Goal: Information Seeking & Learning: Check status

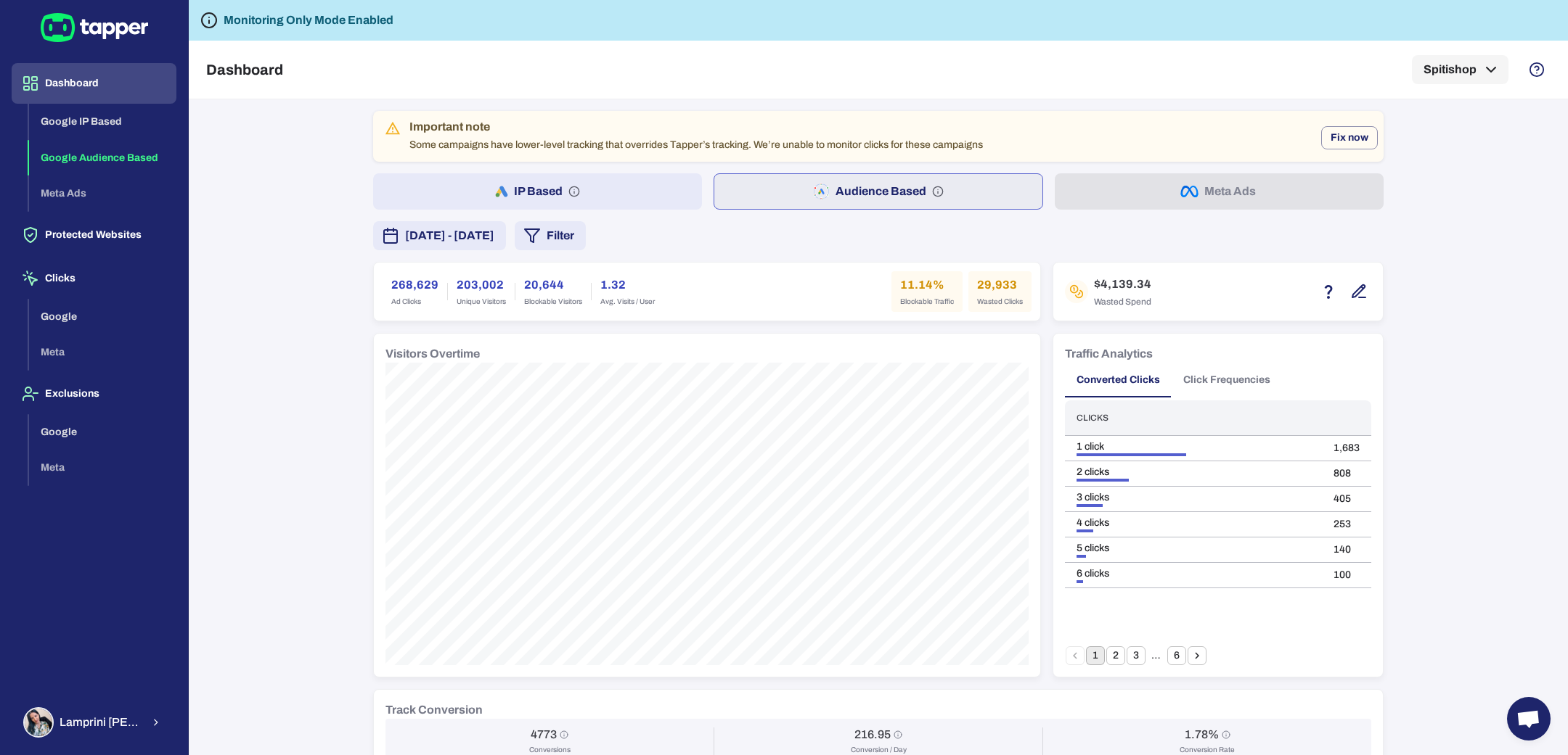
click at [140, 690] on div "Dashboard Google IP Based Google Audience Based Meta Ads Protected Websites Cli…" at bounding box center [94, 378] width 188 height 755
click at [140, 716] on button "[PERSON_NAME]" at bounding box center [94, 722] width 165 height 42
click at [211, 722] on polyline "button" at bounding box center [213, 719] width 4 height 7
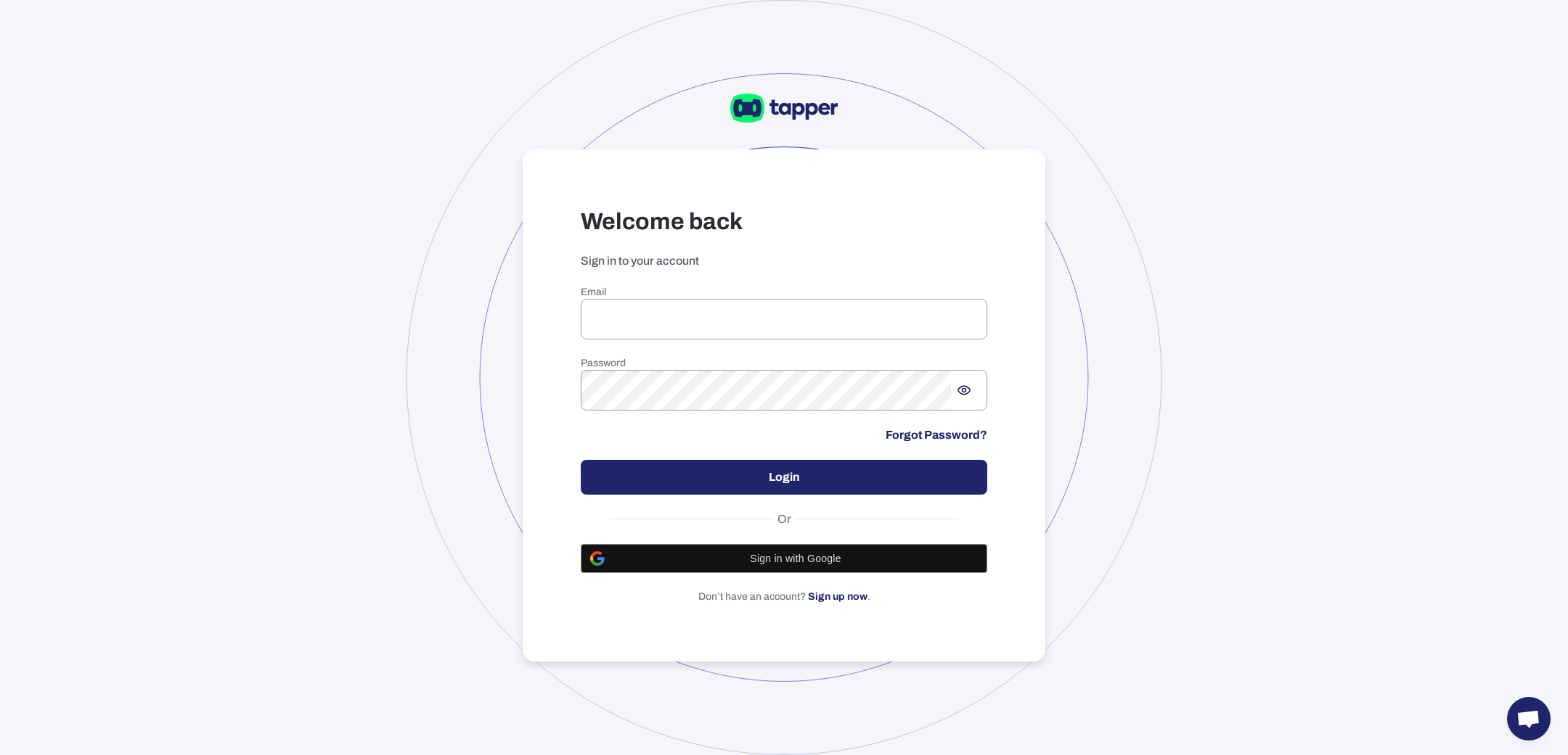
type input "**********"
click at [763, 472] on button "Login" at bounding box center [783, 477] width 406 height 35
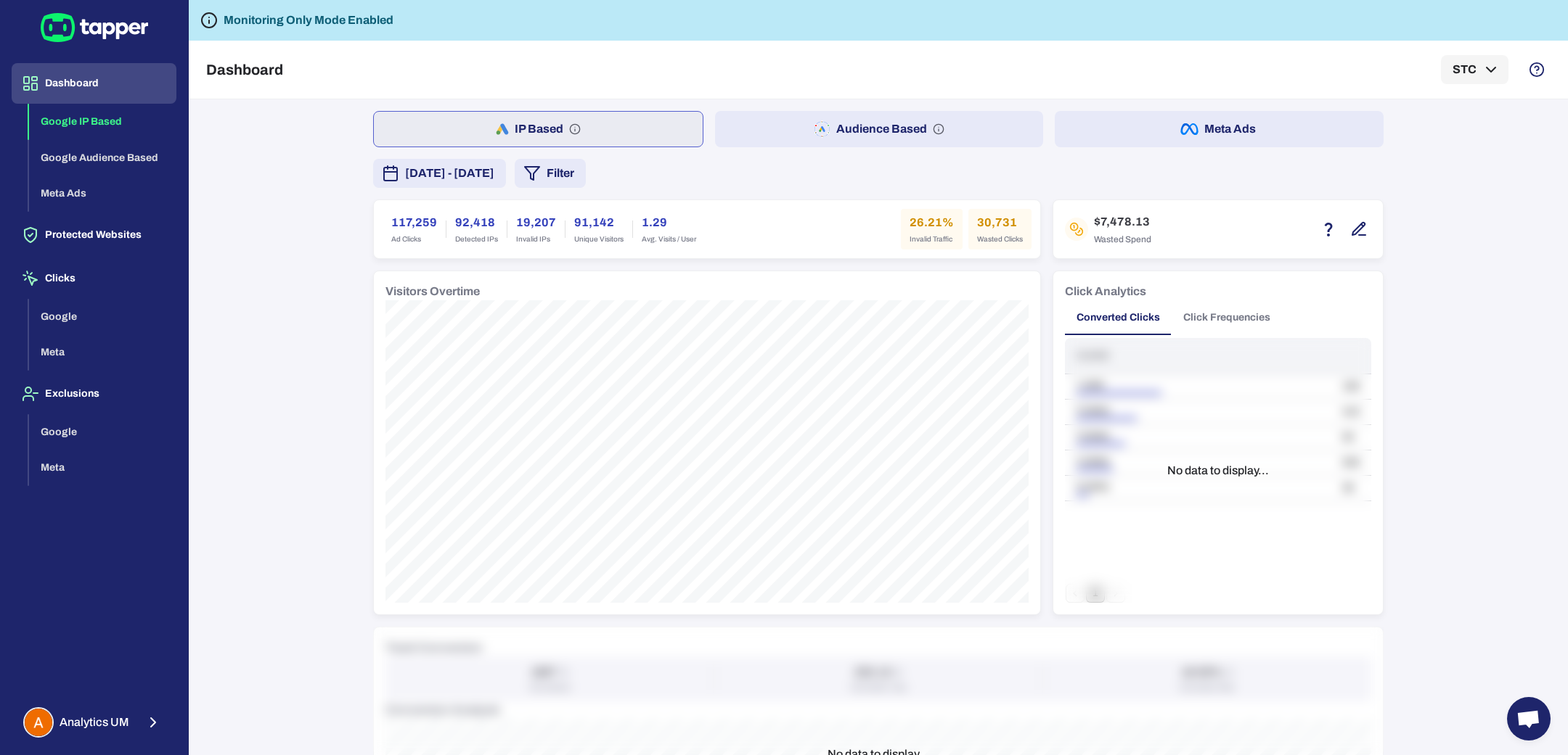
click at [1127, 126] on button "Meta Ads" at bounding box center [1219, 128] width 329 height 37
click at [1350, 224] on icon "button" at bounding box center [1359, 229] width 18 height 18
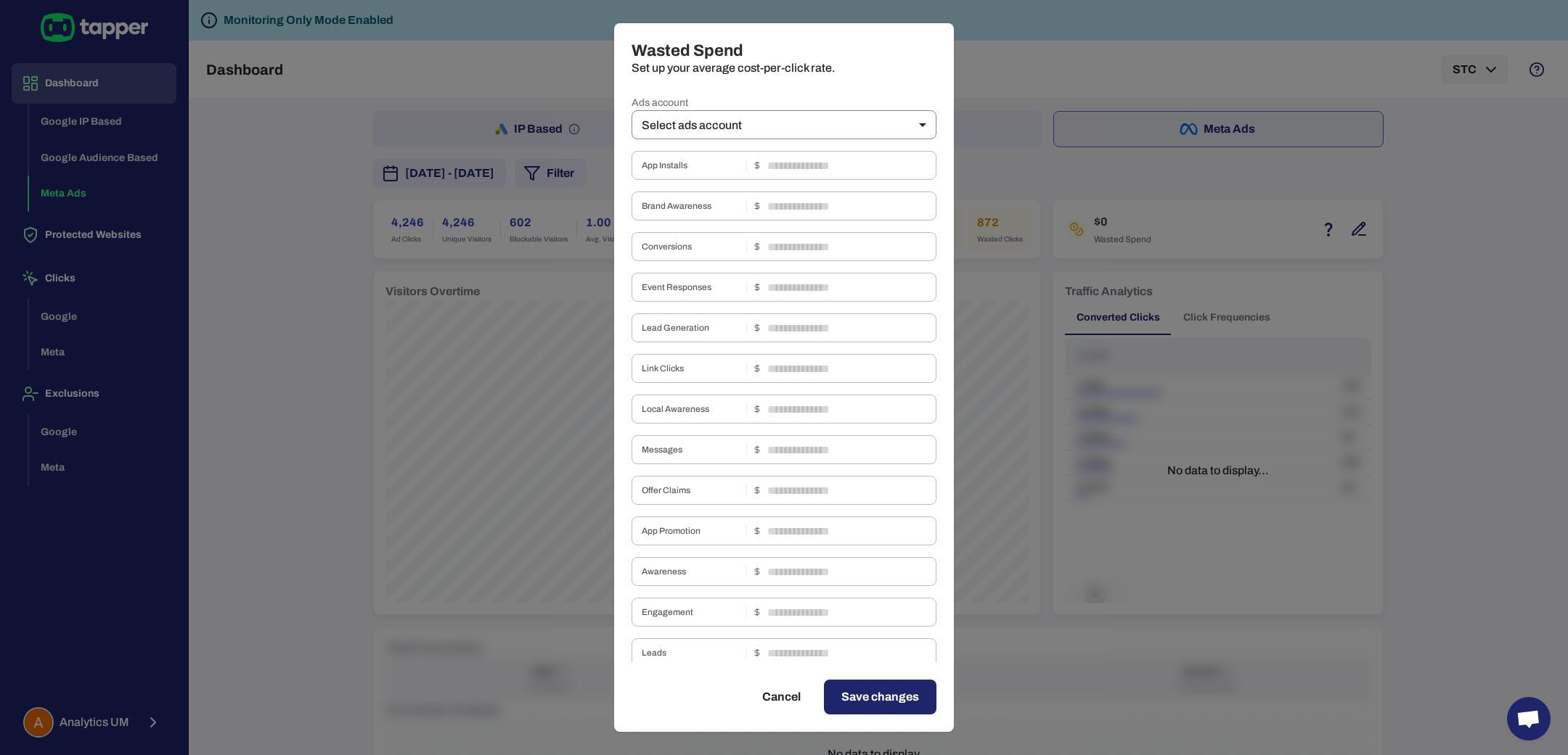
click at [801, 129] on body "Dashboard Google IP Based Google Audience Based Meta Ads Protected Websites Cli…" at bounding box center [784, 378] width 1568 height 755
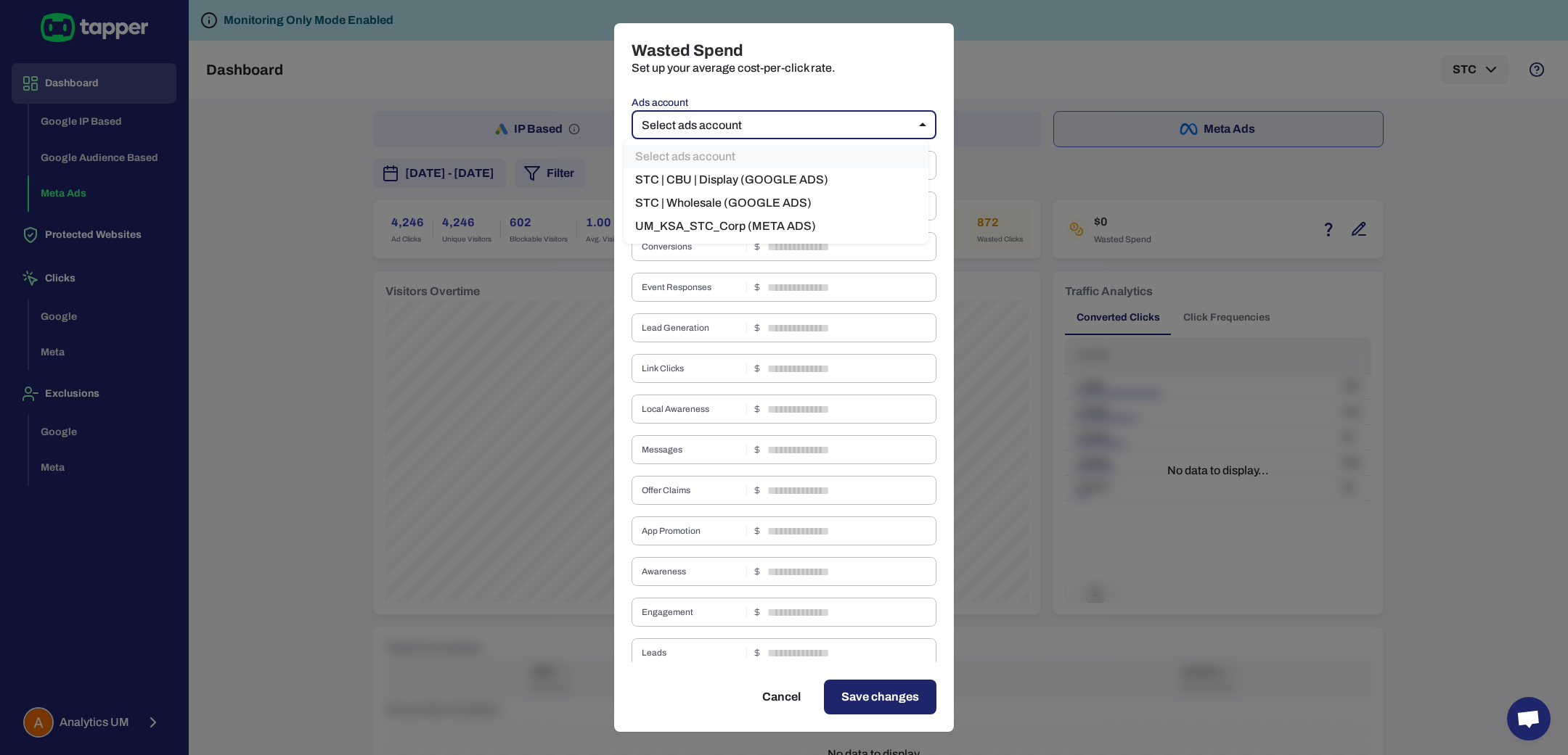
click at [777, 220] on li "UM_KSA_STC_Corp (META ADS)" at bounding box center [776, 225] width 305 height 23
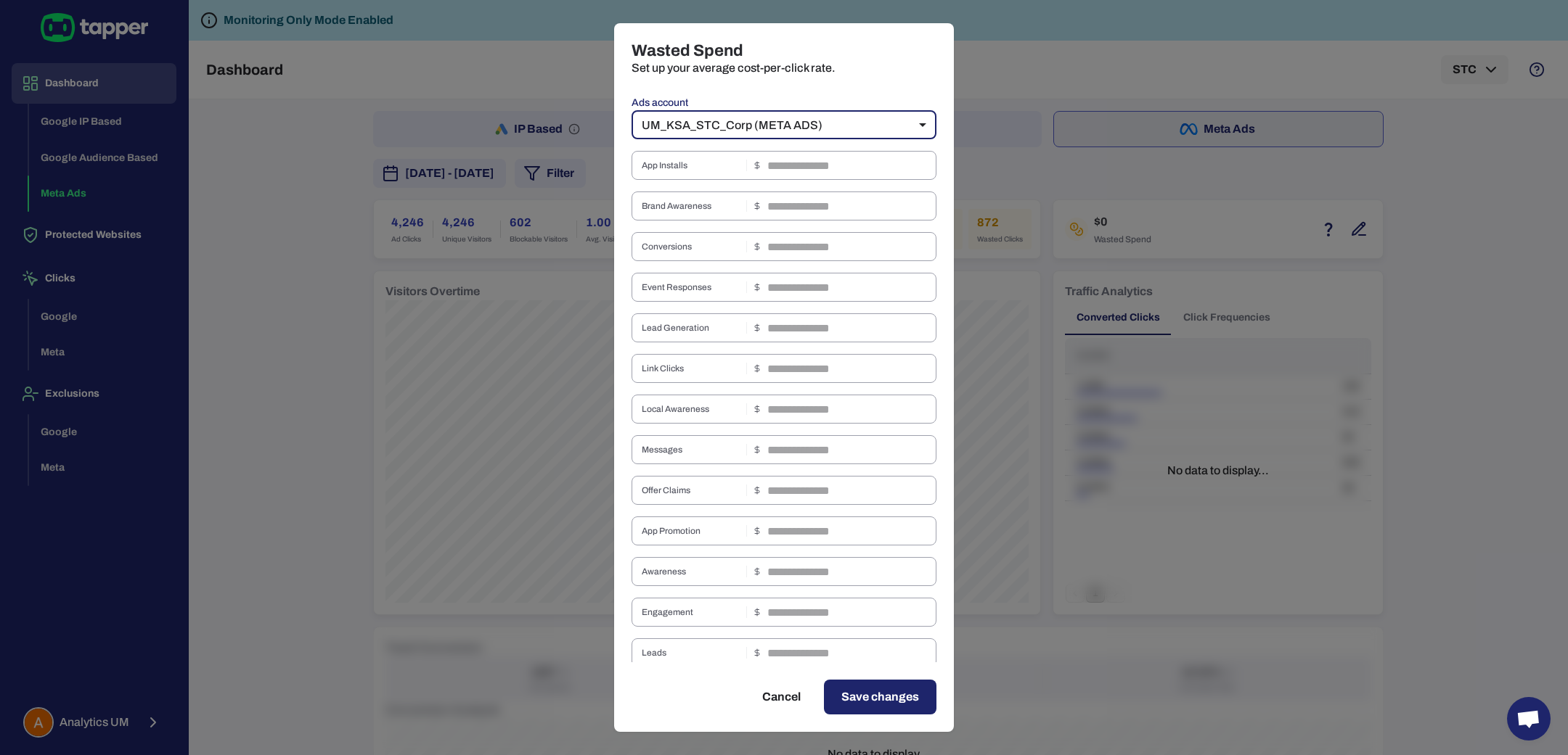
click at [800, 128] on body "Dashboard Google IP Based Google Audience Based Meta Ads Protected Websites Cli…" at bounding box center [784, 378] width 1568 height 755
click at [1012, 122] on div at bounding box center [784, 378] width 1568 height 755
click at [1012, 125] on div "Wasted Spend Set up your average cost-per-click rate. Ads account UM_KSA_STC_Co…" at bounding box center [784, 378] width 1568 height 755
type input "**"
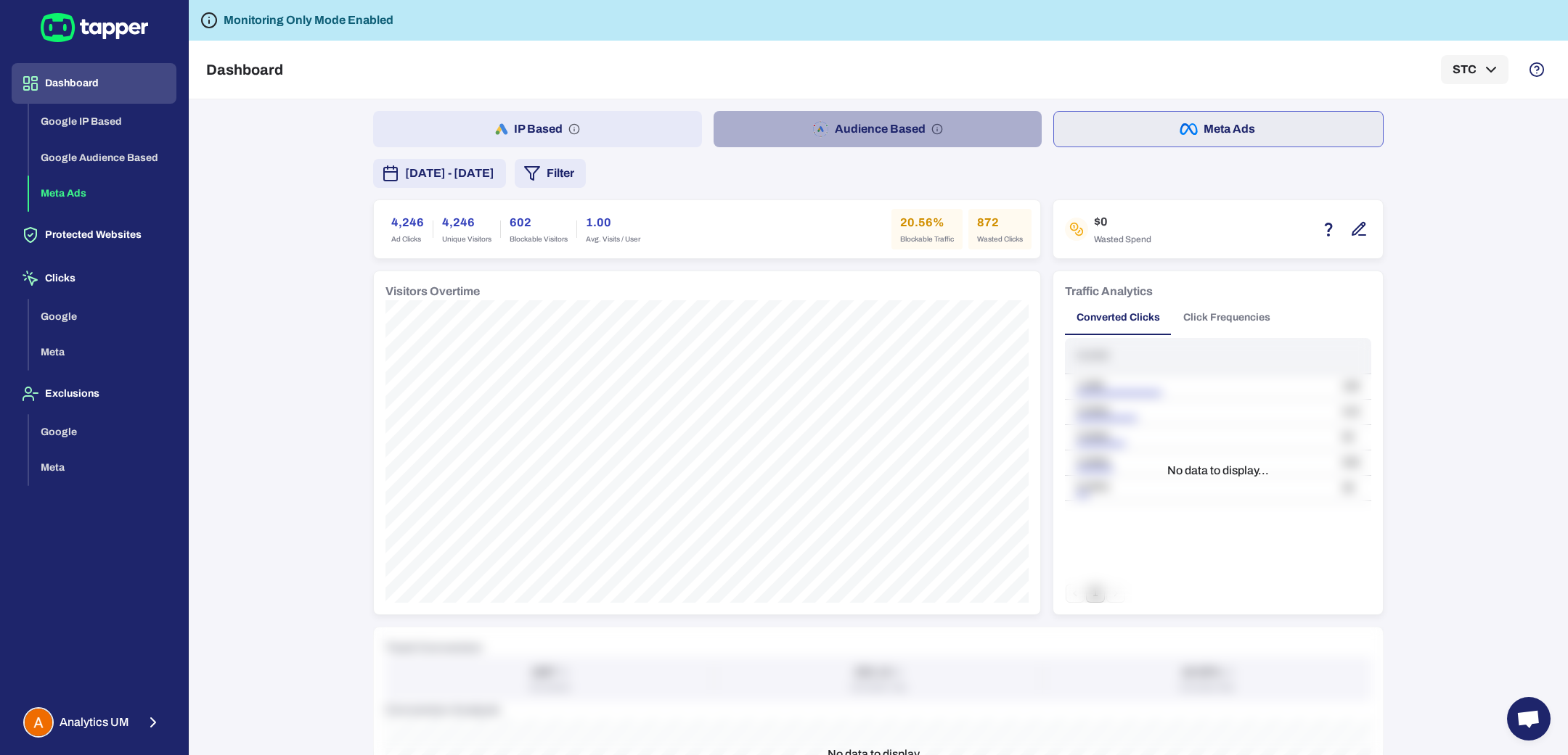
click at [760, 137] on button "Audience Based" at bounding box center [878, 128] width 329 height 37
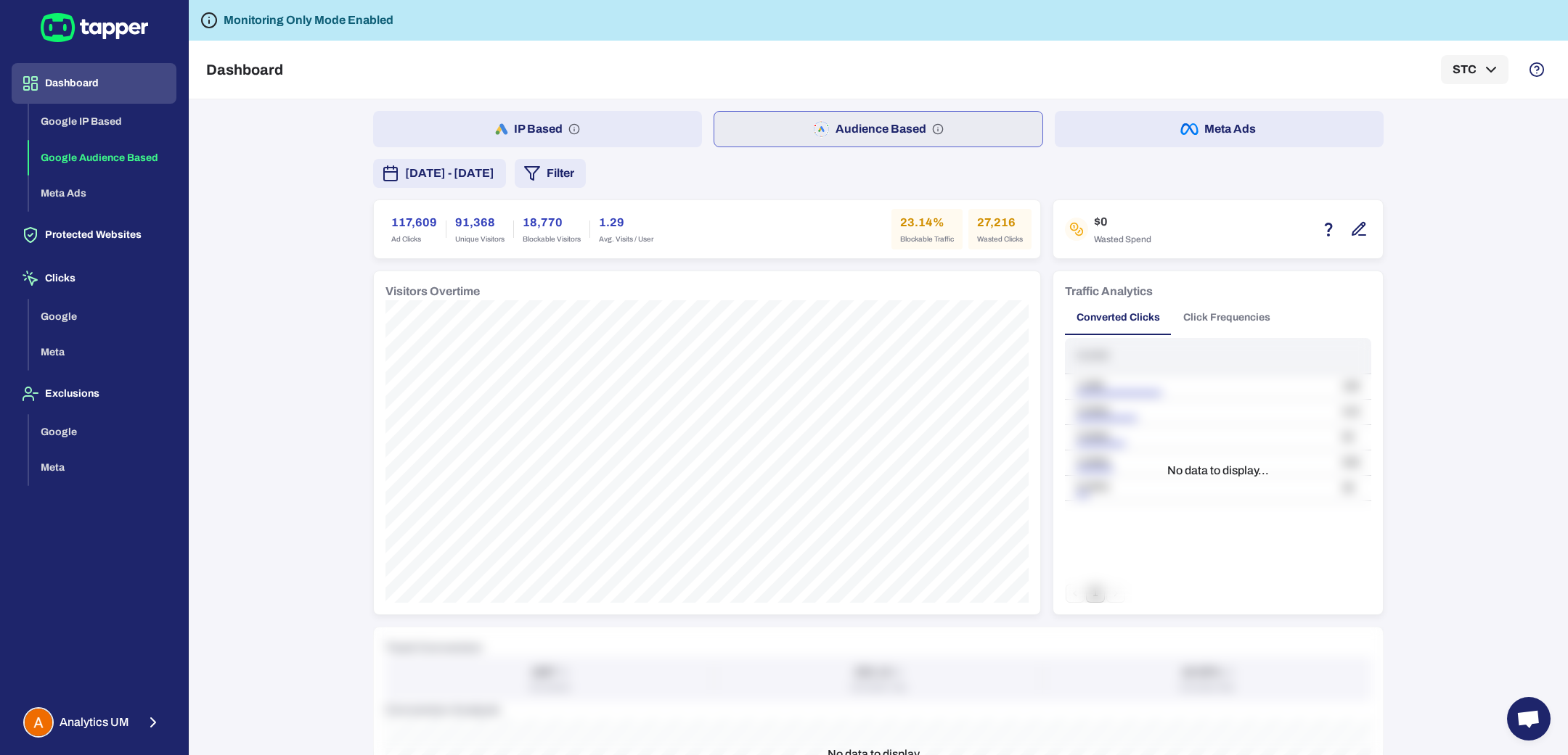
click at [1355, 227] on icon "button" at bounding box center [1359, 229] width 18 height 18
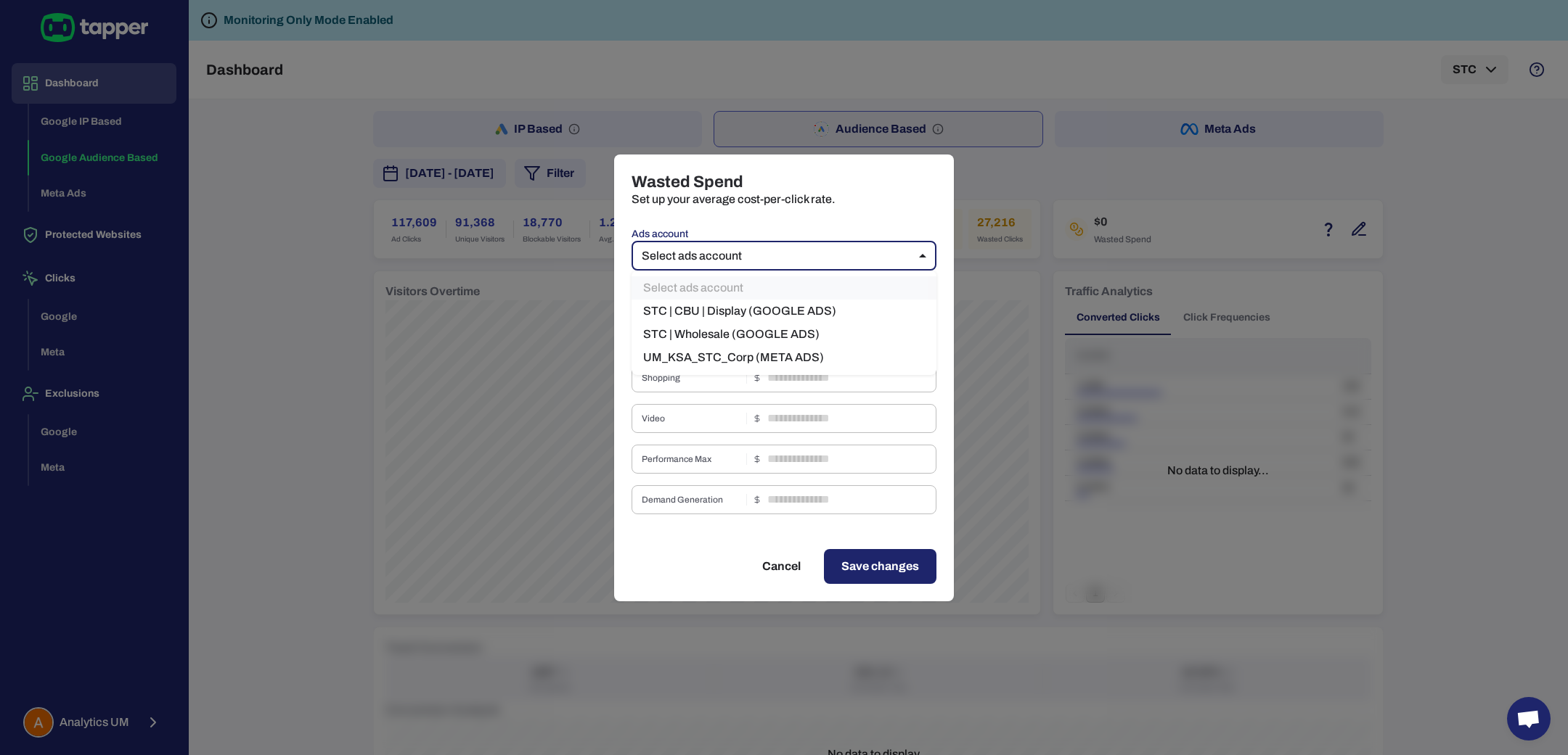
click at [841, 244] on body "Dashboard Google IP Based Google Audience Based Meta Ads Protected Websites Cli…" at bounding box center [784, 378] width 1568 height 755
click at [766, 310] on li "STC | CBU | Display (GOOGLE ADS)" at bounding box center [784, 310] width 305 height 23
type input "***"
type input "****"
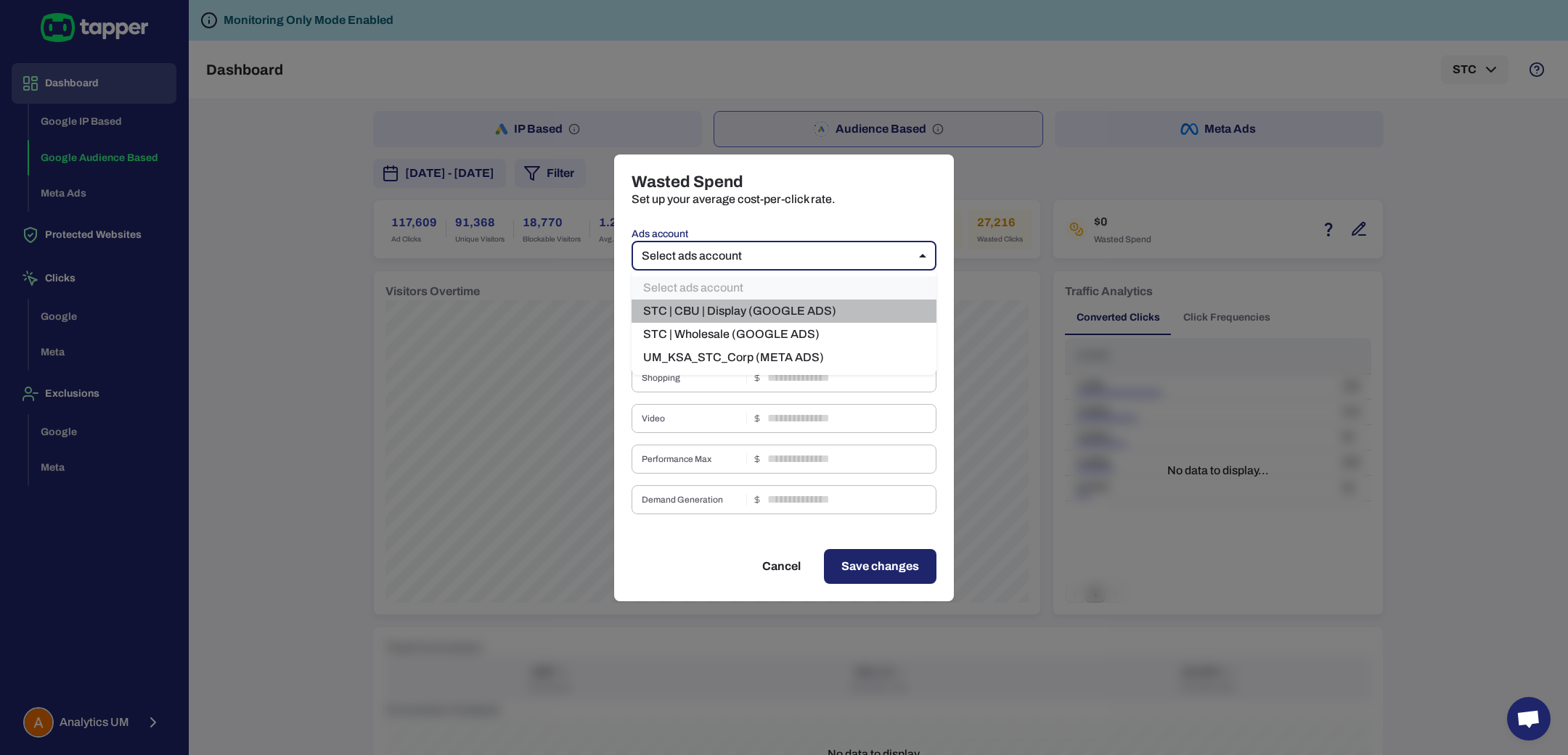
type input "*"
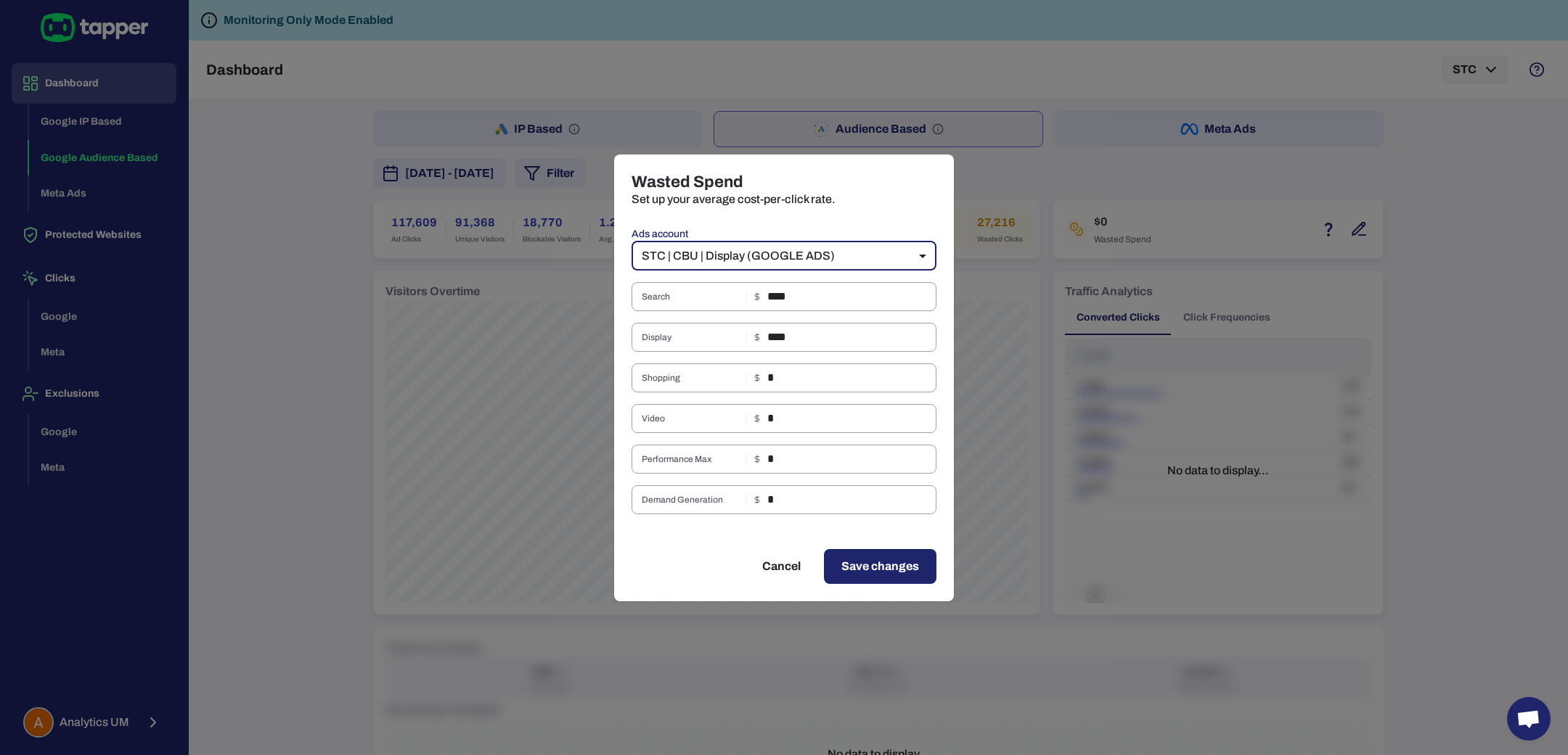
click at [279, 523] on div "Wasted Spend Set up your average cost-per-click rate. Ads account STC | CBU | D…" at bounding box center [784, 378] width 1568 height 755
type input "**"
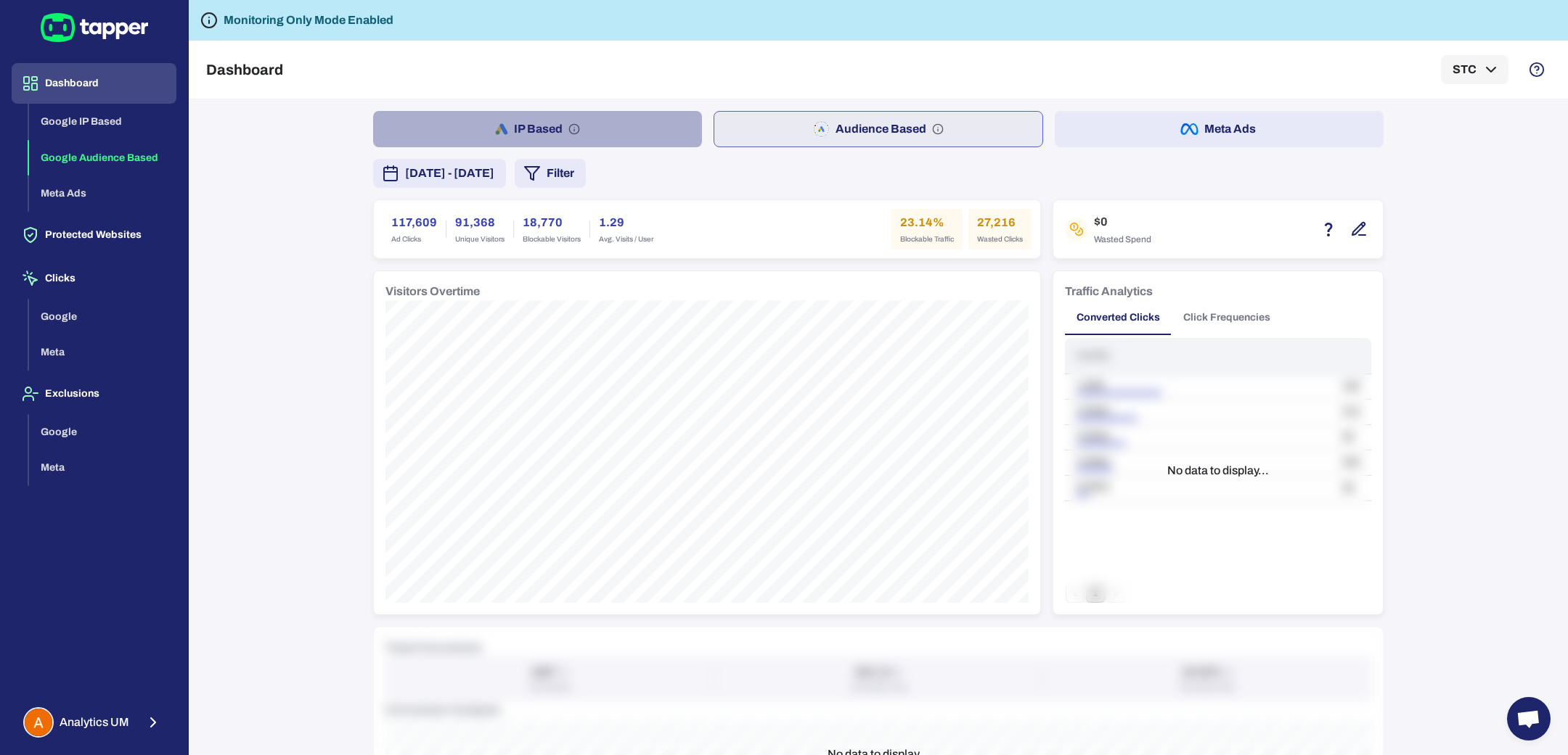
click at [586, 126] on button "IP Based" at bounding box center [537, 128] width 329 height 37
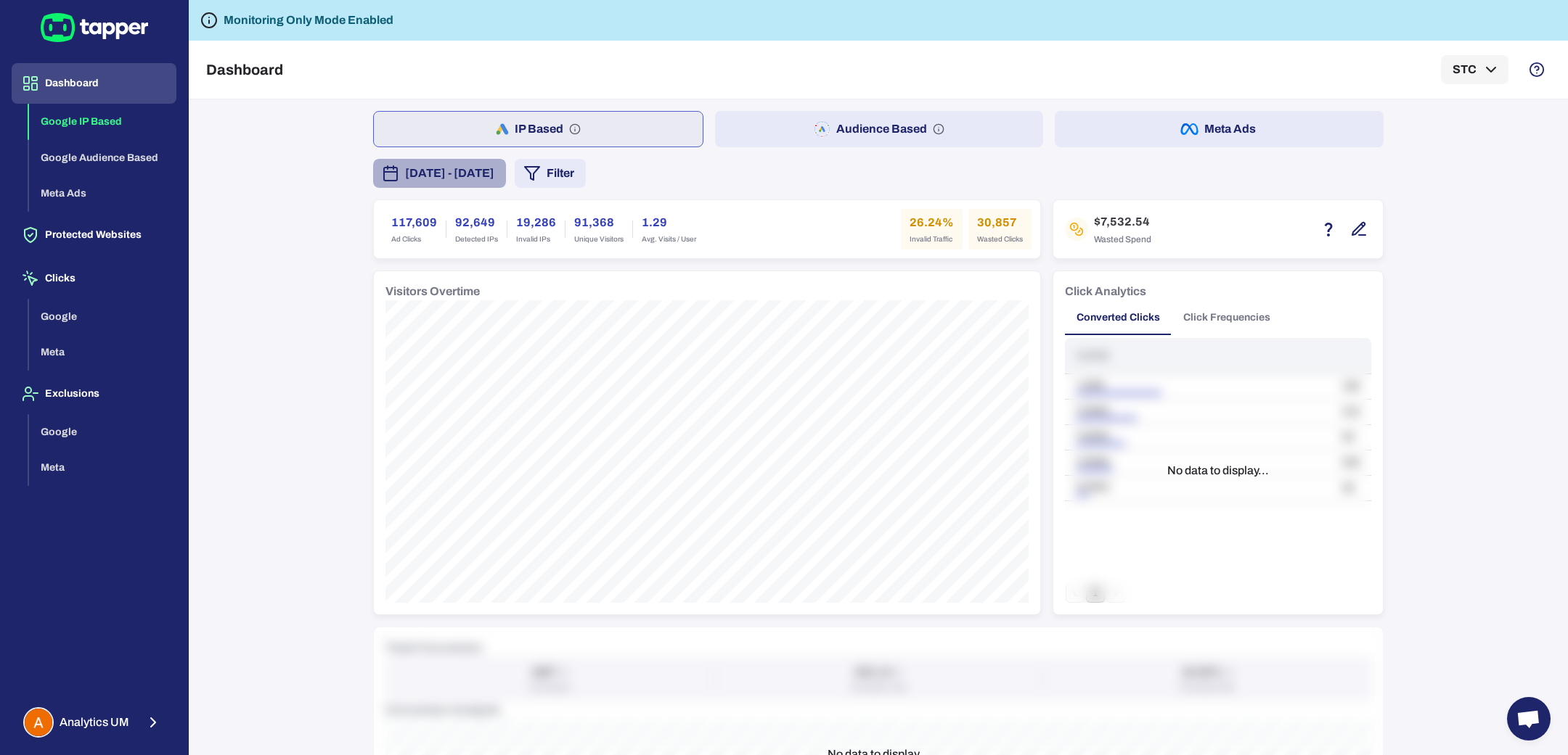
click at [494, 179] on span "August 8, 2025 - August 14, 2025" at bounding box center [450, 174] width 89 height 18
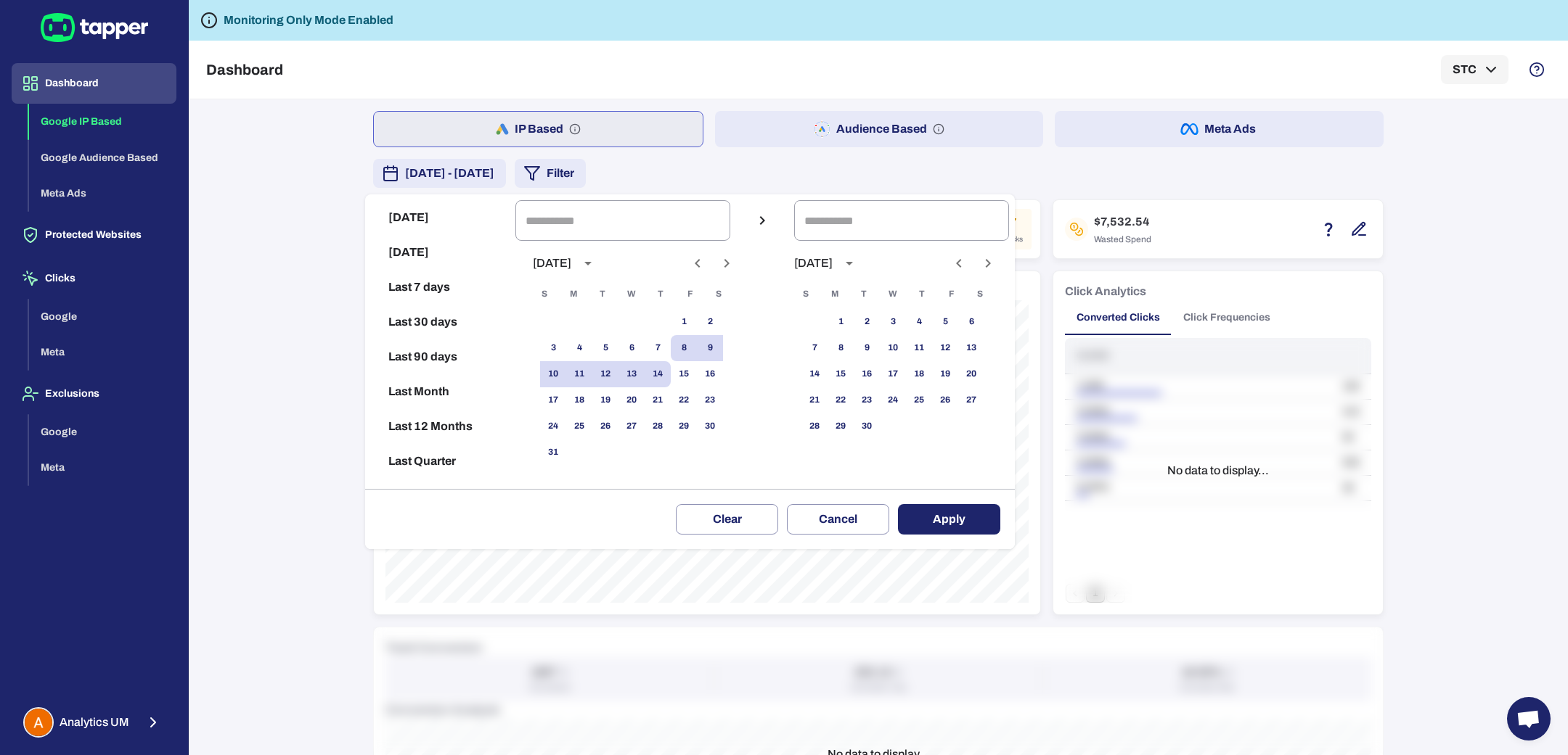
click at [722, 168] on div at bounding box center [784, 378] width 1568 height 755
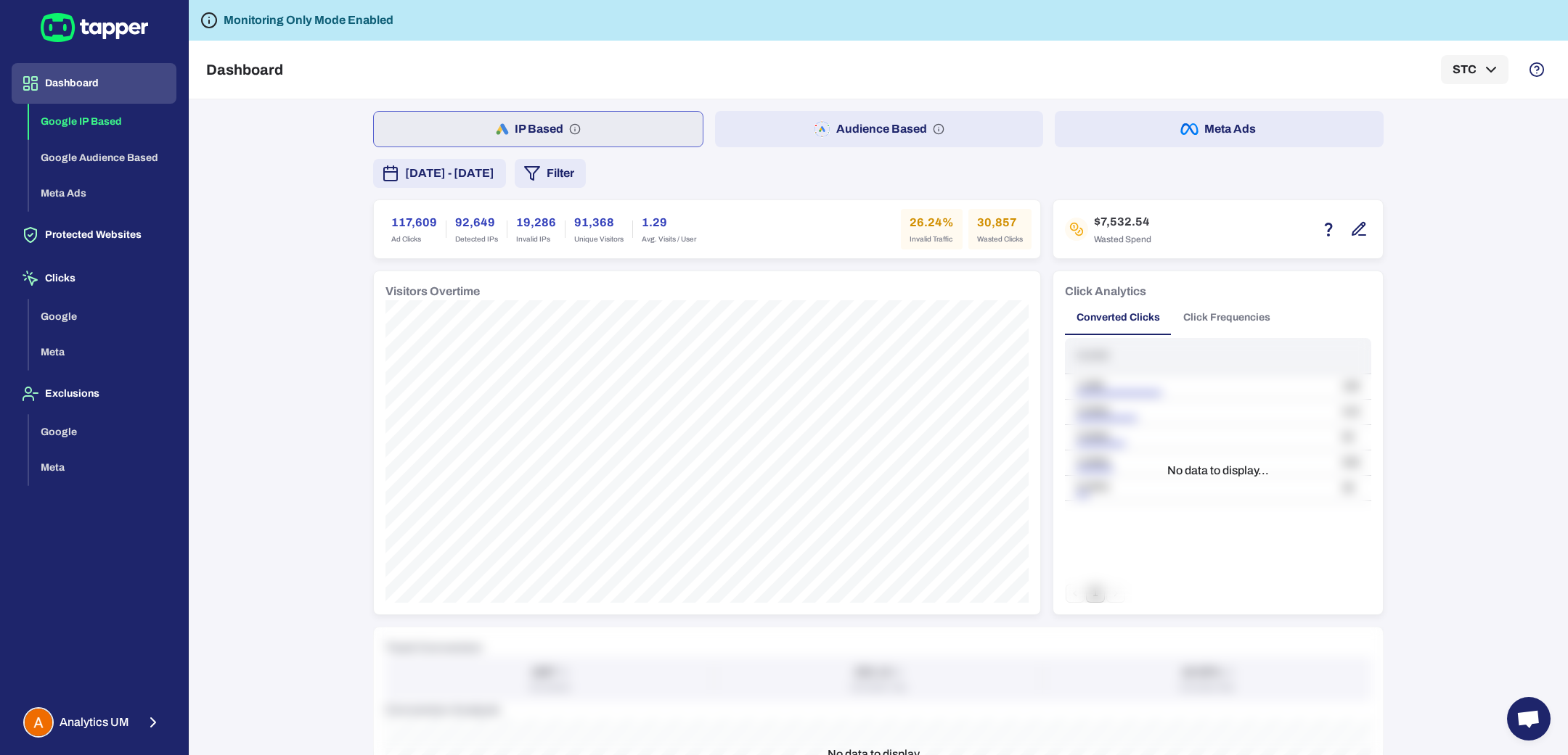
click at [642, 179] on div "Today Yesterday Last 7 days Last 30 days Last 90 days Last Month Last 12 Months…" at bounding box center [784, 378] width 1568 height 755
click at [586, 179] on button "Filter" at bounding box center [551, 173] width 71 height 29
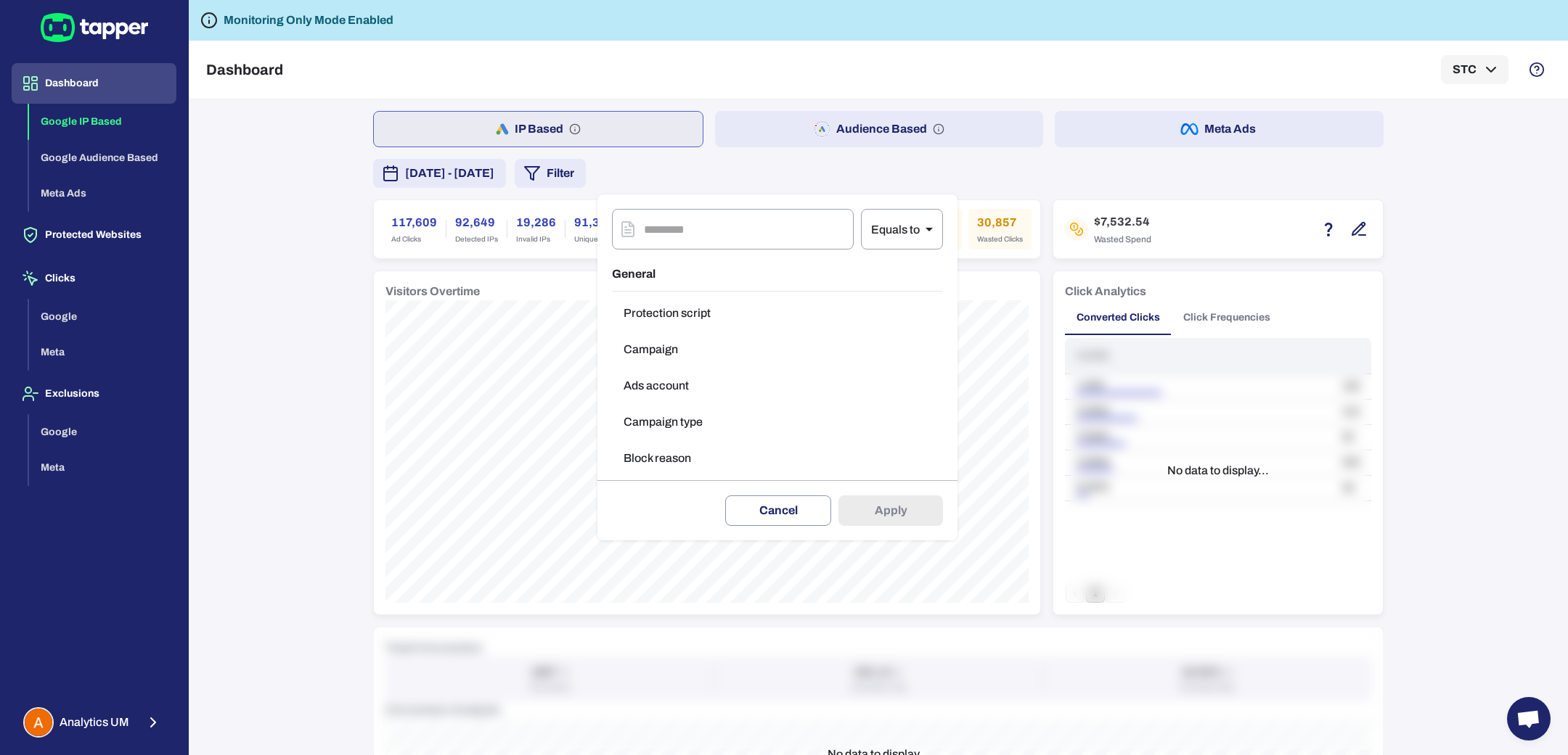
click at [675, 418] on button "Campaign type" at bounding box center [777, 422] width 331 height 29
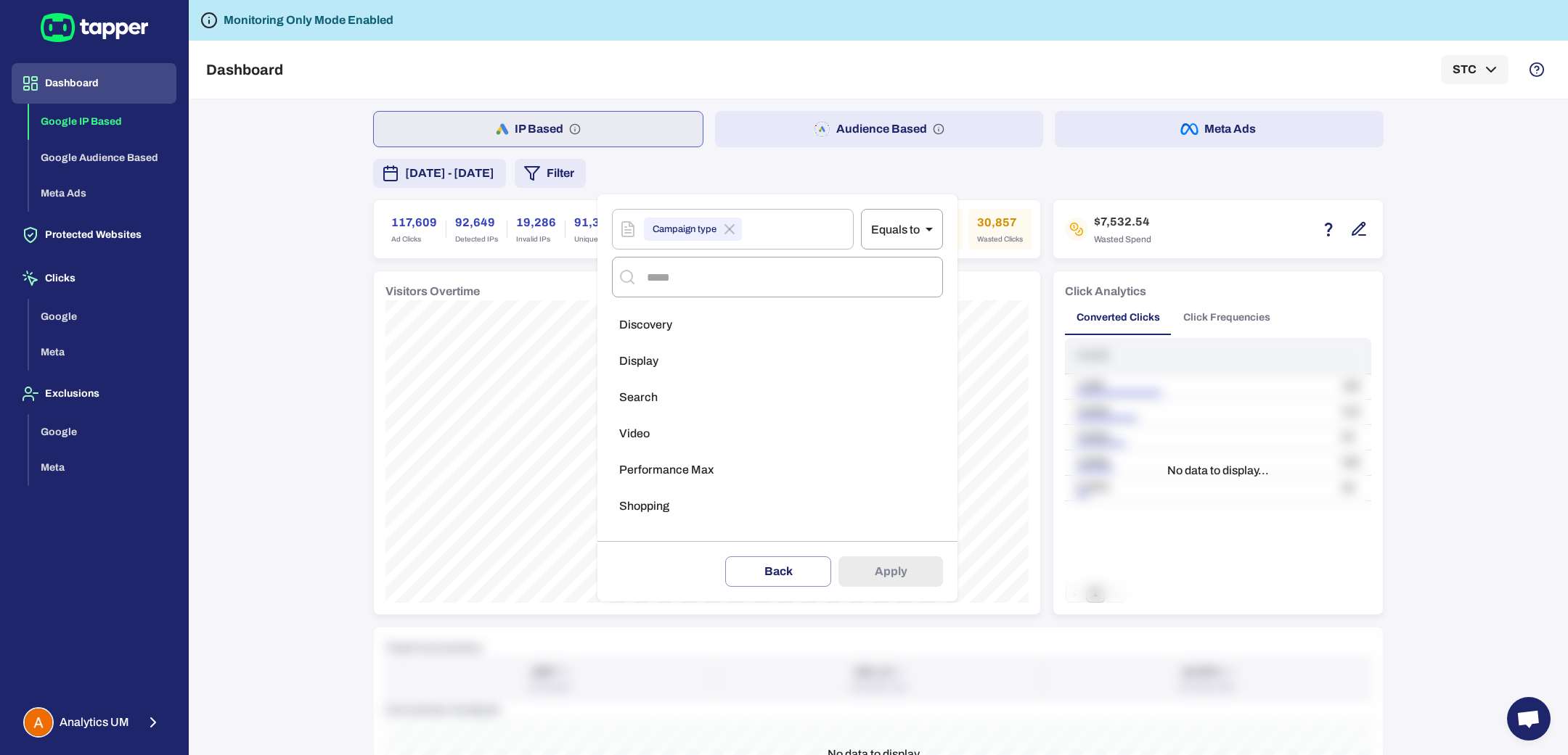
click at [656, 367] on span "Display" at bounding box center [639, 361] width 40 height 15
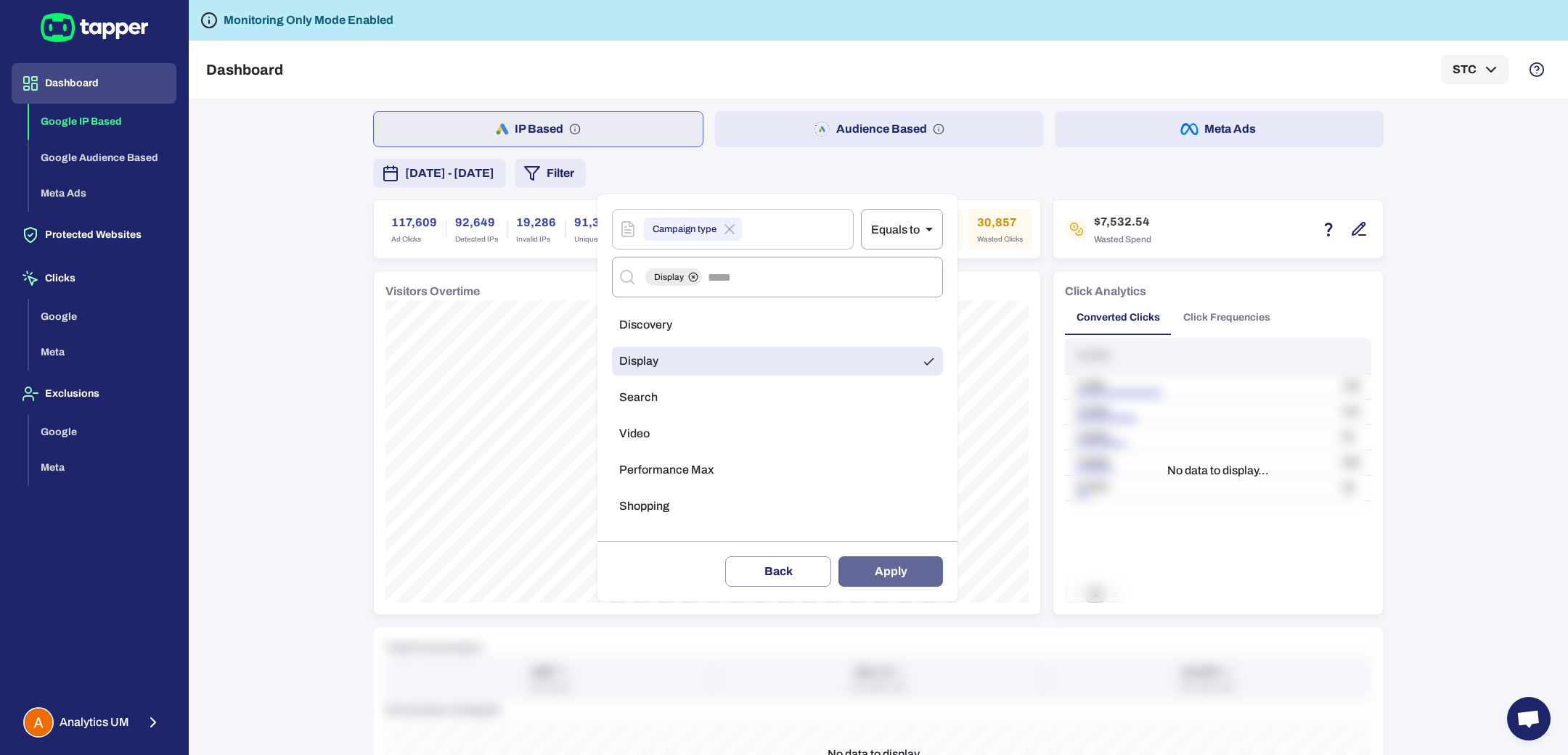
click at [911, 566] on button "Apply" at bounding box center [891, 571] width 105 height 31
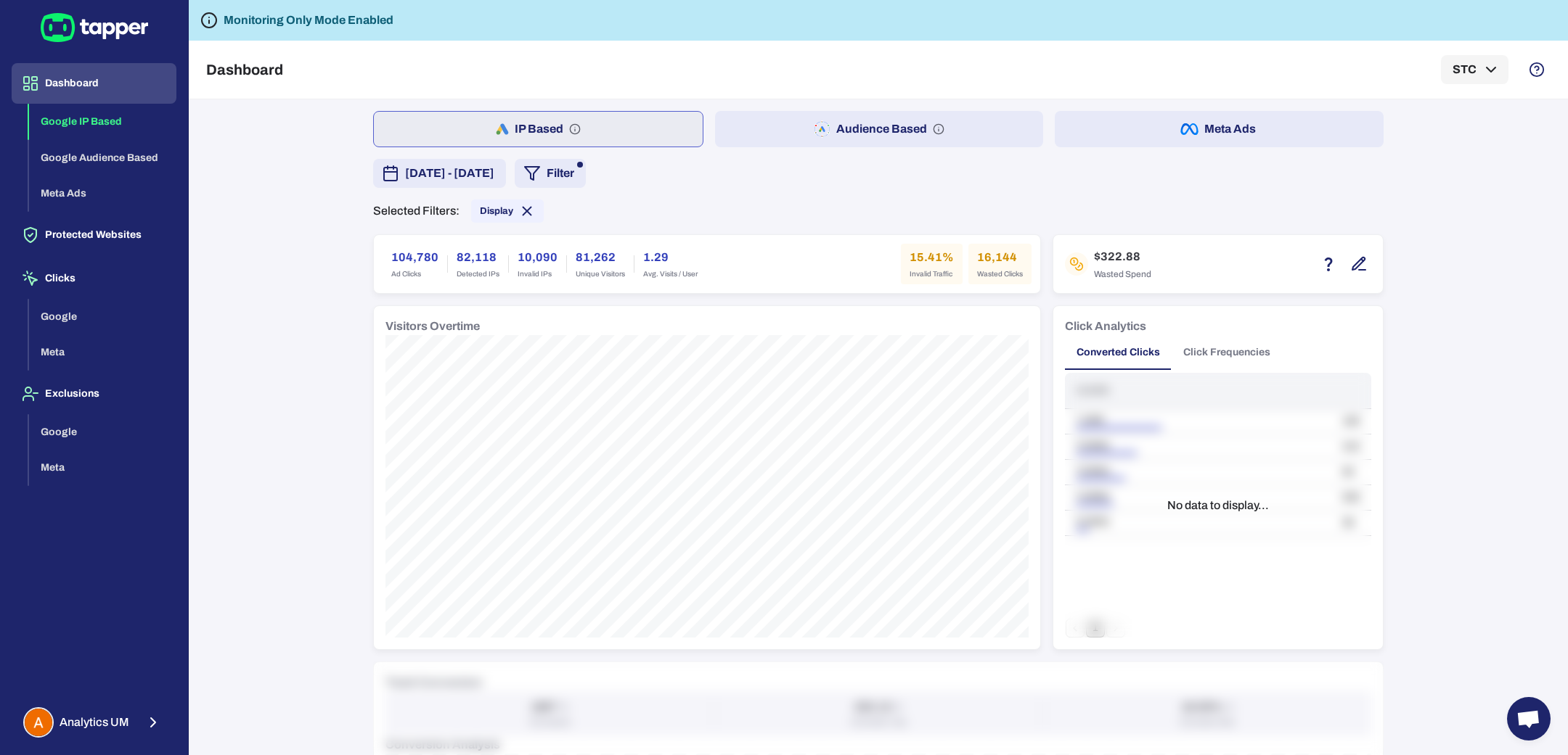
click at [541, 176] on icon "button" at bounding box center [532, 174] width 18 height 18
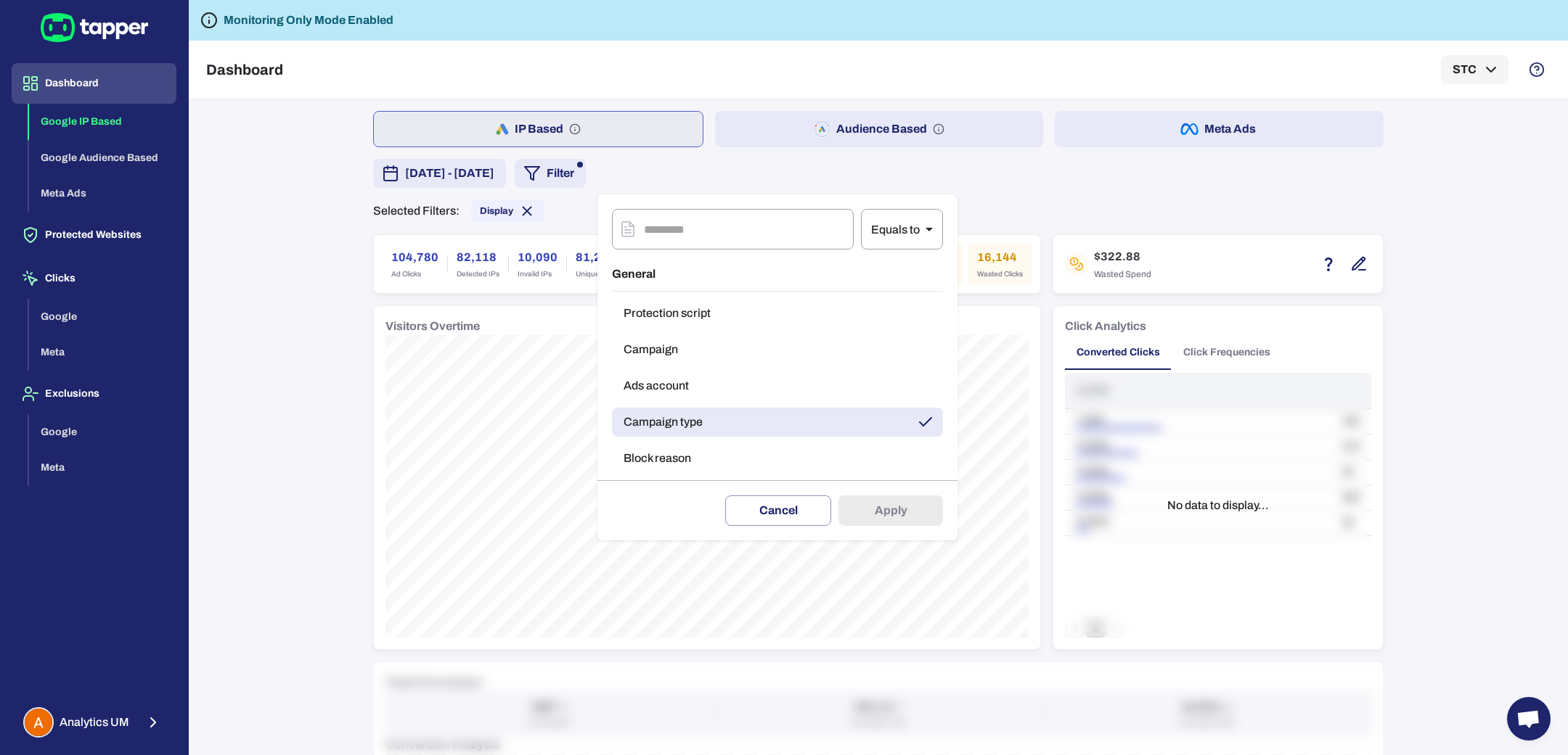
click at [691, 380] on button "Ads account" at bounding box center [777, 385] width 331 height 29
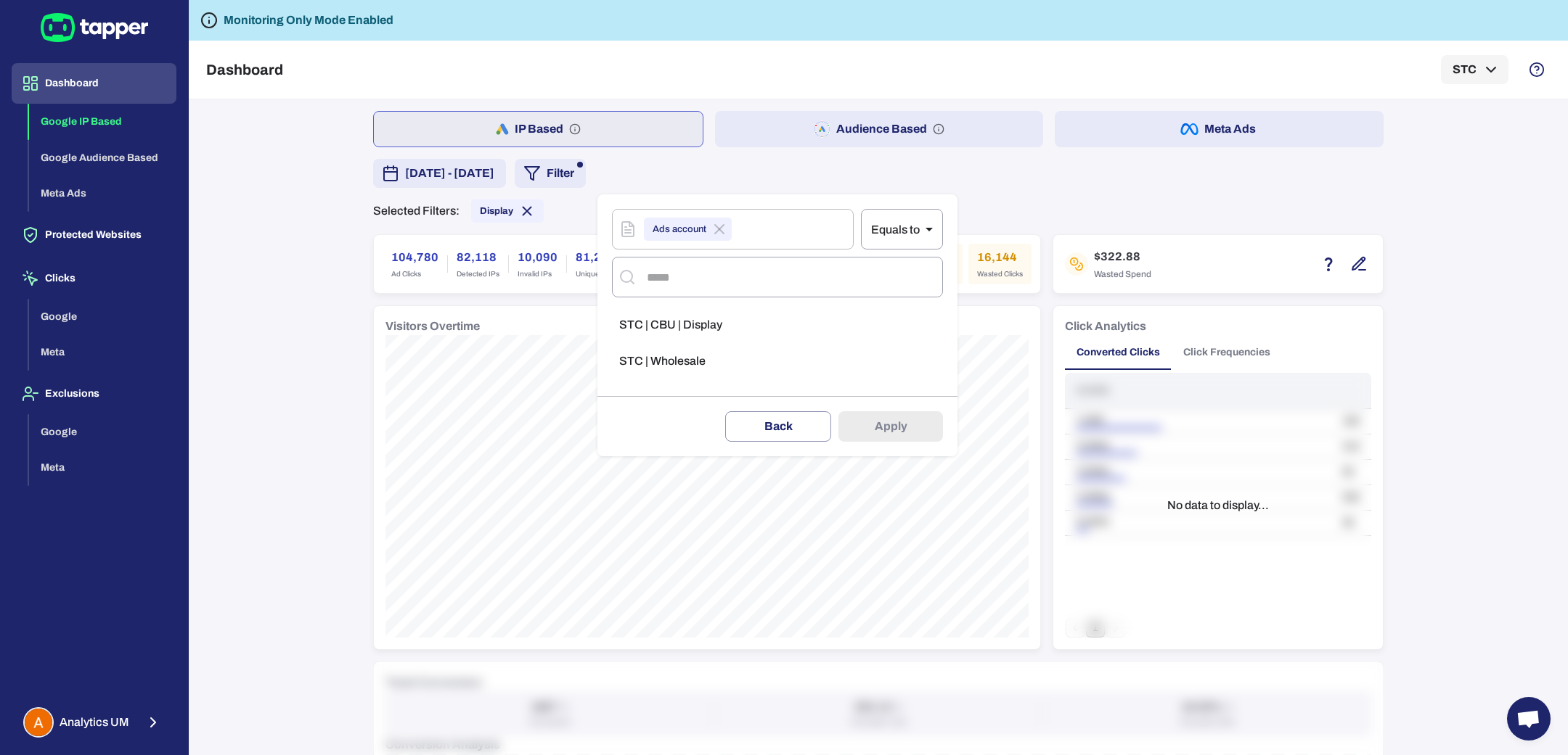
click at [738, 324] on li "STC | CBU | Display" at bounding box center [777, 324] width 331 height 29
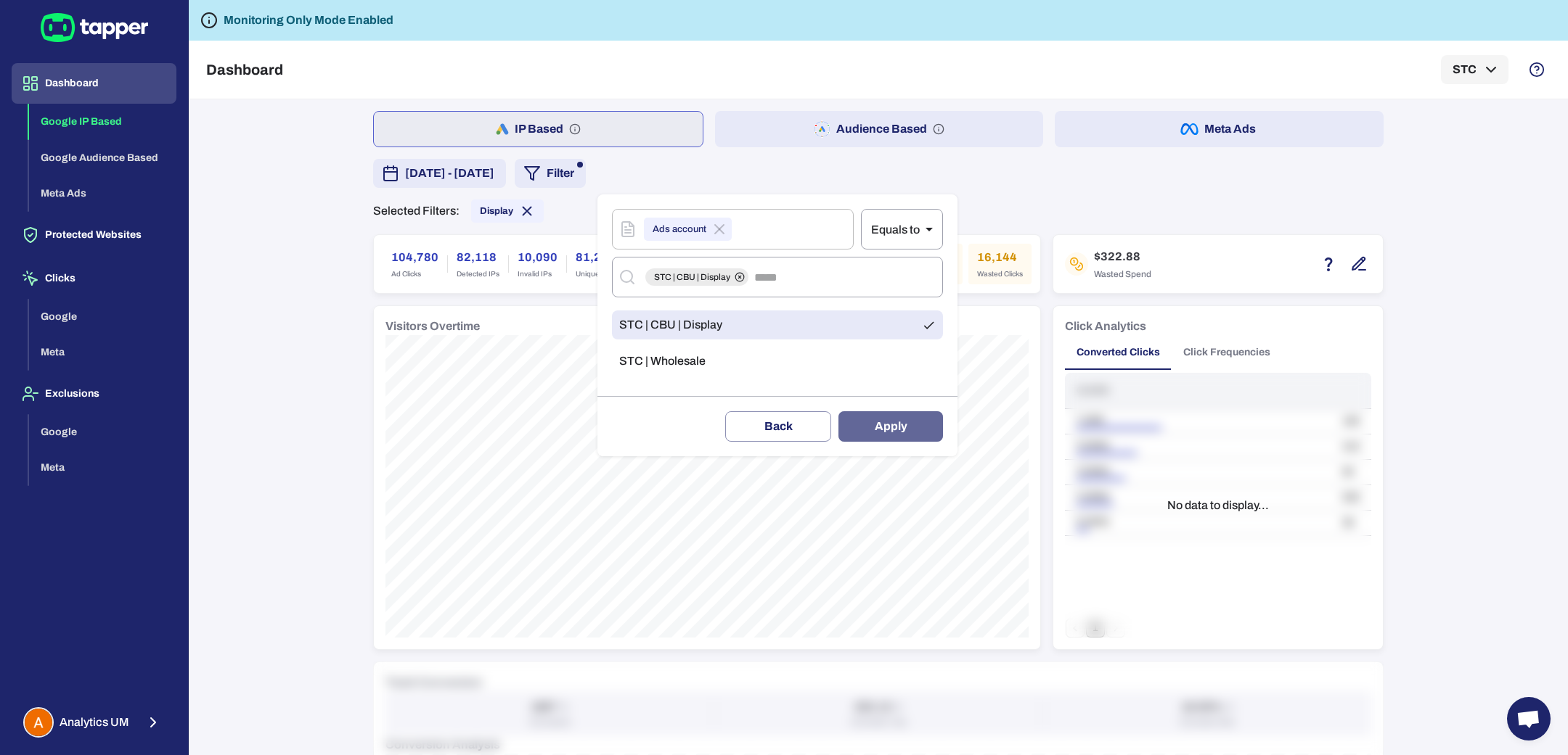
click at [865, 422] on button "Apply" at bounding box center [891, 426] width 105 height 31
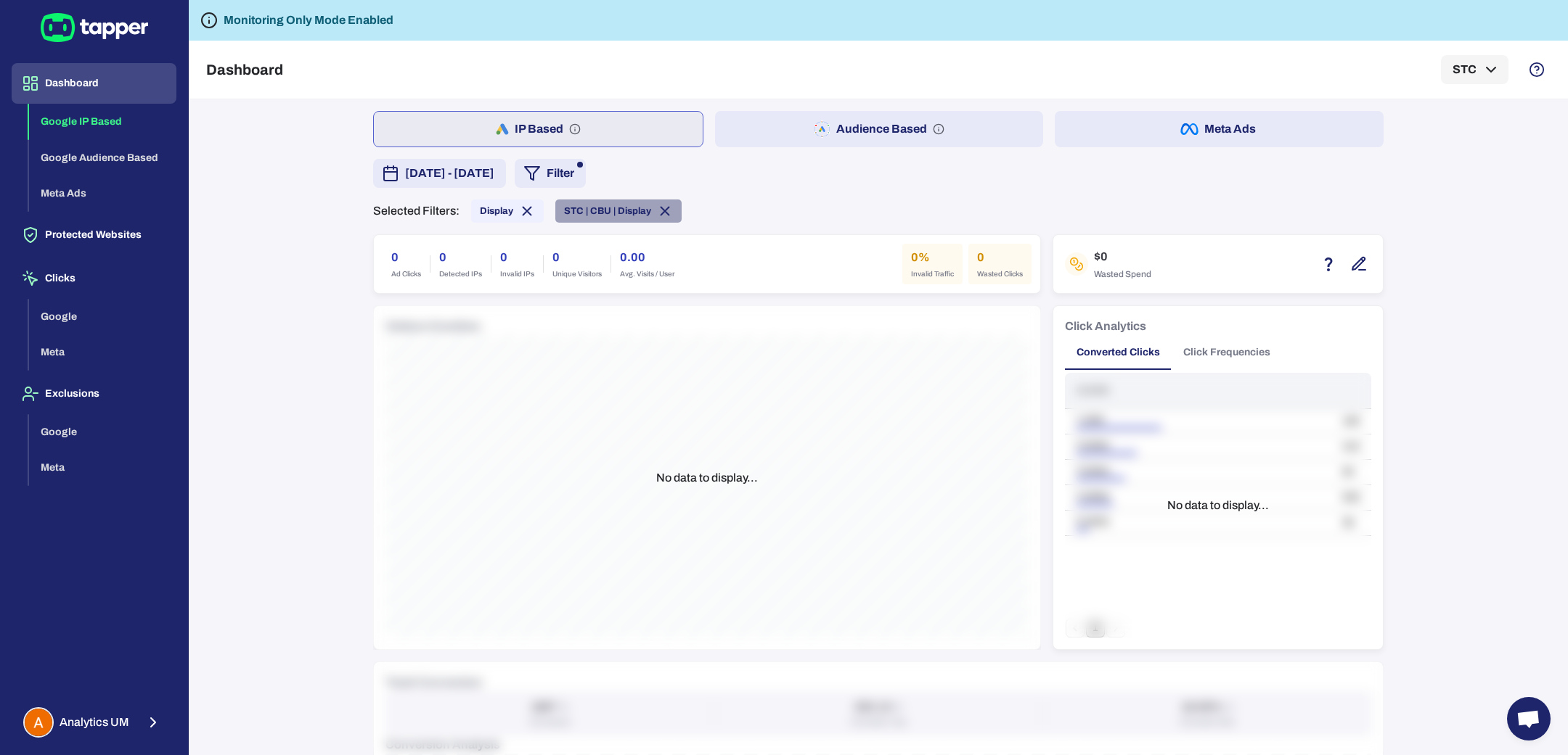
click at [656, 215] on icon at bounding box center [664, 211] width 16 height 16
click at [586, 163] on button "Filter" at bounding box center [551, 173] width 71 height 29
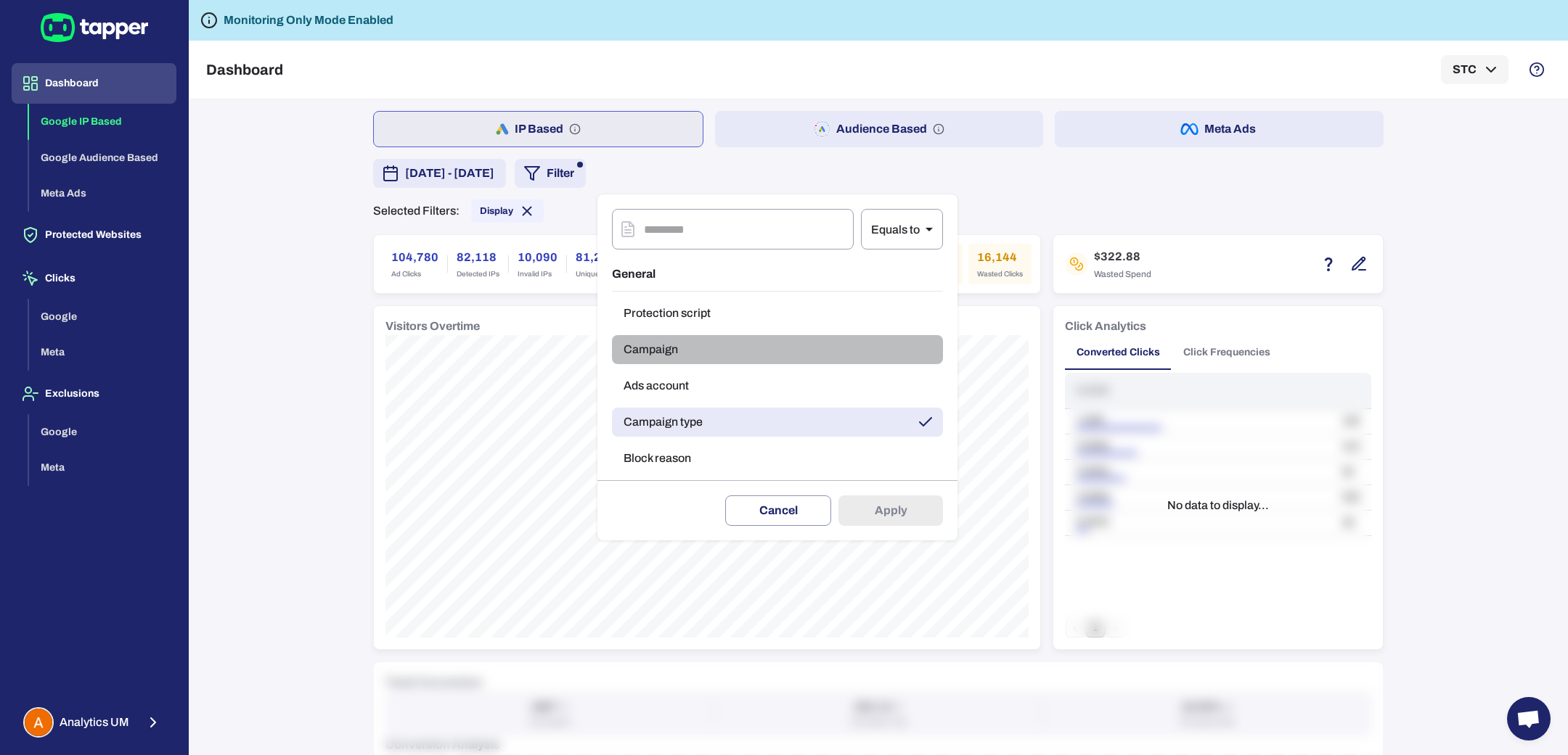
click at [702, 354] on button "Campaign" at bounding box center [777, 349] width 331 height 29
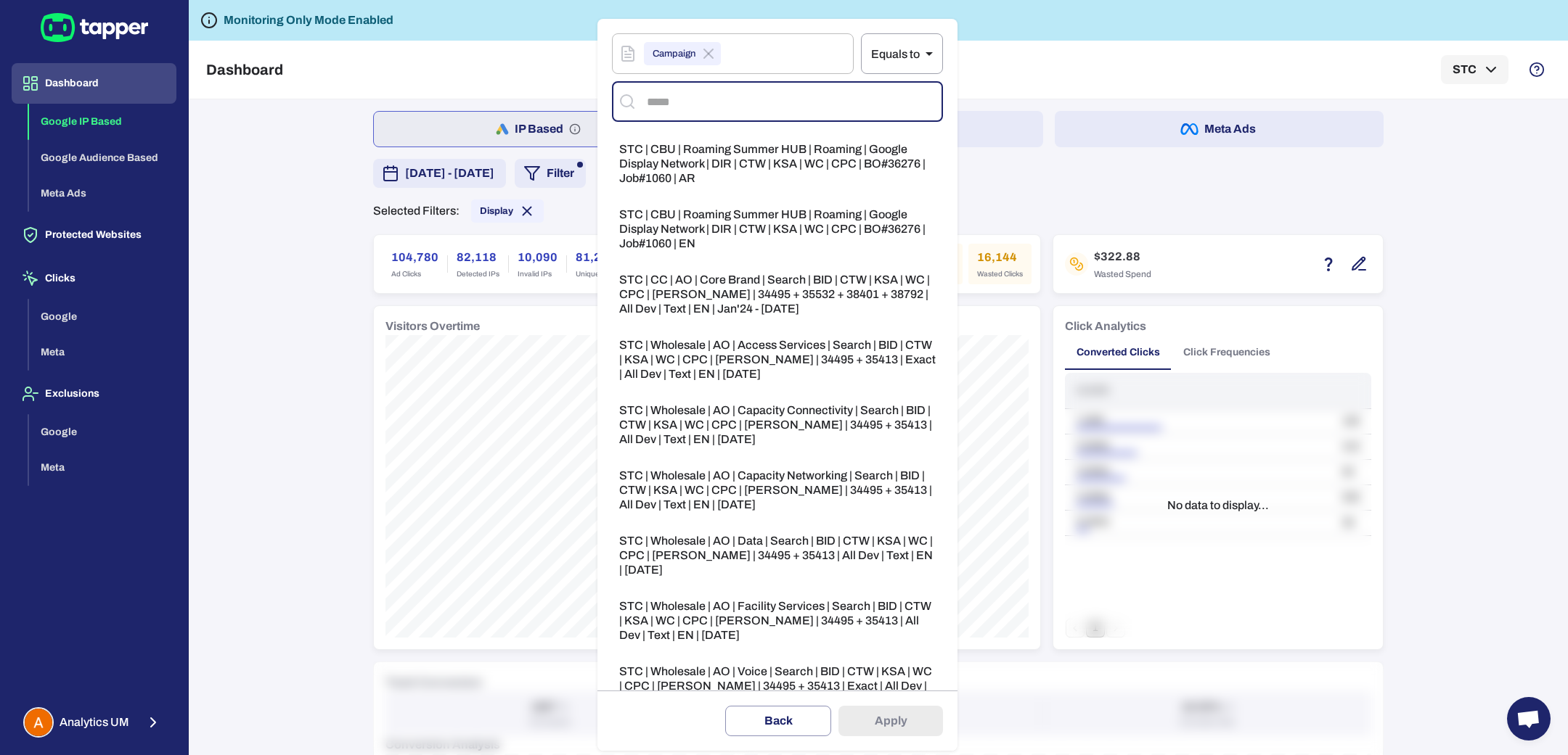
click at [668, 103] on input "text" at bounding box center [790, 102] width 294 height 28
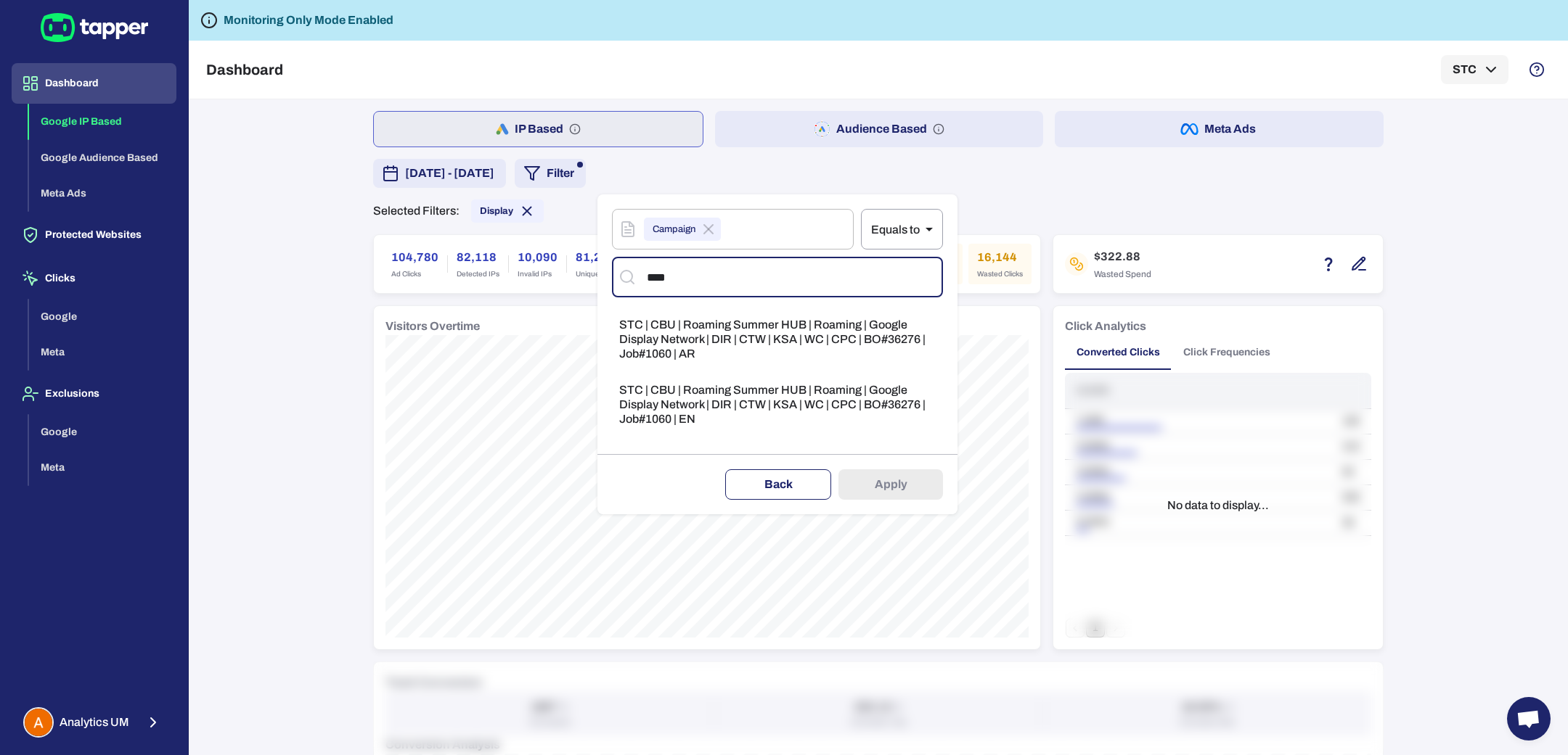
type input "****"
click at [788, 476] on button "Back" at bounding box center [778, 484] width 106 height 31
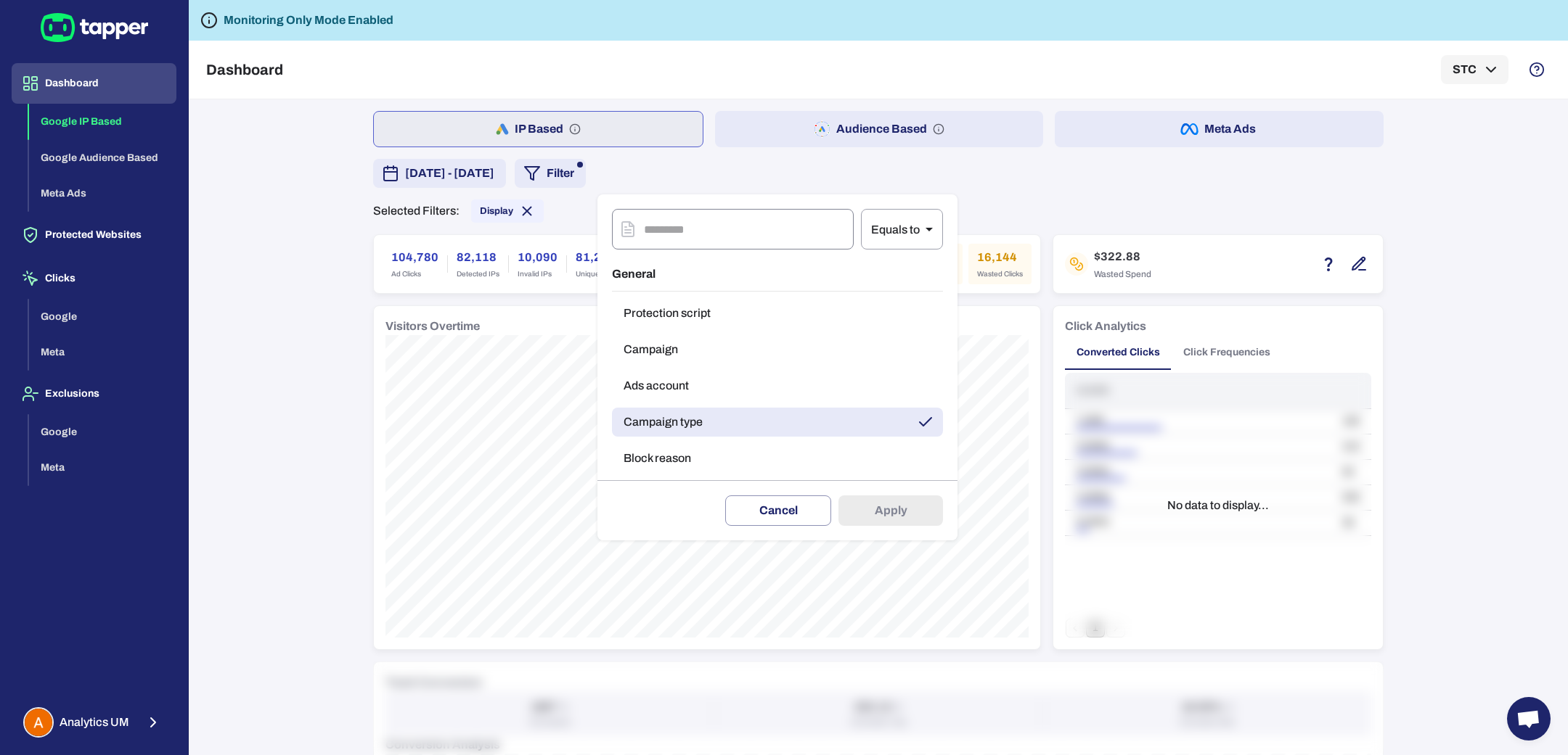
click at [730, 232] on input "text" at bounding box center [748, 228] width 210 height 41
click at [700, 392] on button "Ads account" at bounding box center [777, 385] width 331 height 29
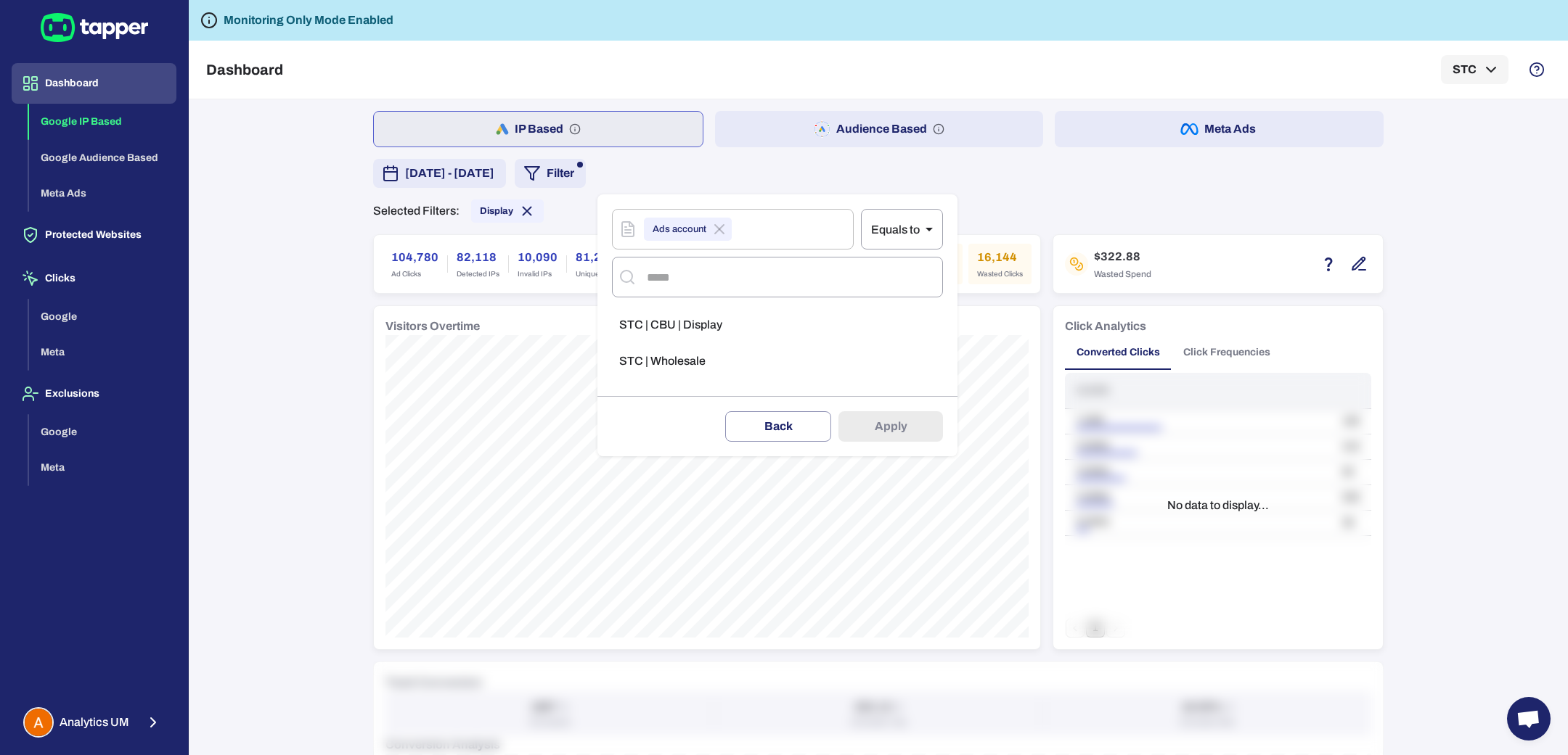
click at [751, 365] on li "STC | Wholesale" at bounding box center [777, 361] width 331 height 29
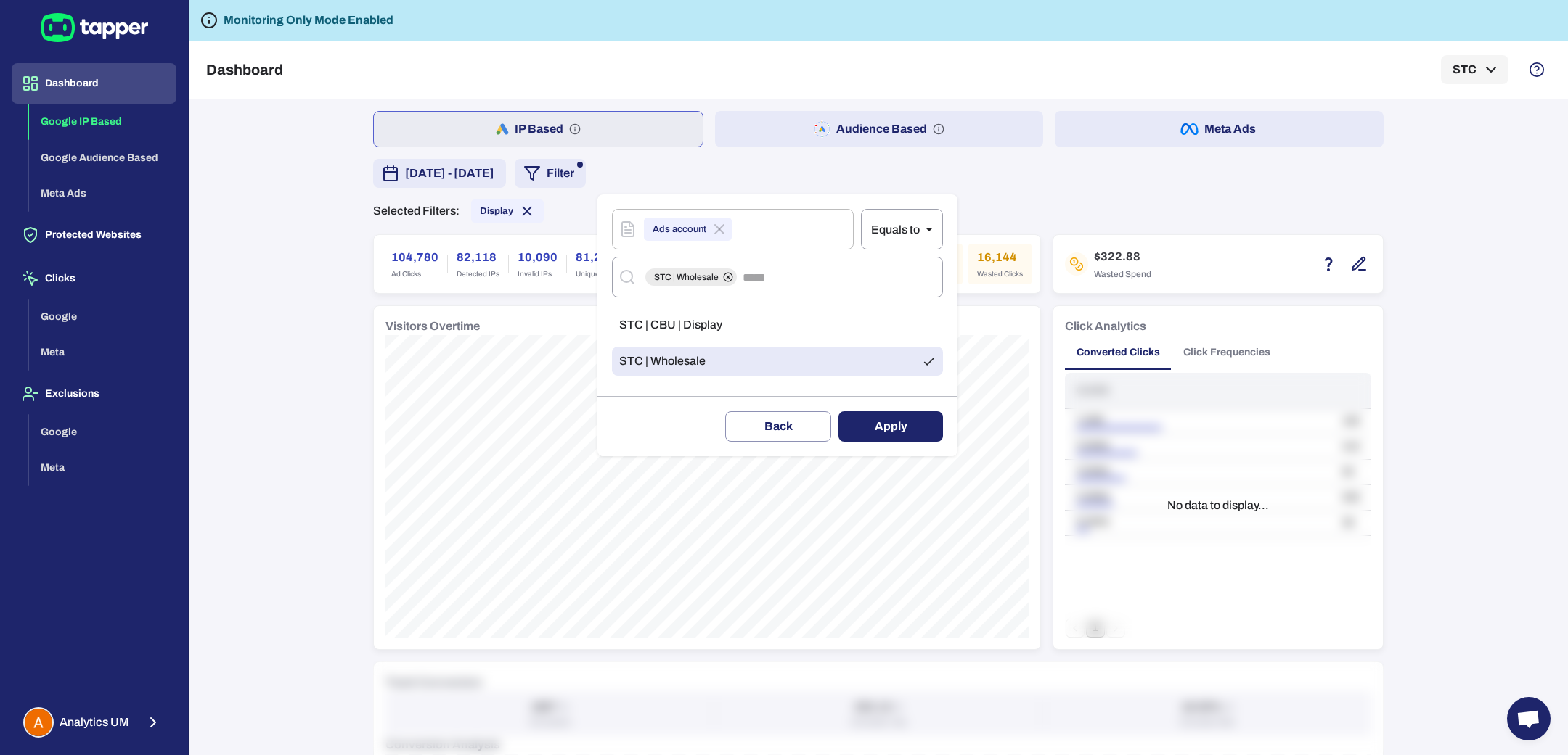
click at [873, 421] on button "Apply" at bounding box center [891, 426] width 105 height 31
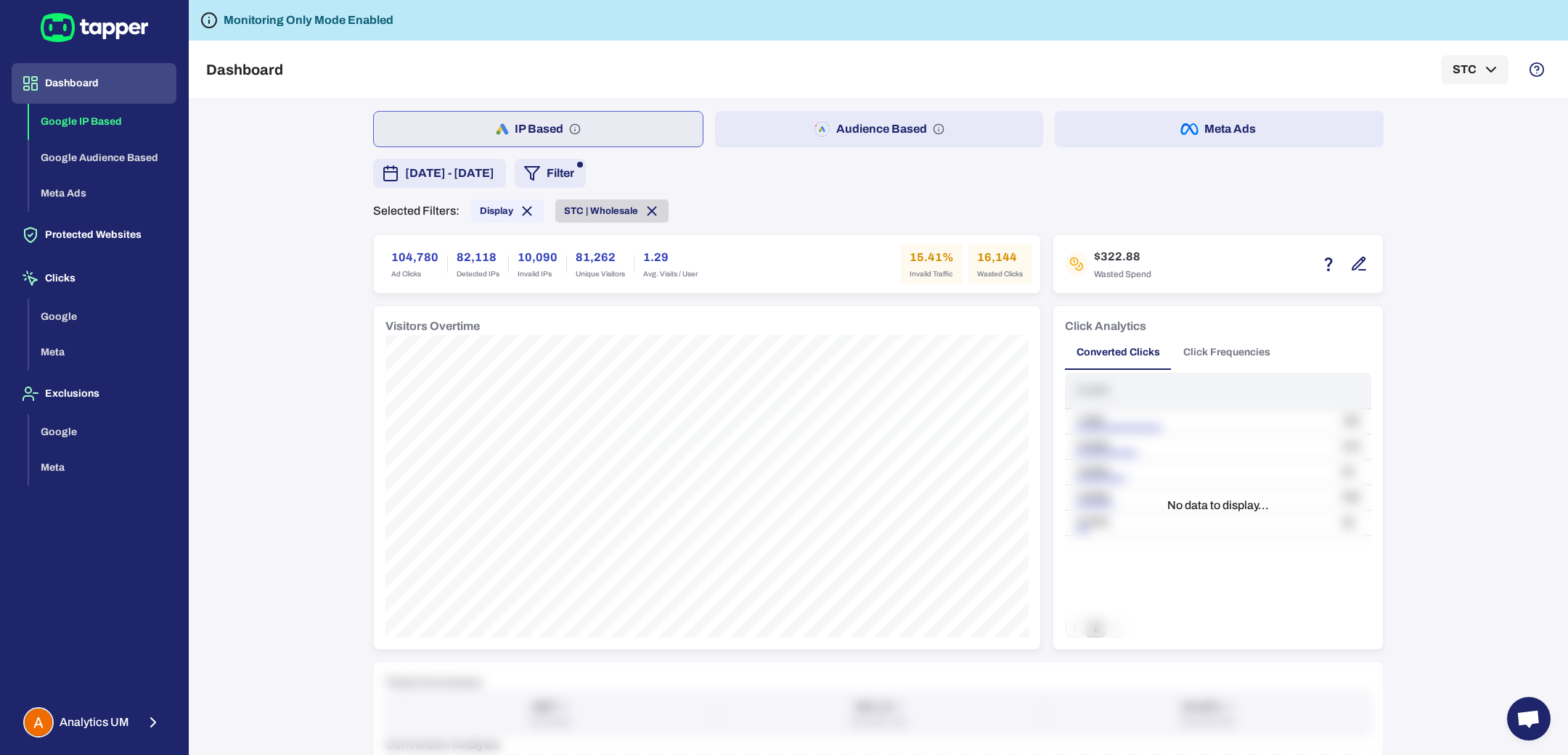
click at [649, 211] on icon at bounding box center [653, 211] width 8 height 8
click at [494, 165] on span "August 8, 2025 - August 14, 2025" at bounding box center [450, 174] width 89 height 18
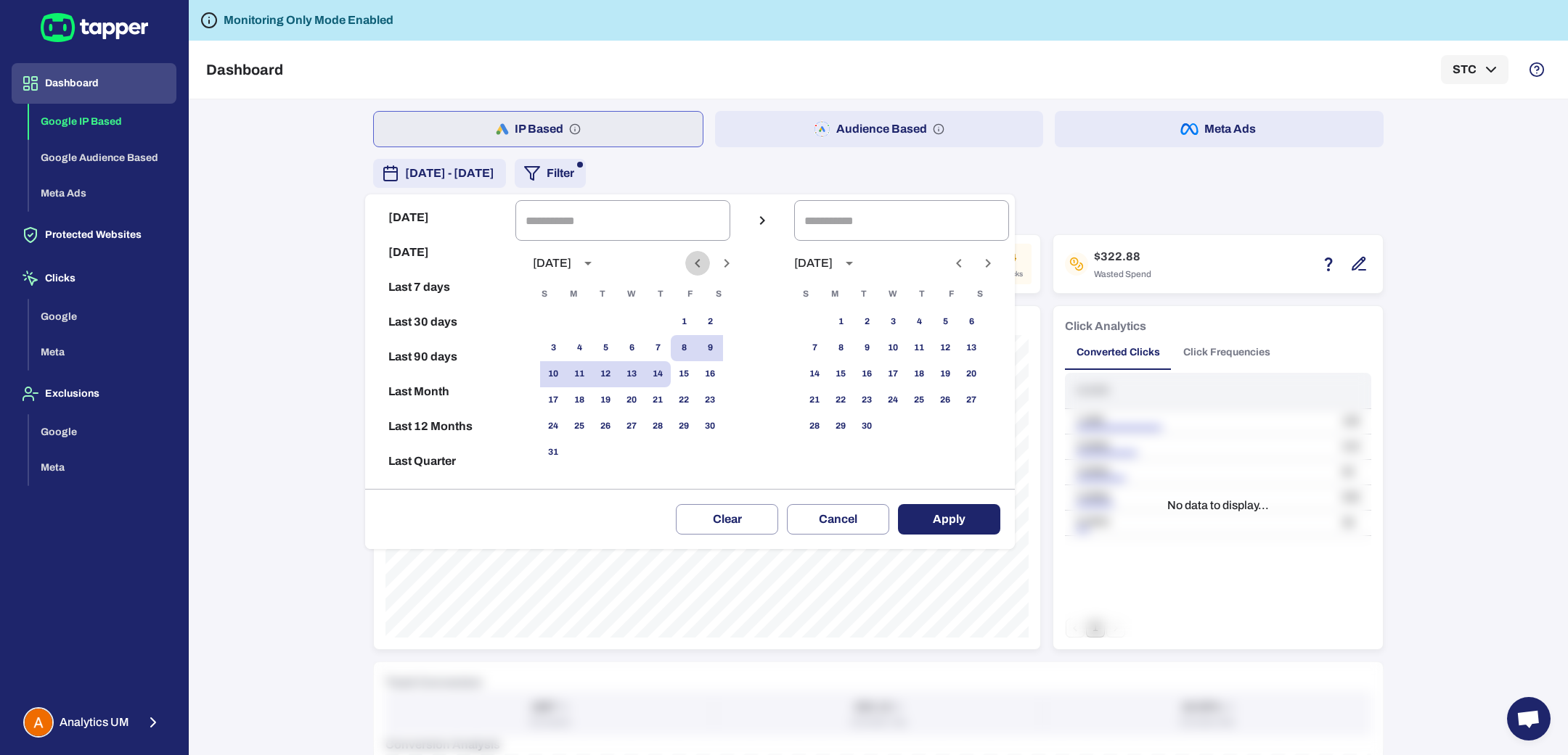
click at [706, 264] on icon "Previous month" at bounding box center [698, 264] width 18 height 18
click at [619, 374] on button "15" at bounding box center [605, 375] width 26 height 26
type input "**********"
click at [692, 424] on div "27 28 29 30 31" at bounding box center [631, 427] width 232 height 26
click at [670, 427] on button "31" at bounding box center [657, 427] width 26 height 26
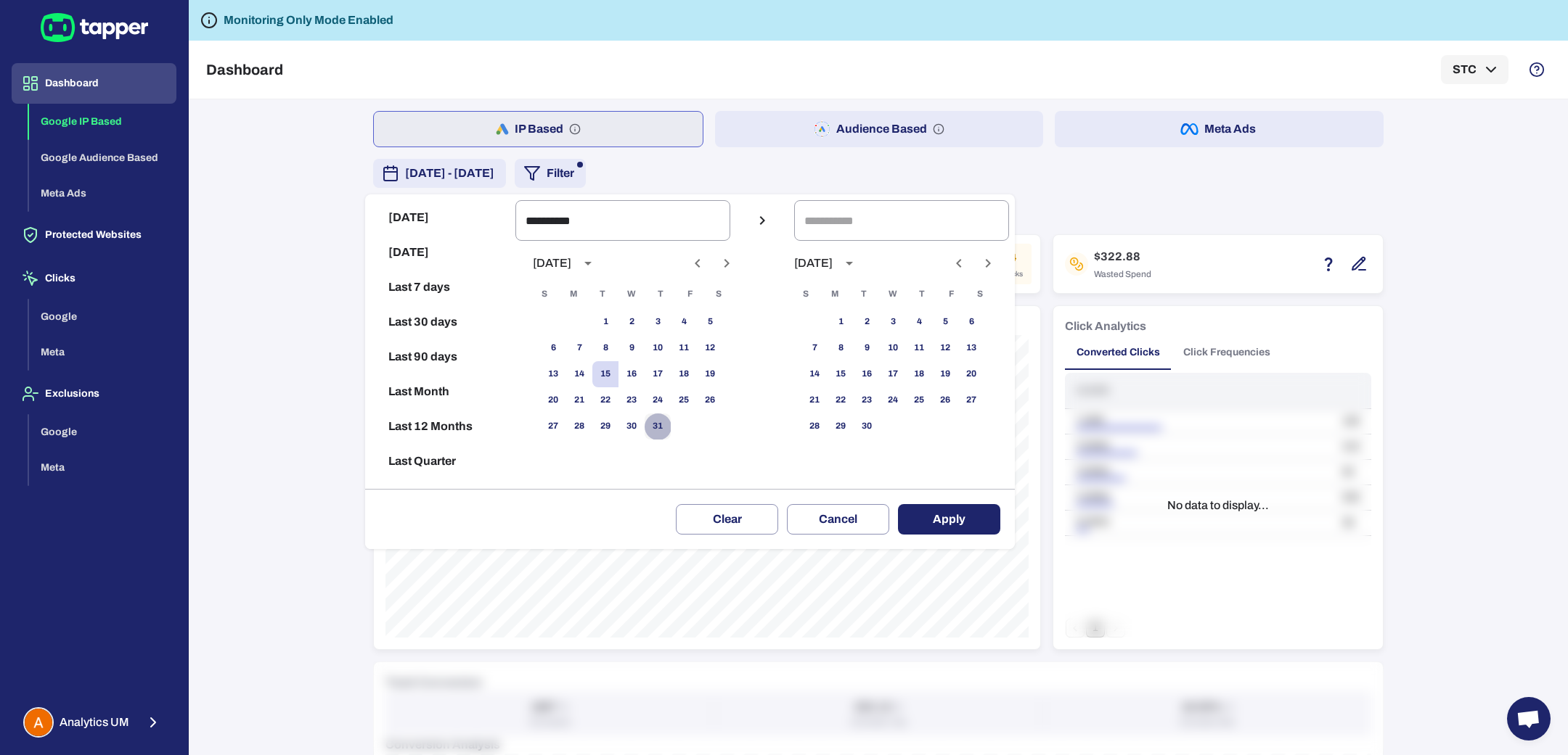
type input "**********"
click at [943, 520] on button "Apply" at bounding box center [949, 519] width 103 height 31
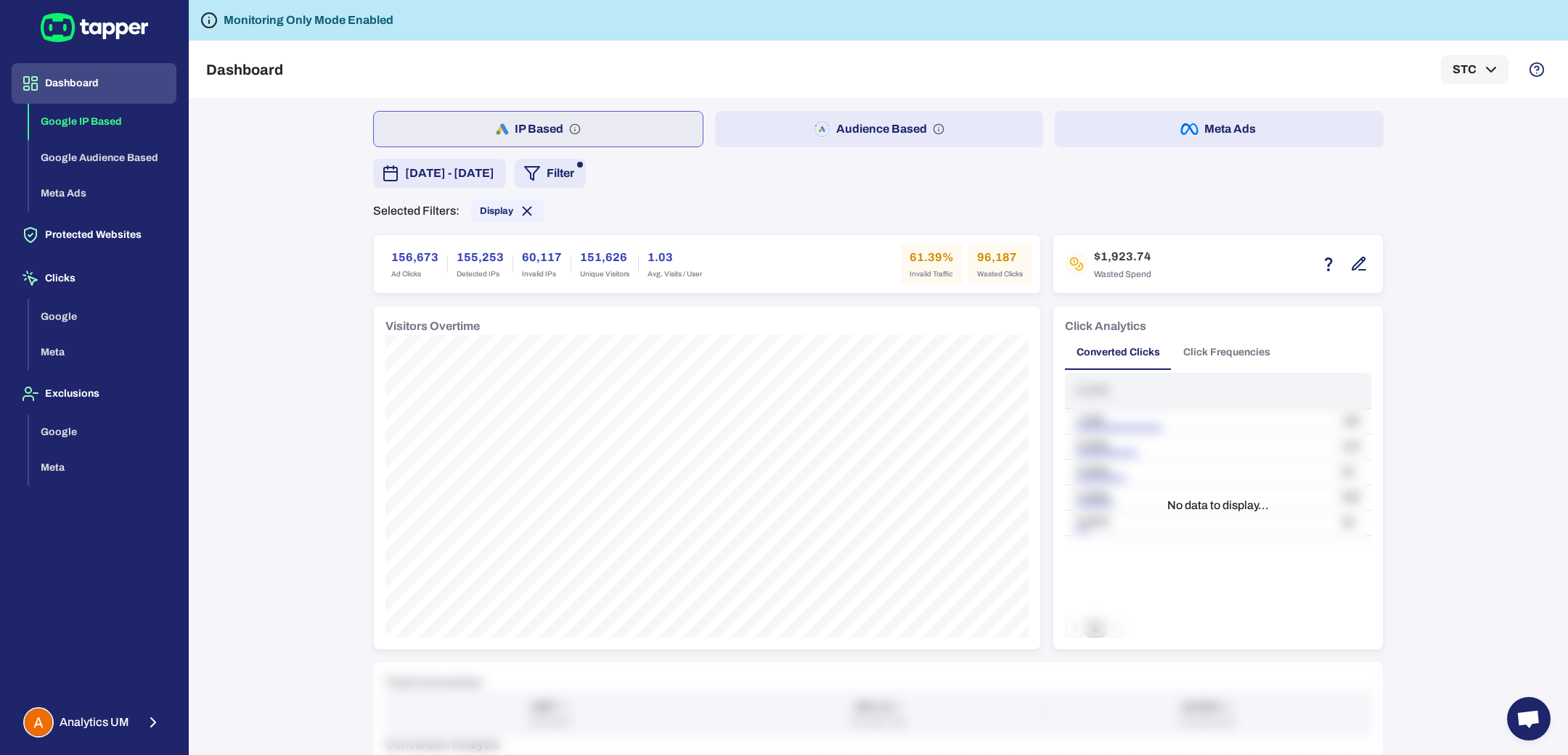
click at [772, 57] on div "Dashboard STC" at bounding box center [879, 69] width 1345 height 58
drag, startPoint x: 387, startPoint y: 254, endPoint x: 427, endPoint y: 252, distance: 40.0
click at [427, 252] on div "156,673 Ad Clicks 155,253 Detected IPs 60,117 Invalid IPs 151,626 Unique Visito…" at bounding box center [707, 264] width 666 height 58
copy h6 "156,673"
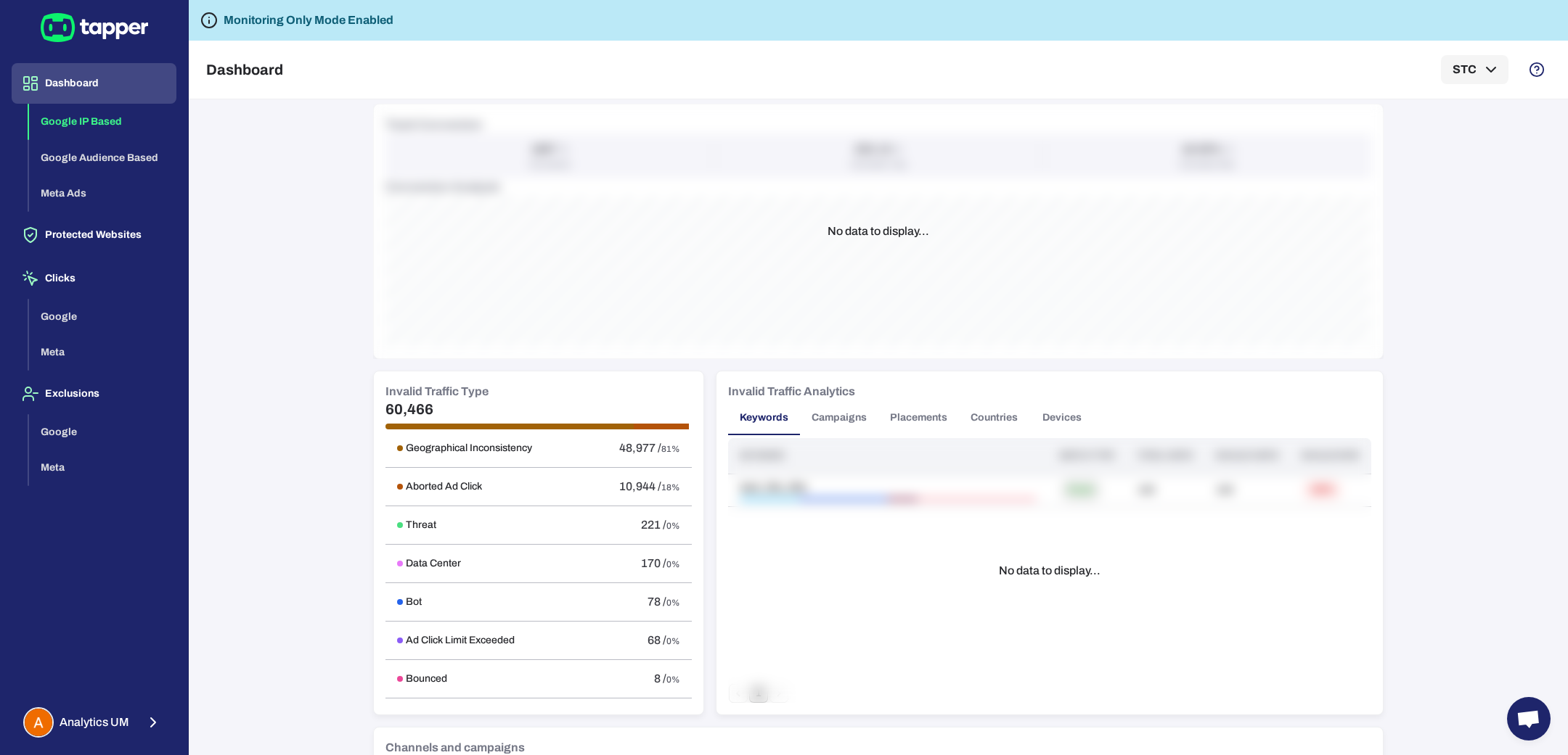
scroll to position [884, 0]
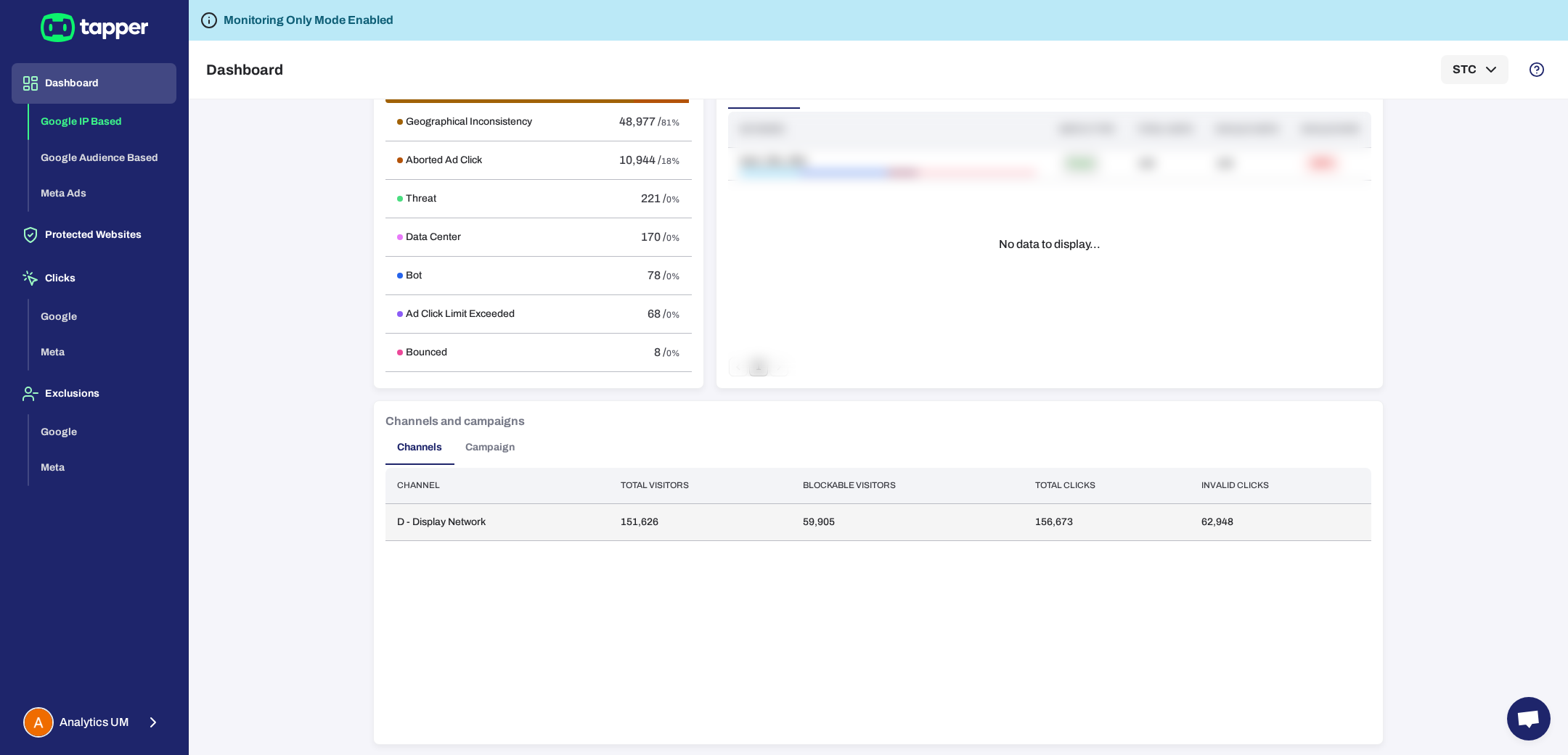
click at [1209, 517] on td "62,948" at bounding box center [1280, 522] width 182 height 37
copy td "62,948"
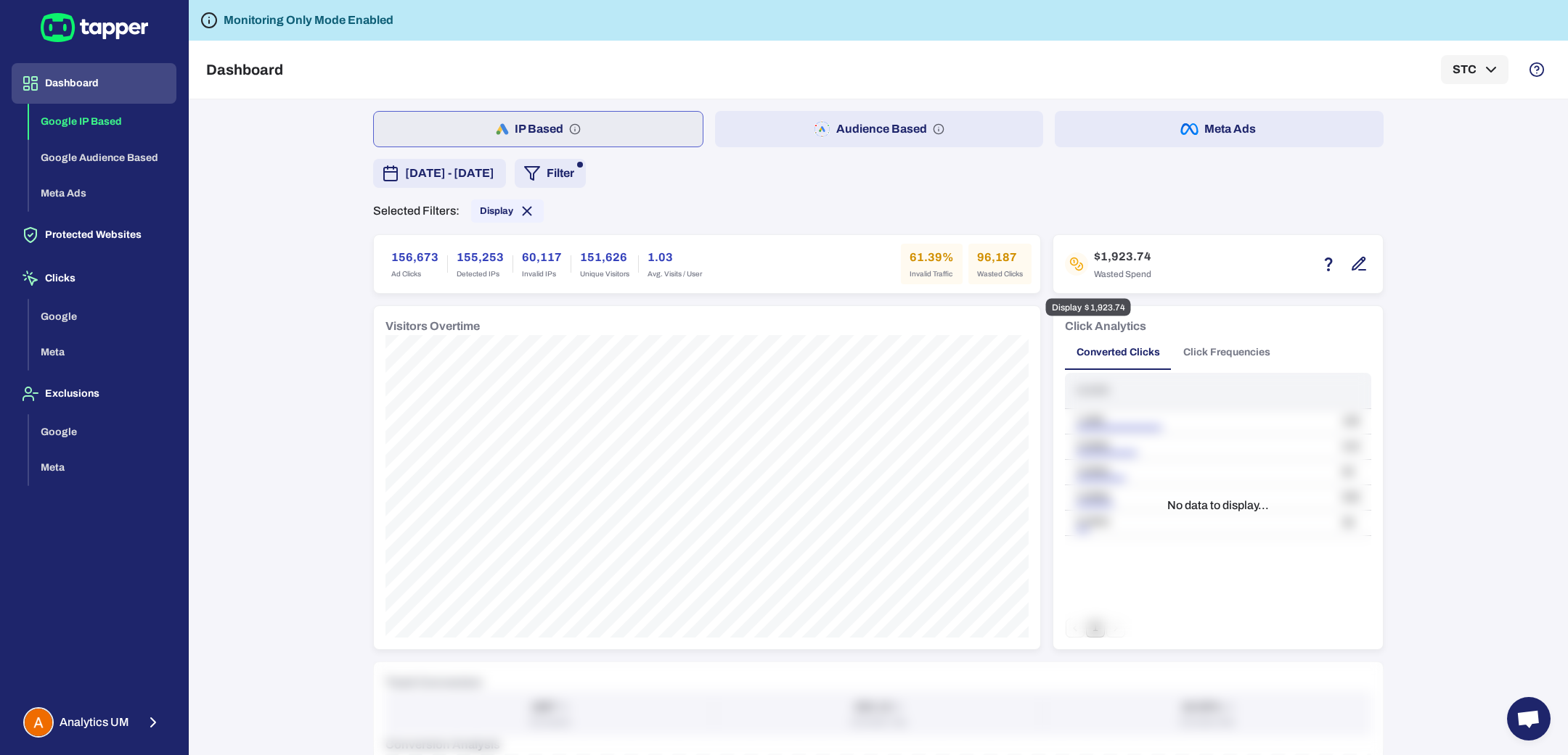
click at [1350, 266] on icon "button" at bounding box center [1359, 264] width 18 height 18
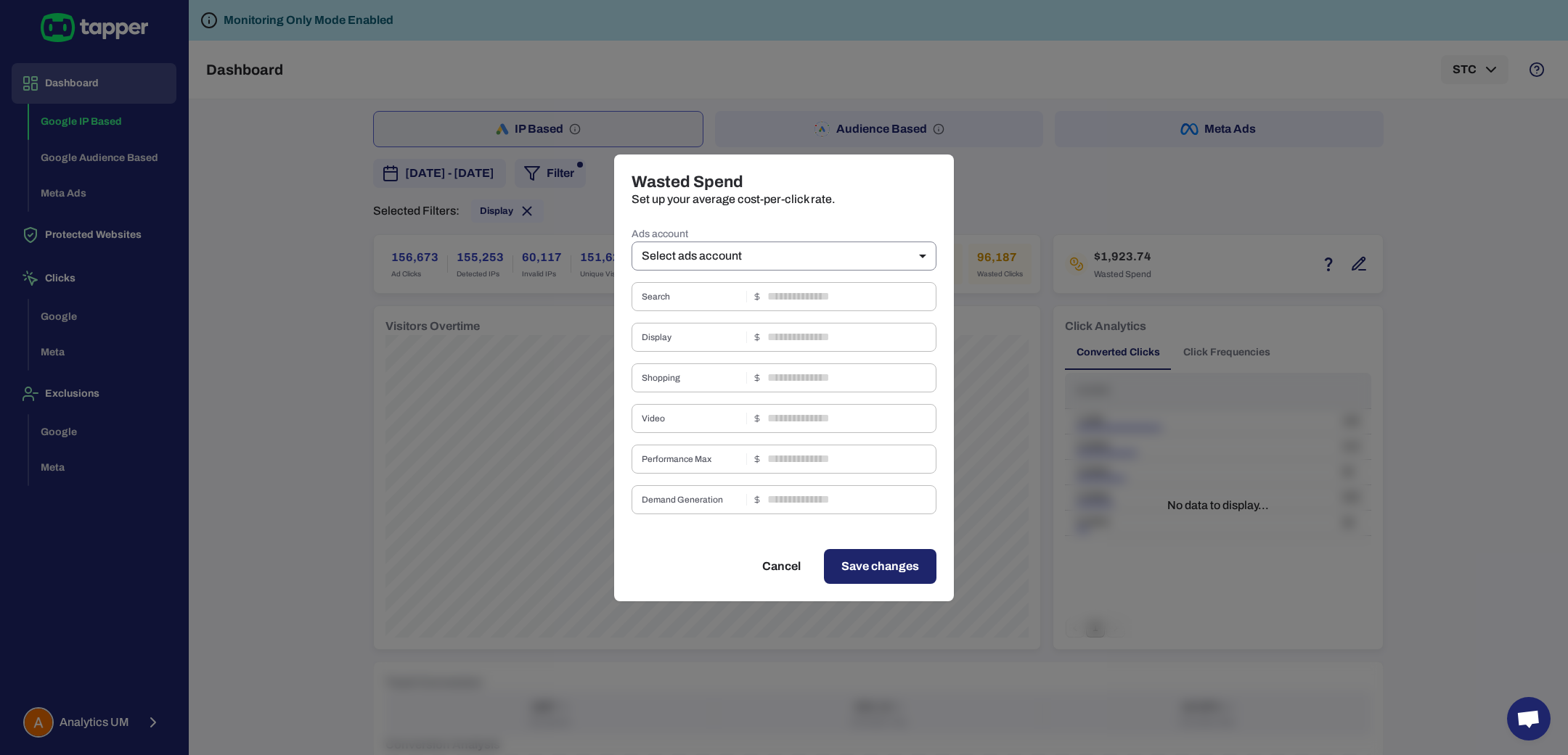
click at [715, 251] on body "Dashboard Google IP Based Google Audience Based Meta Ads Protected Websites Cli…" at bounding box center [784, 378] width 1568 height 755
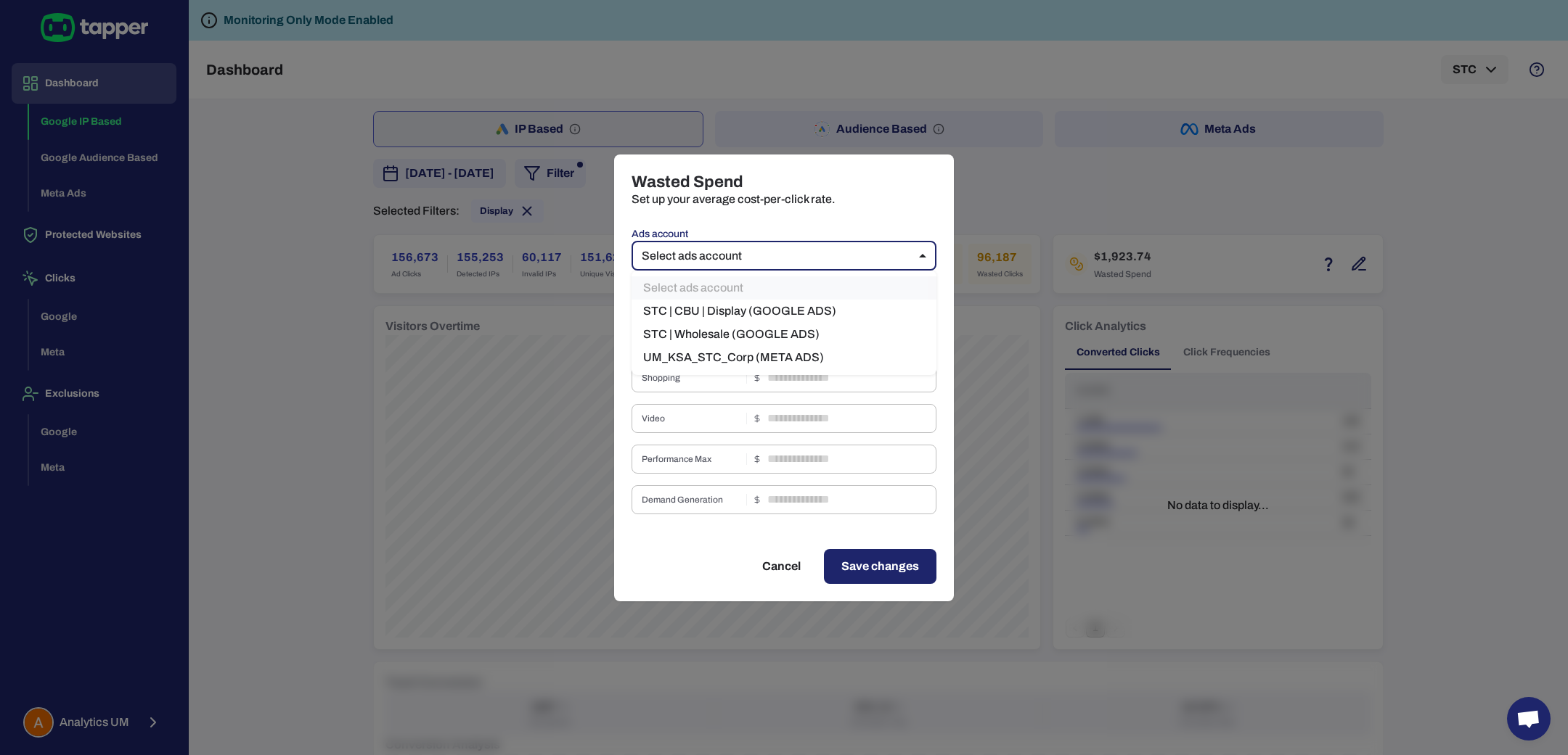
click at [709, 323] on li "STC | Wholesale (GOOGLE ADS)" at bounding box center [784, 334] width 305 height 23
type input "***"
type input "****"
type input "*"
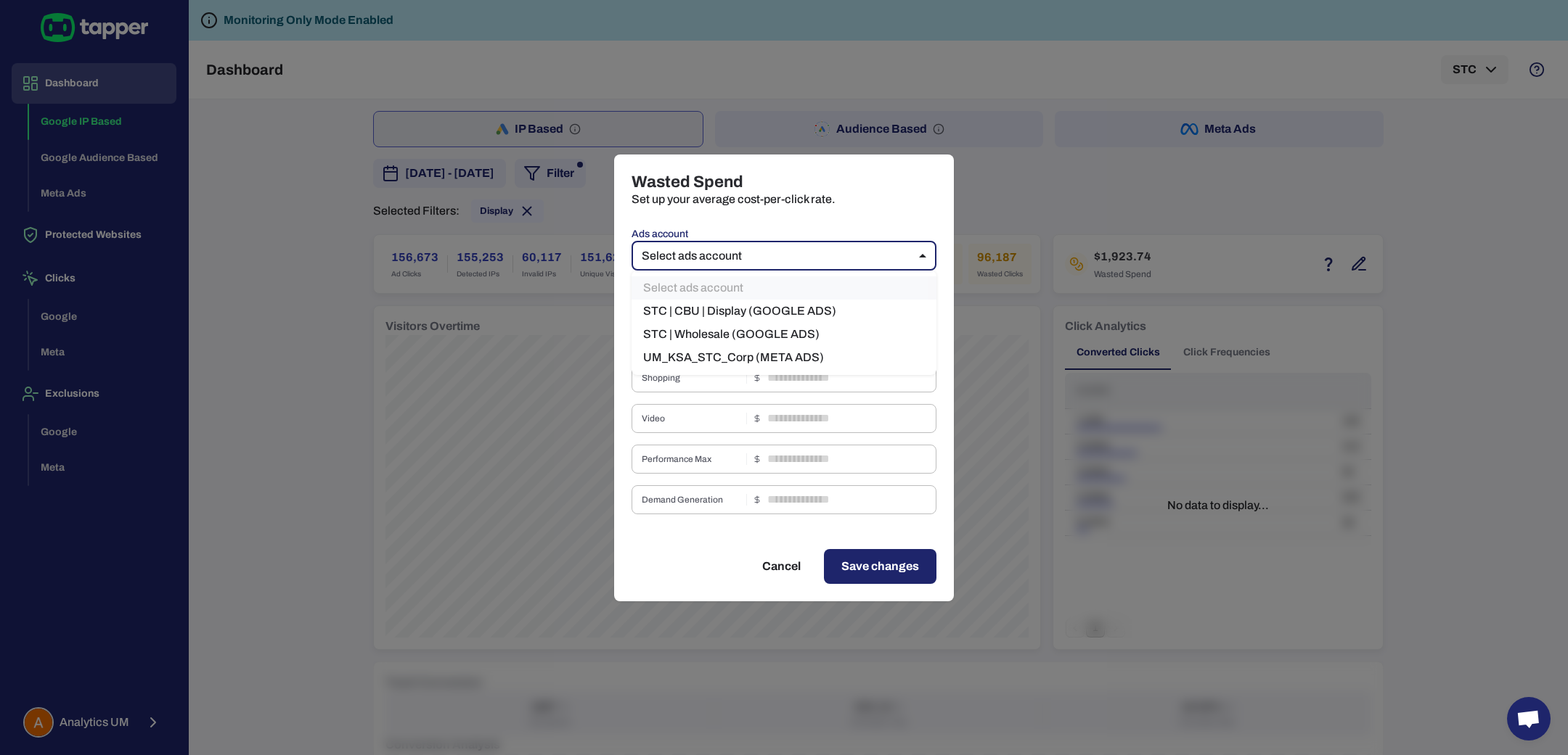
type input "*"
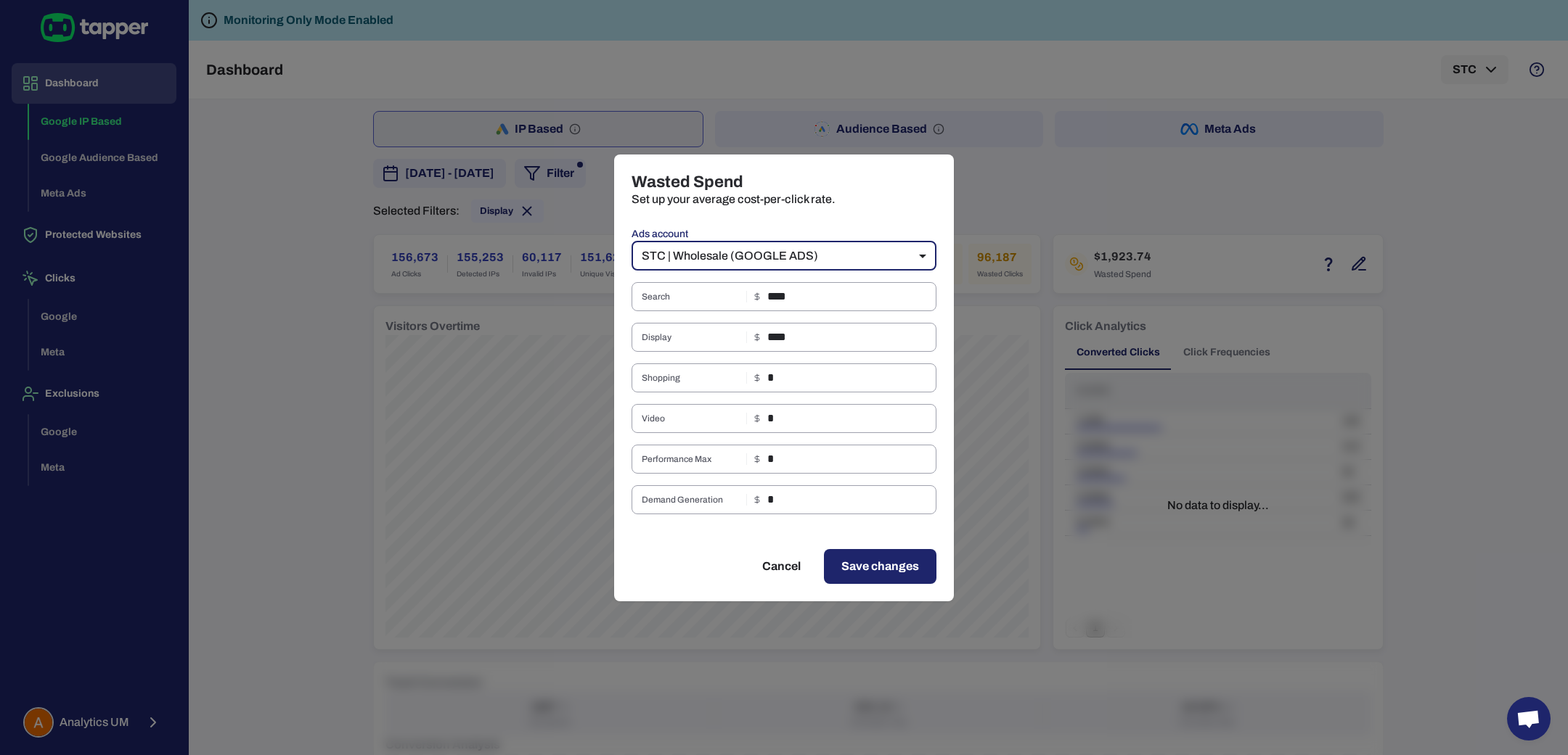
drag, startPoint x: 1053, startPoint y: 370, endPoint x: 1154, endPoint y: 170, distance: 224.1
click at [1053, 369] on div "Wasted Spend Set up your average cost-per-click rate. Ads account STC | Wholesa…" at bounding box center [784, 378] width 1568 height 755
type input "**"
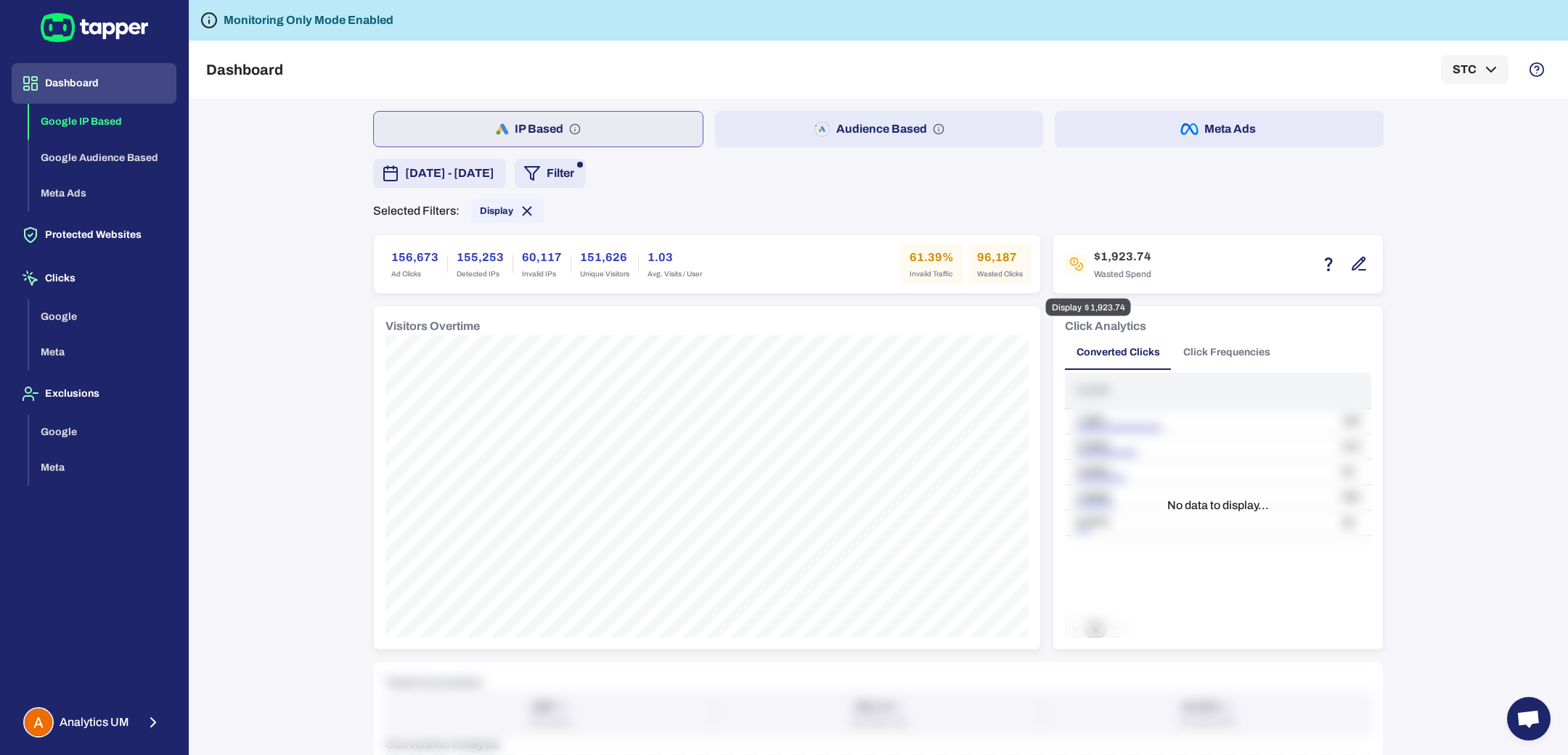
click at [1152, 290] on div "$1,923.74 Wasted Spend" at bounding box center [1217, 264] width 329 height 58
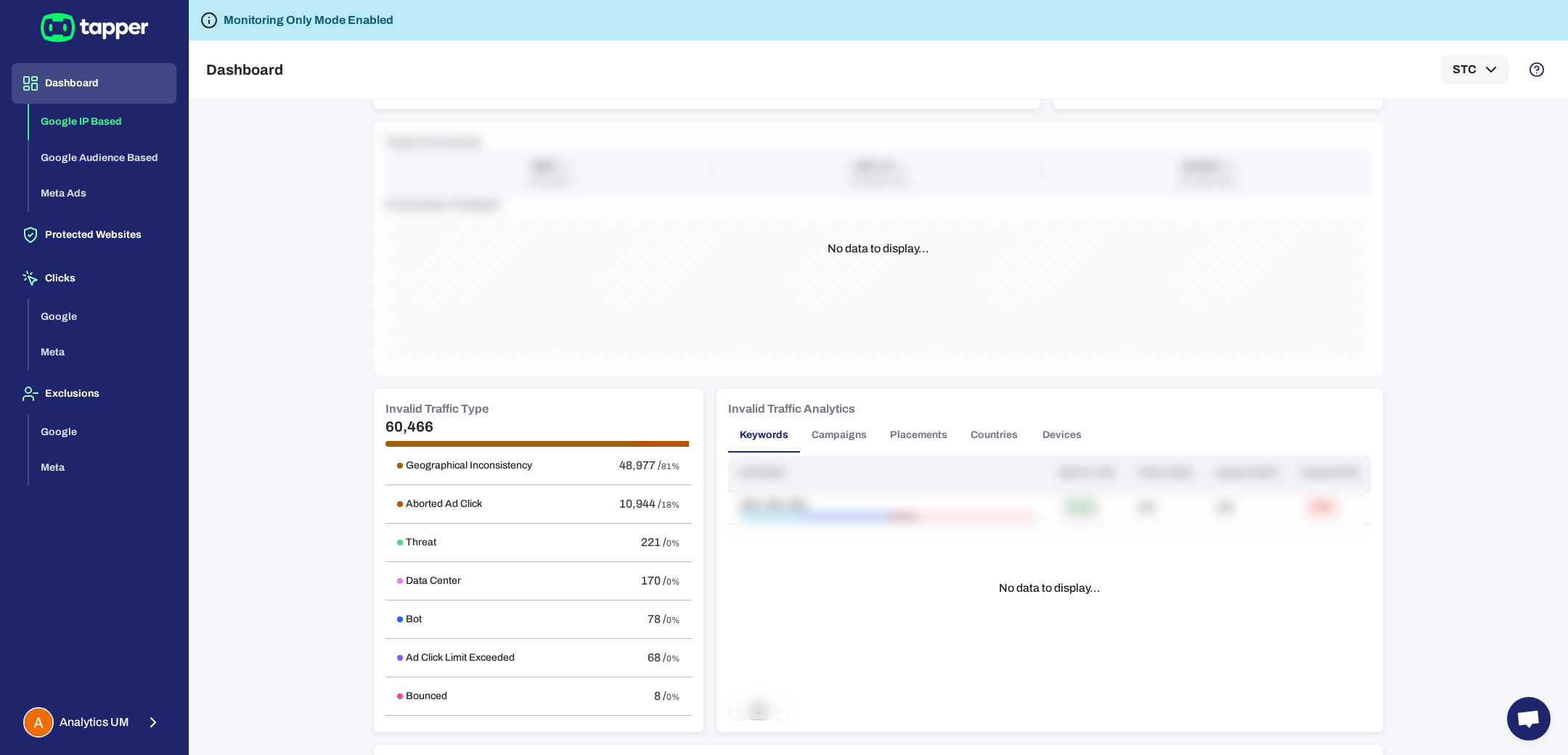
scroll to position [534, 0]
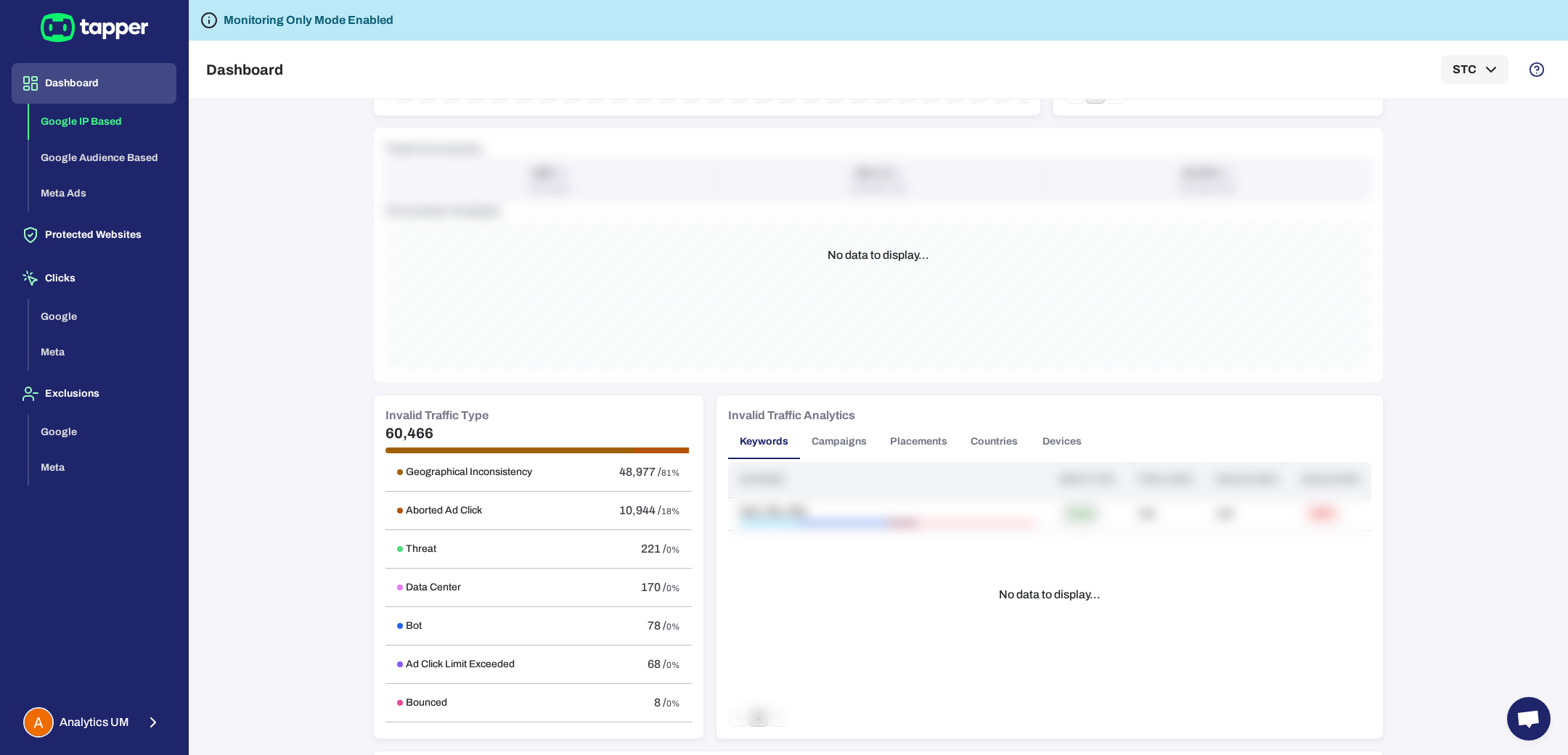
click at [837, 441] on button "Campaigns" at bounding box center [838, 442] width 78 height 35
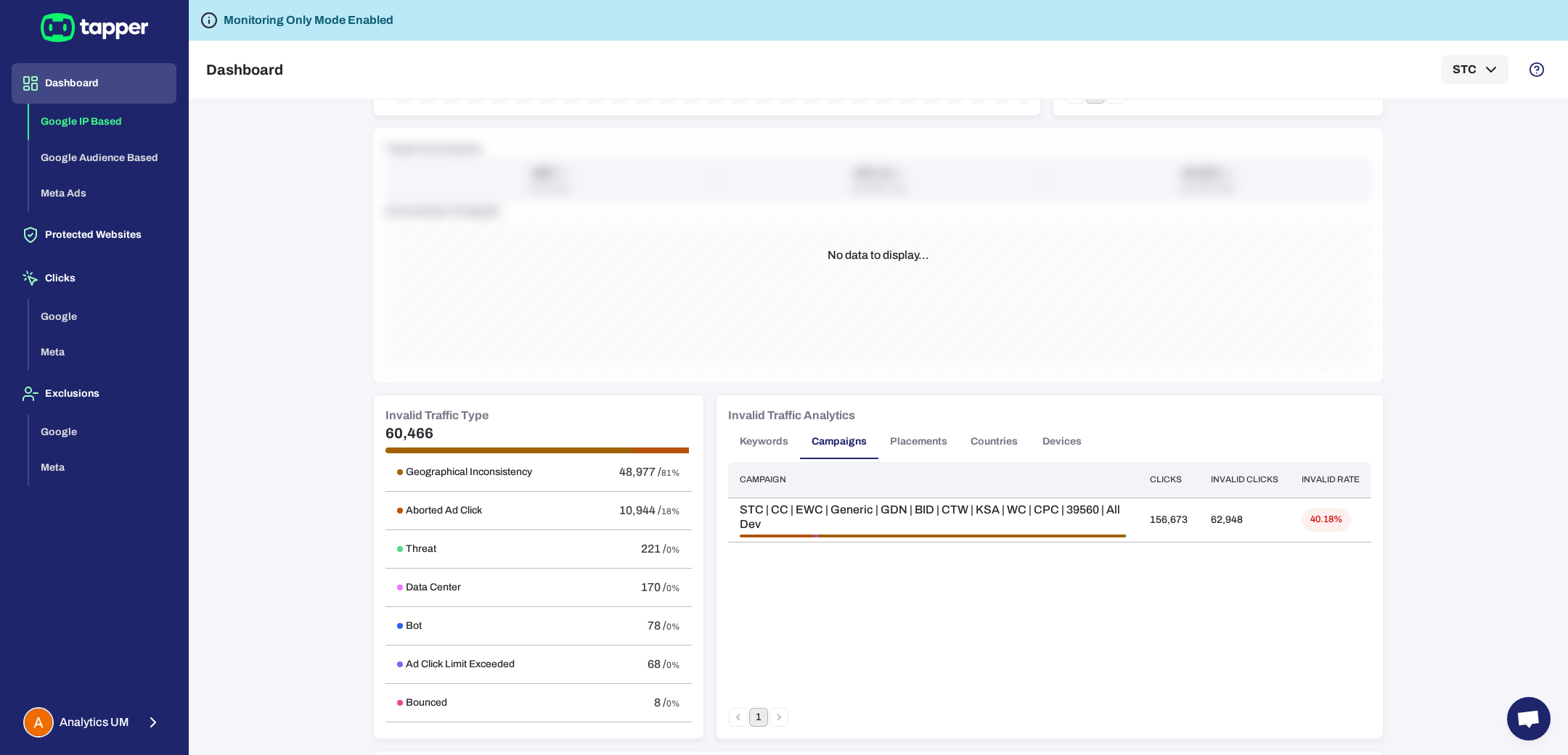
click at [899, 442] on button "Placements" at bounding box center [918, 442] width 81 height 35
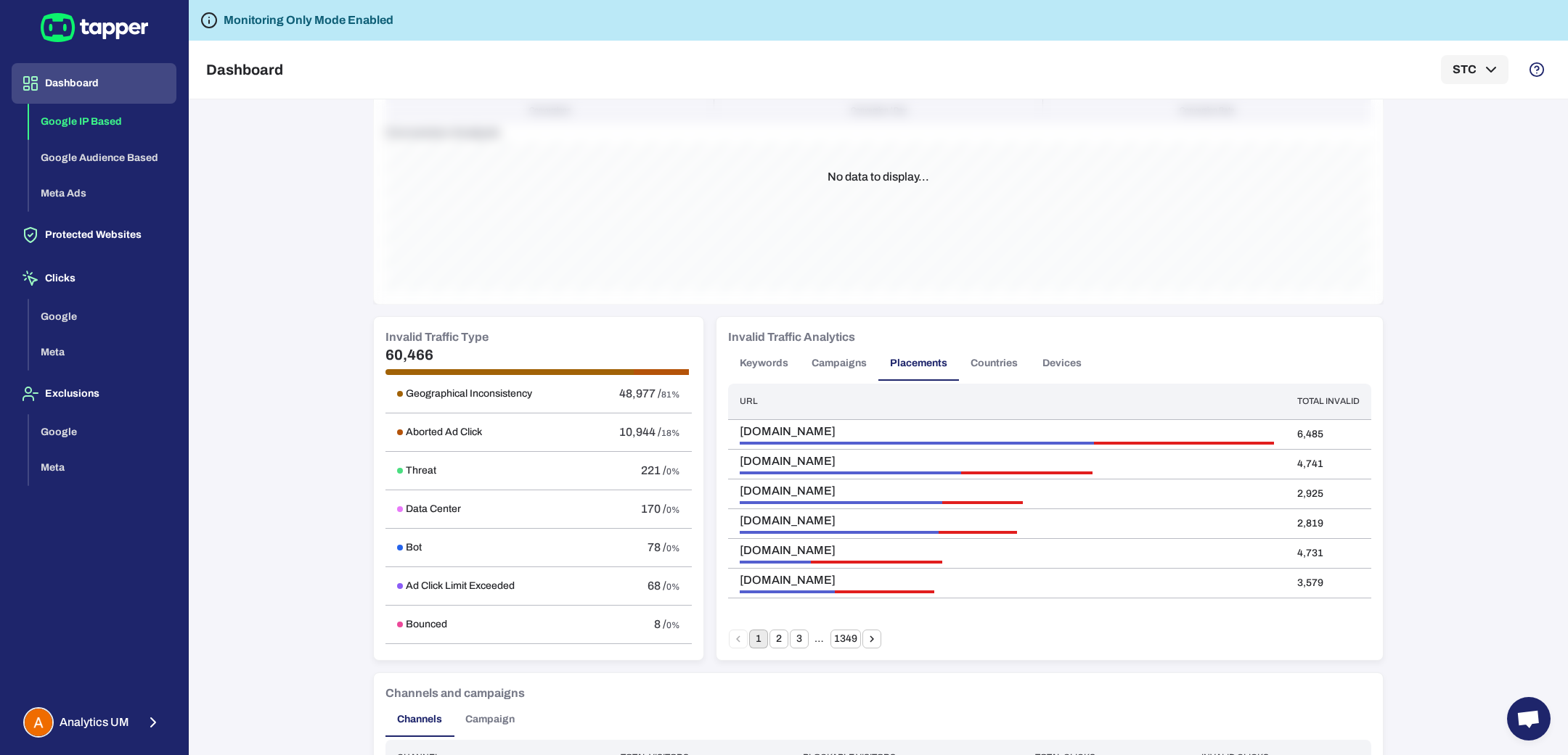
scroll to position [616, 0]
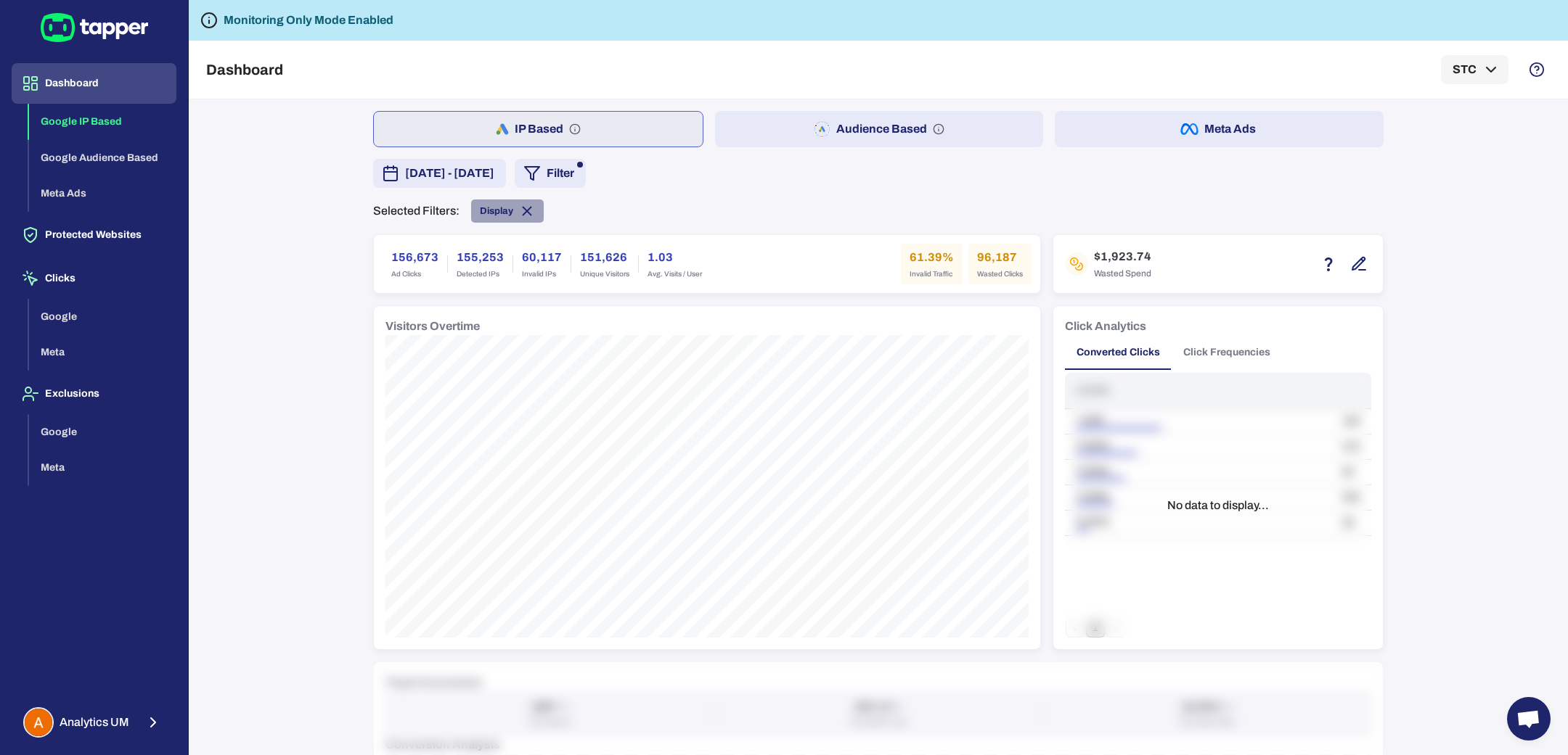
click at [523, 210] on icon at bounding box center [527, 211] width 16 height 16
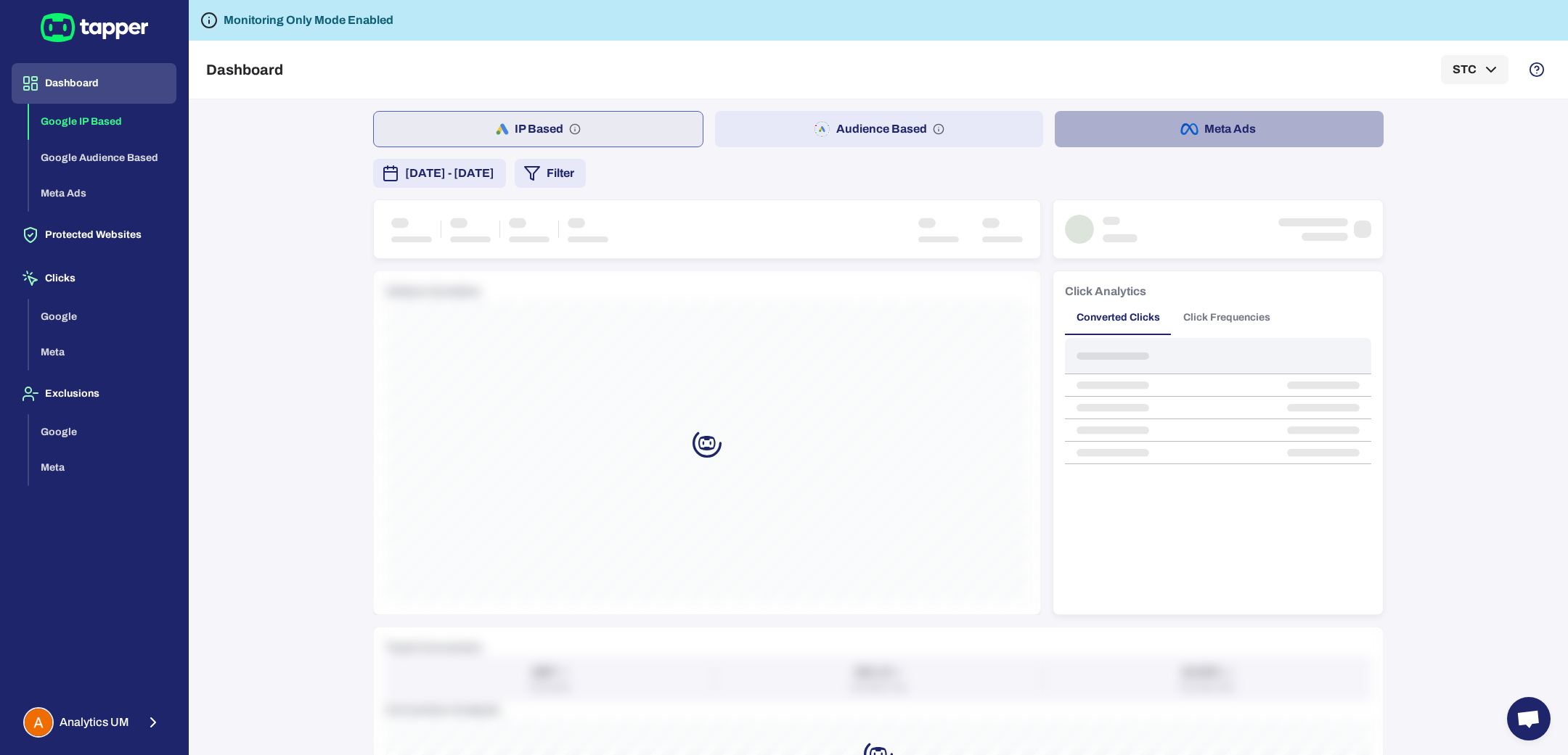
click at [1197, 140] on button "Meta Ads" at bounding box center [1219, 128] width 329 height 37
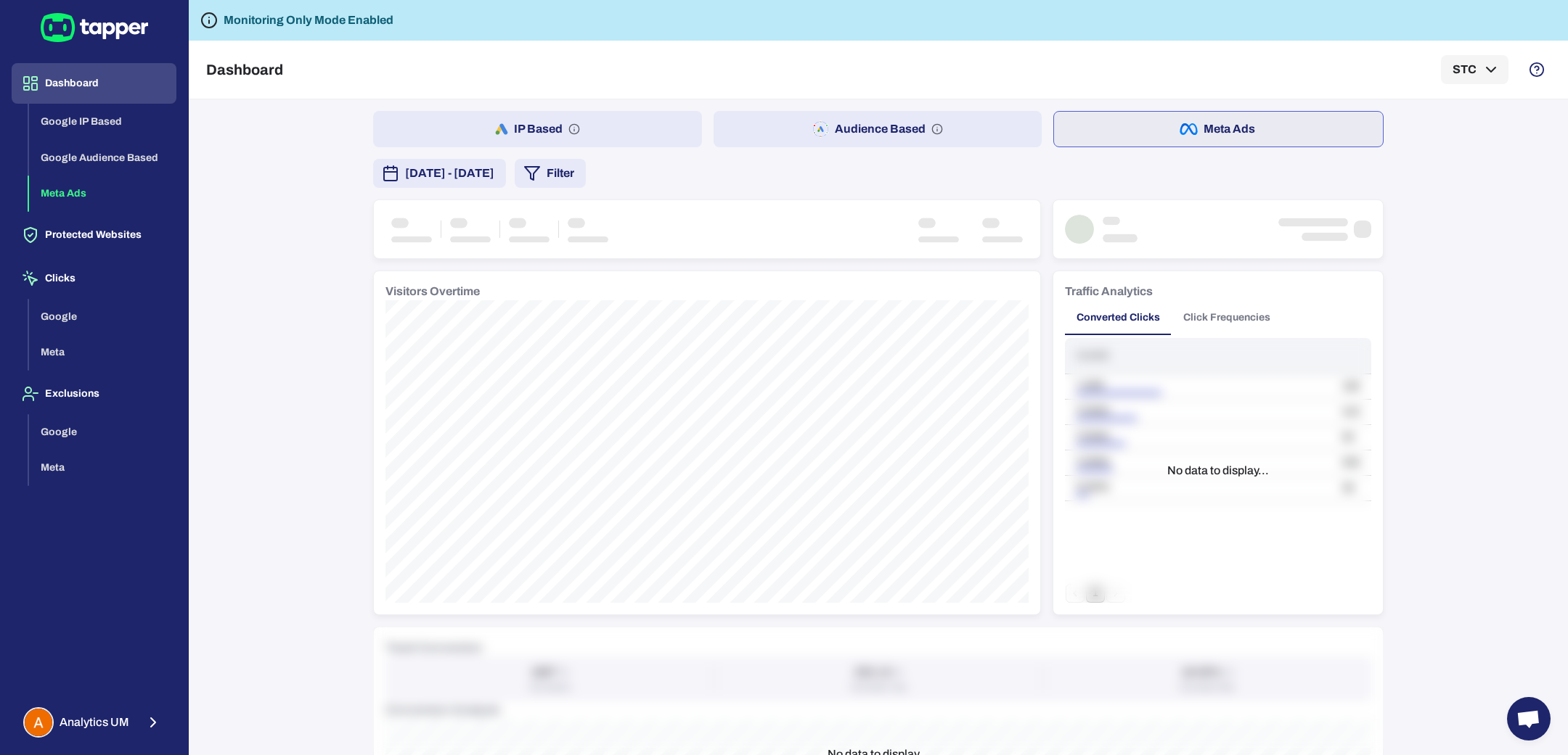
click at [506, 184] on button "[DATE] - [DATE]" at bounding box center [439, 173] width 132 height 29
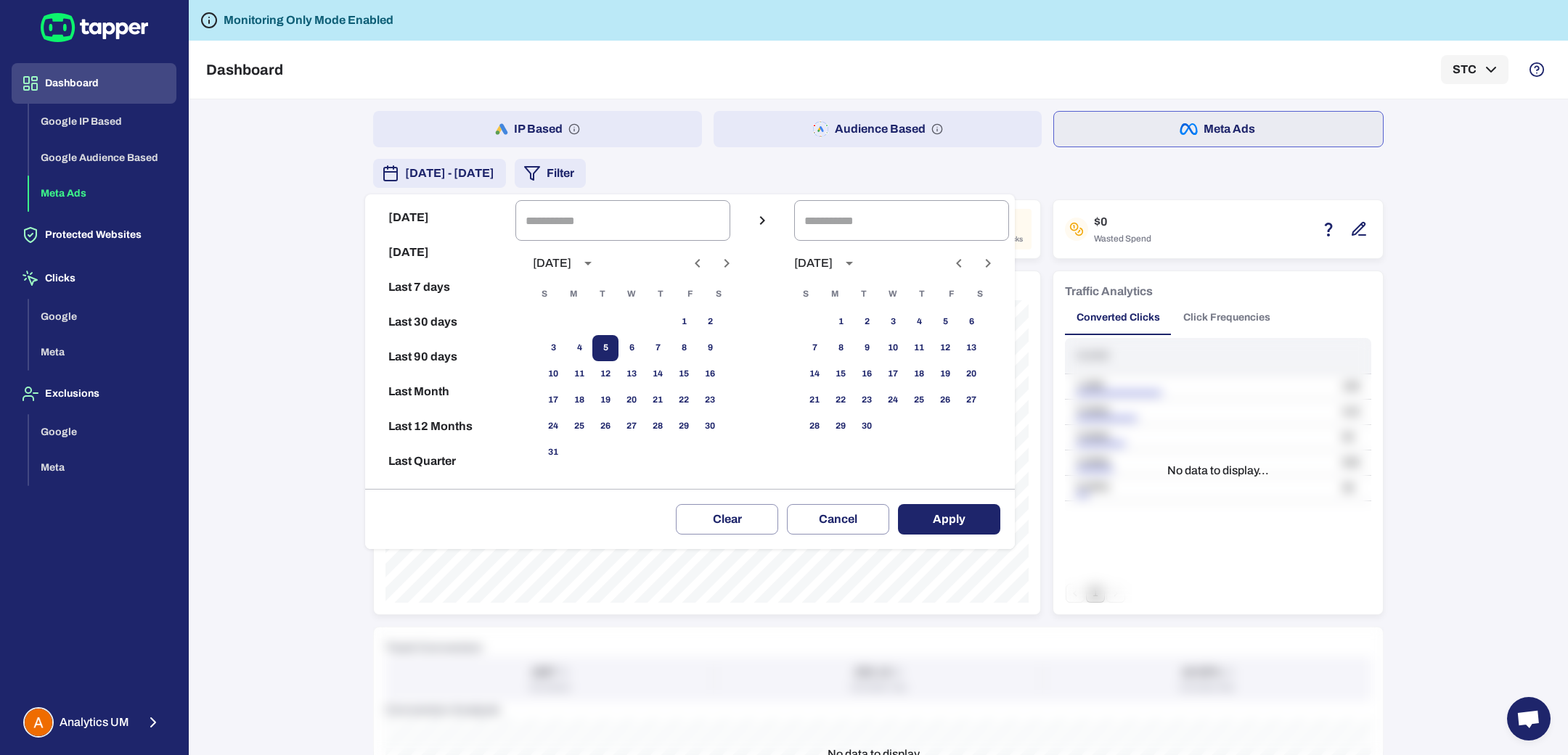
click at [619, 347] on button "5" at bounding box center [605, 348] width 26 height 26
type input "**********"
click at [828, 366] on button "14" at bounding box center [815, 375] width 26 height 26
type input "**********"
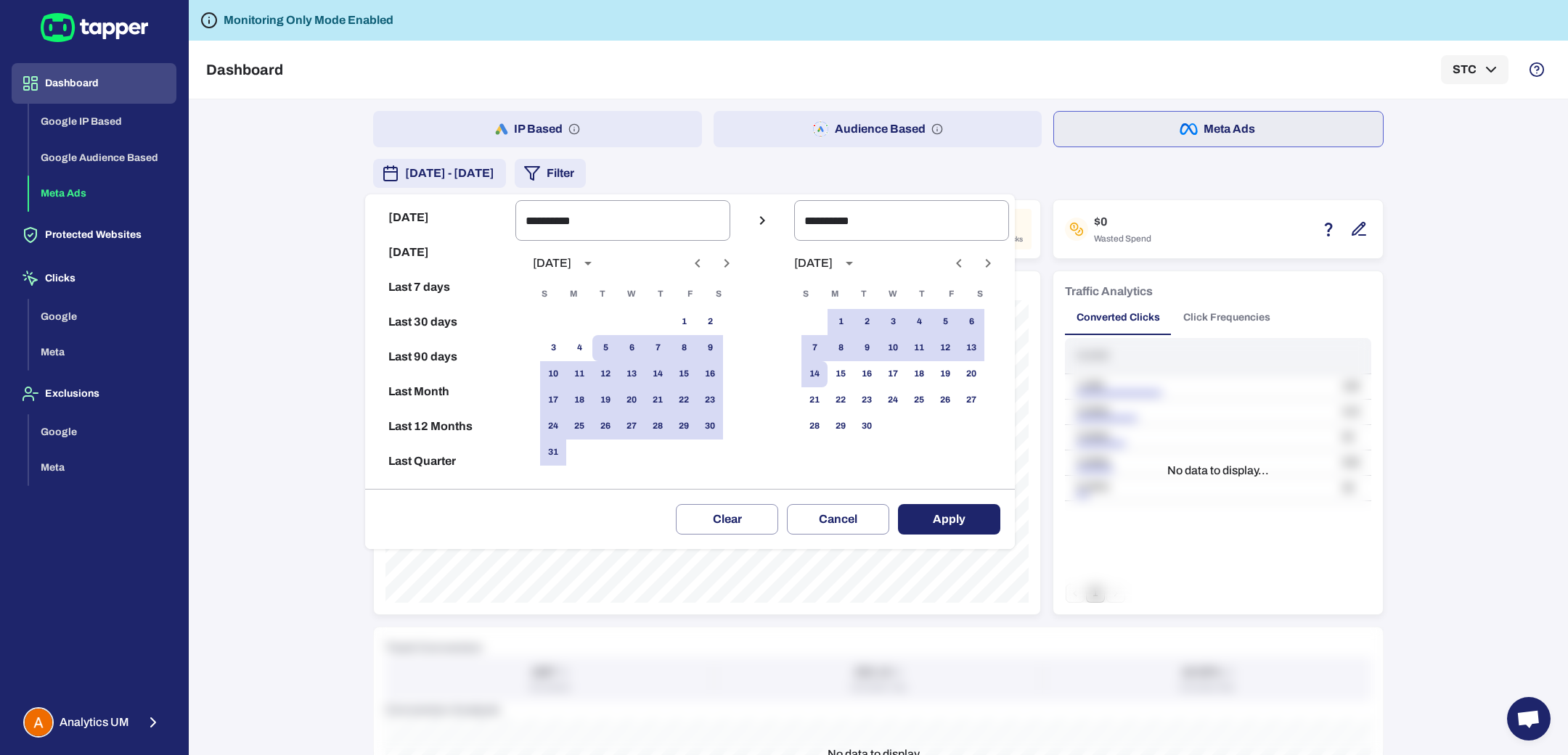
click at [965, 509] on button "Apply" at bounding box center [949, 519] width 103 height 31
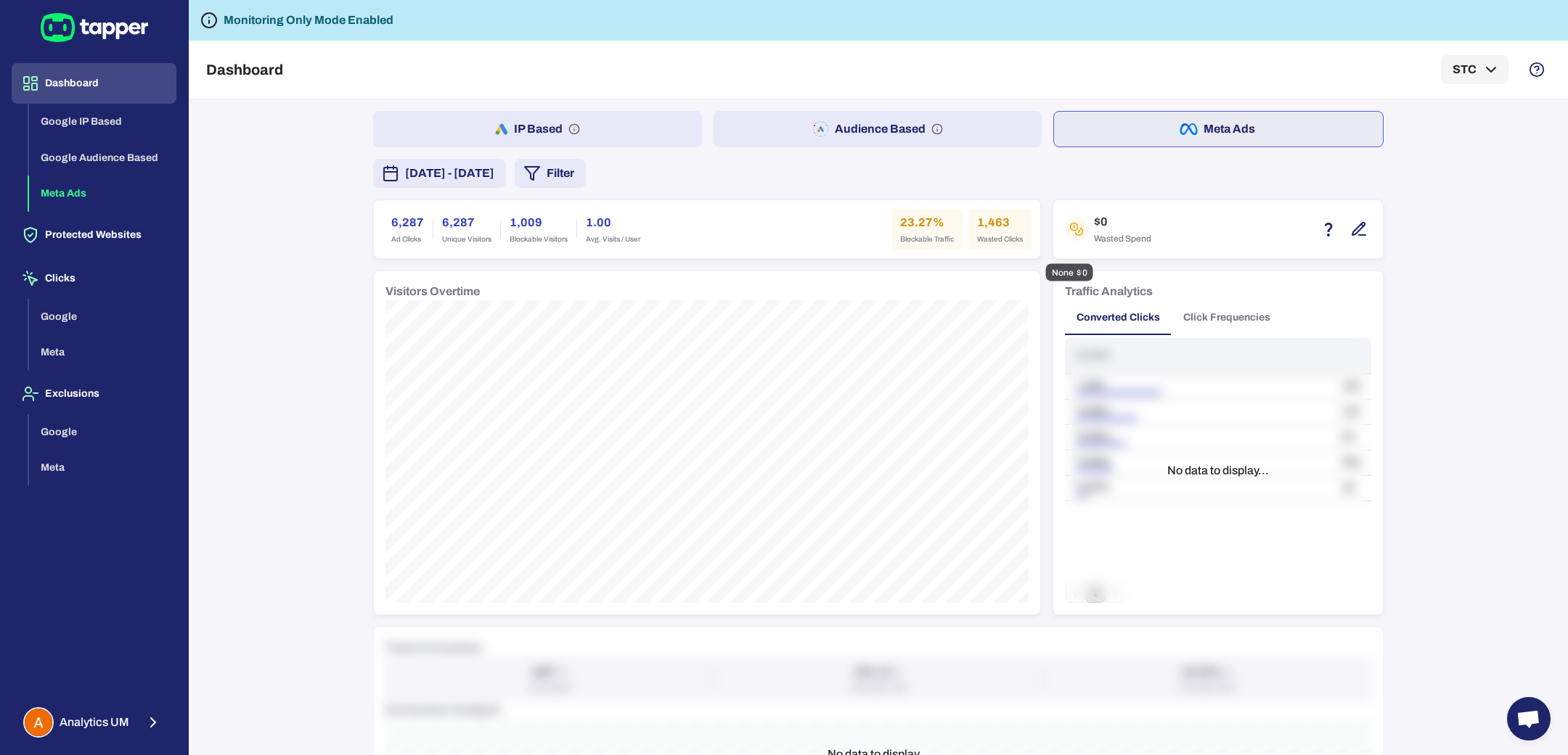
click at [1352, 230] on icon "button" at bounding box center [1358, 228] width 12 height 12
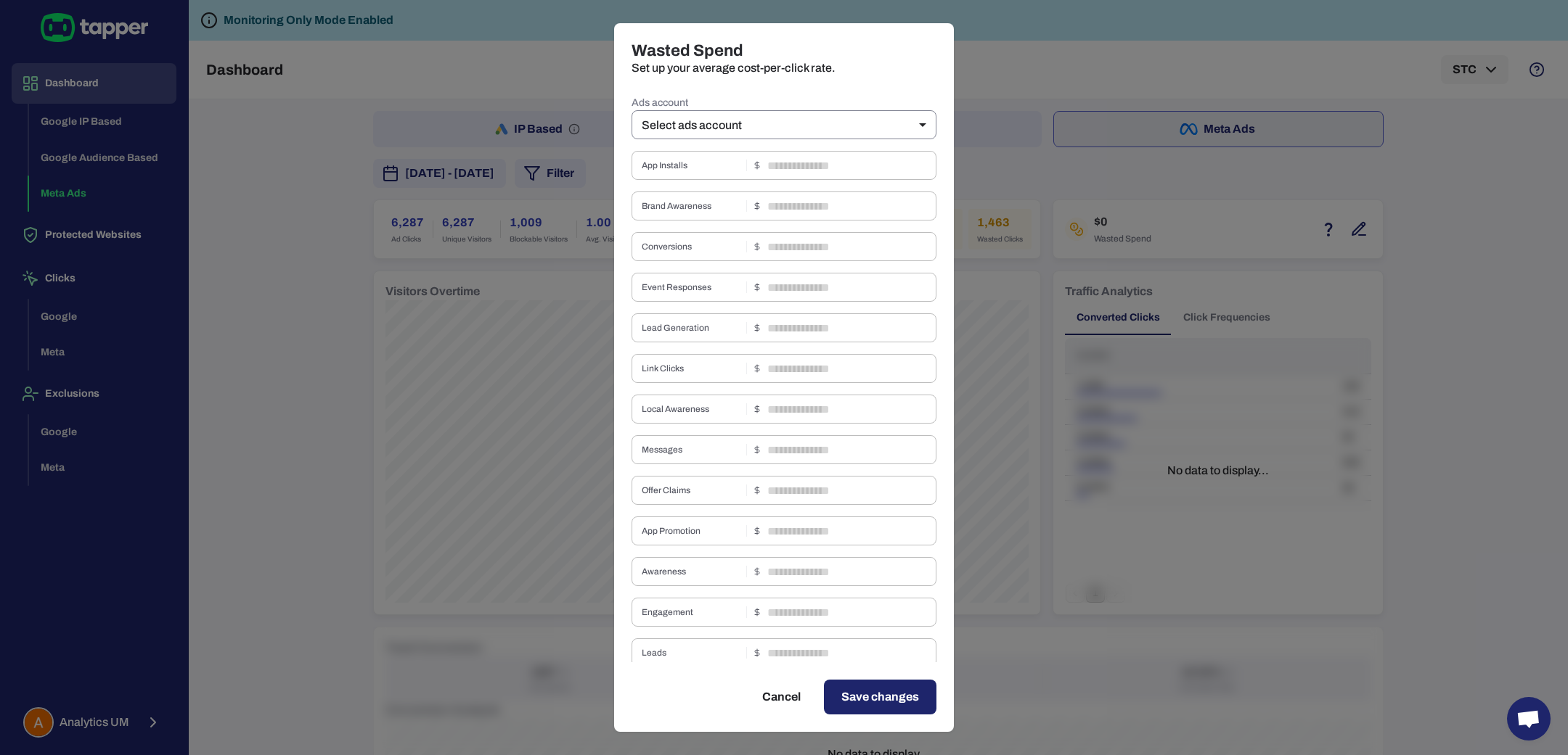
click at [809, 130] on body "Dashboard Google IP Based Google Audience Based Meta Ads Protected Websites Cli…" at bounding box center [784, 378] width 1568 height 755
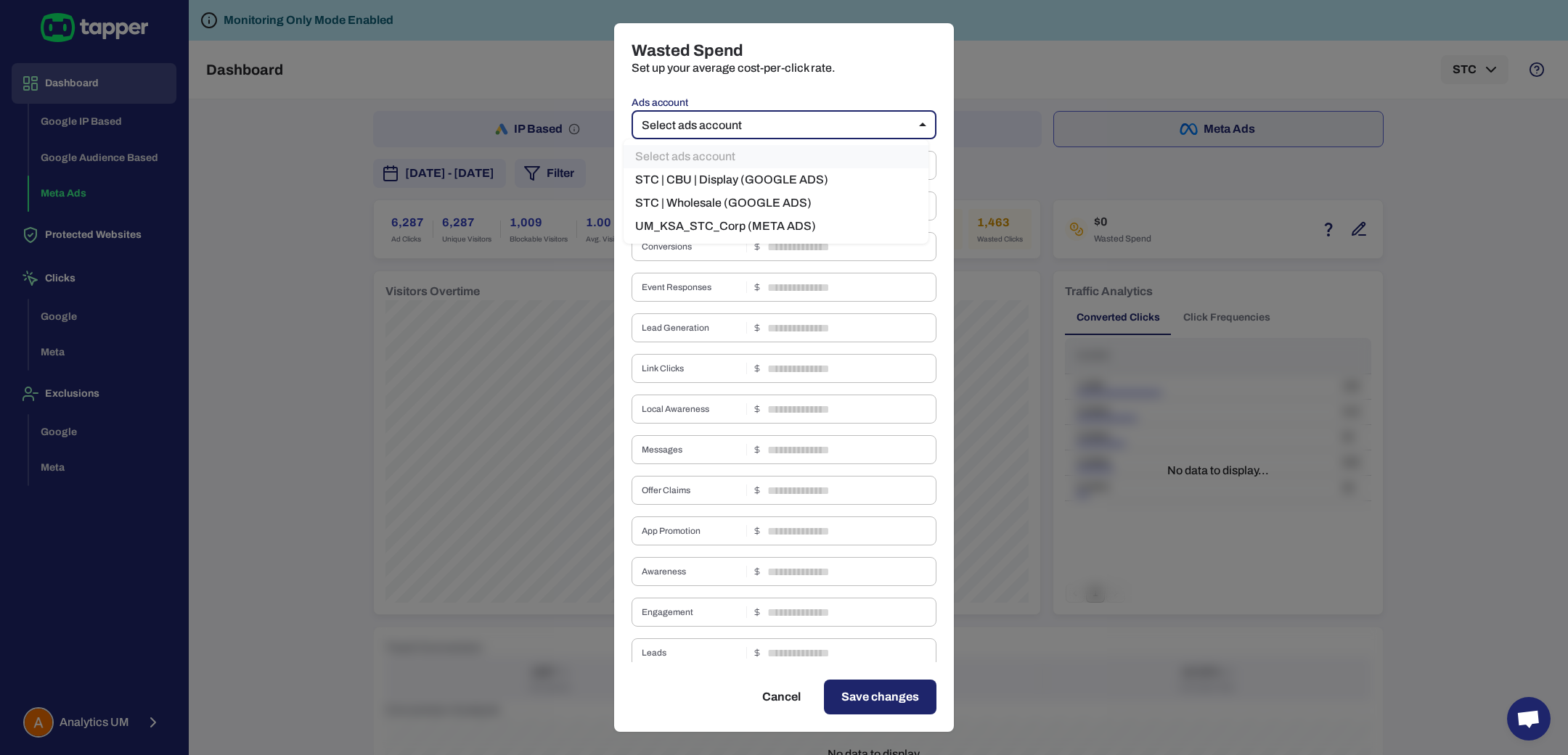
click at [1465, 307] on div at bounding box center [784, 378] width 1568 height 755
click at [1465, 307] on div "Wasted Spend Set up your average cost-per-click rate. Ads account Select ads ac…" at bounding box center [784, 378] width 1568 height 755
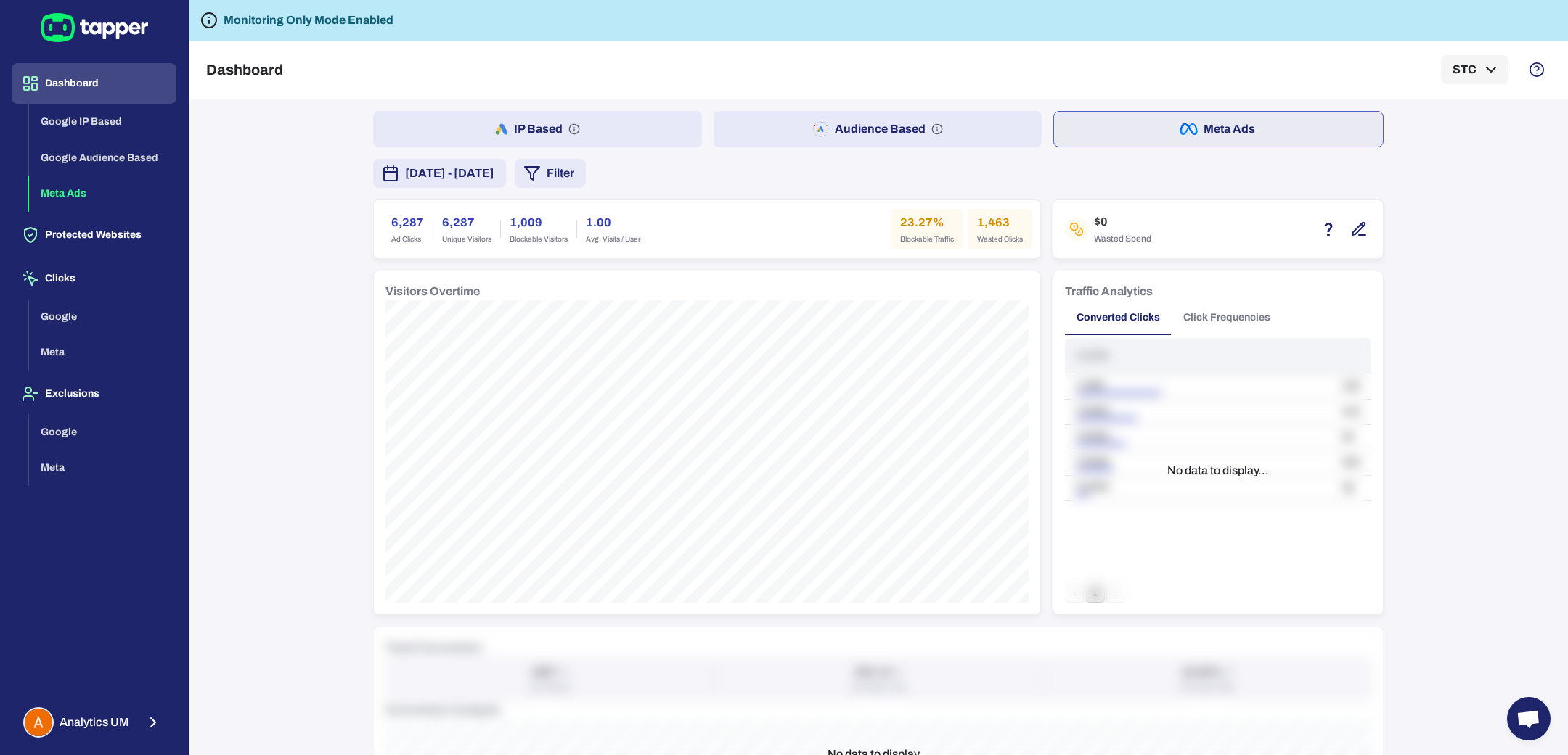
click at [1354, 235] on icon "button" at bounding box center [1359, 229] width 18 height 18
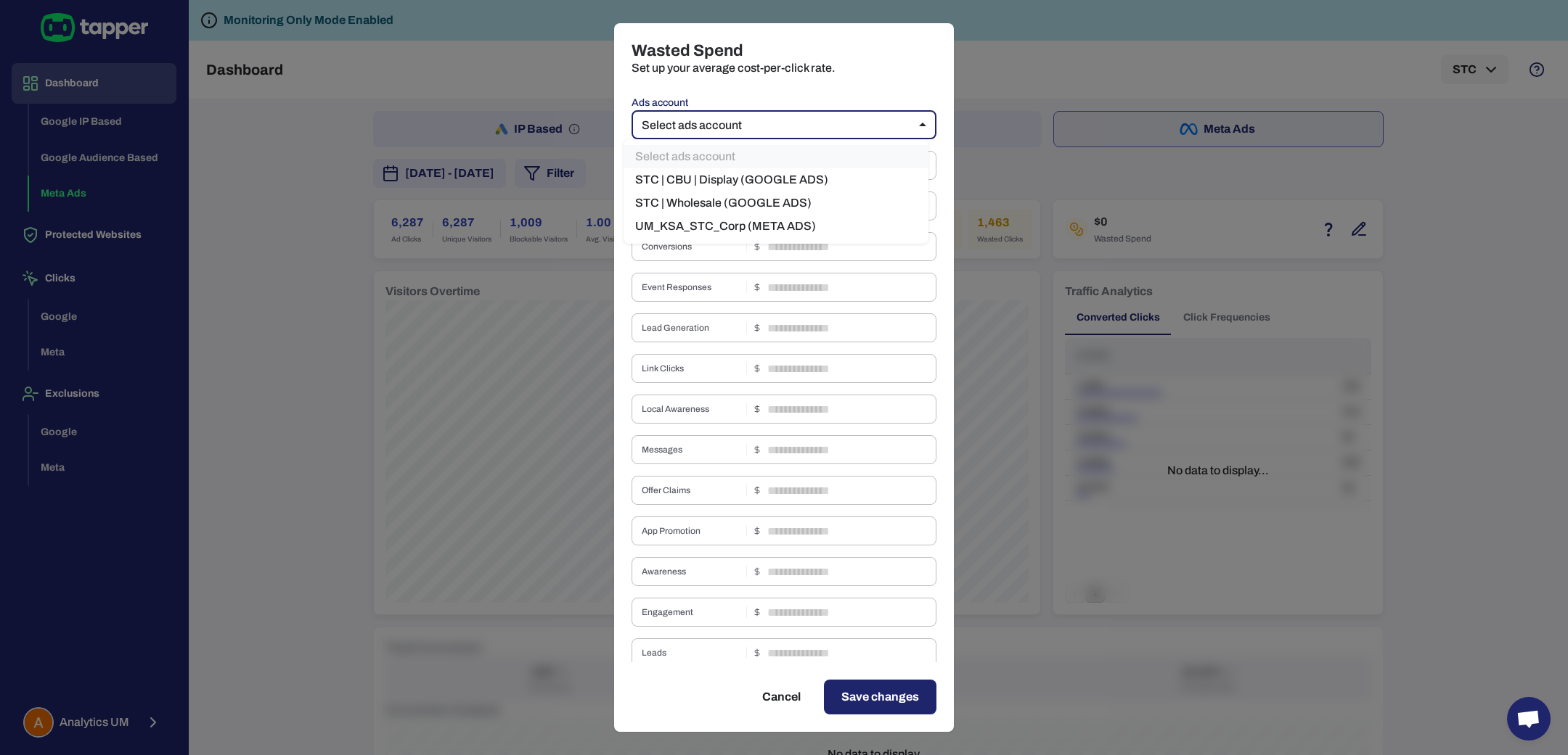
click at [753, 124] on body "Dashboard Google IP Based Google Audience Based Meta Ads Protected Websites Cli…" at bounding box center [784, 378] width 1568 height 755
click at [740, 233] on li "UM_KSA_STC_Corp (META ADS)" at bounding box center [776, 225] width 305 height 23
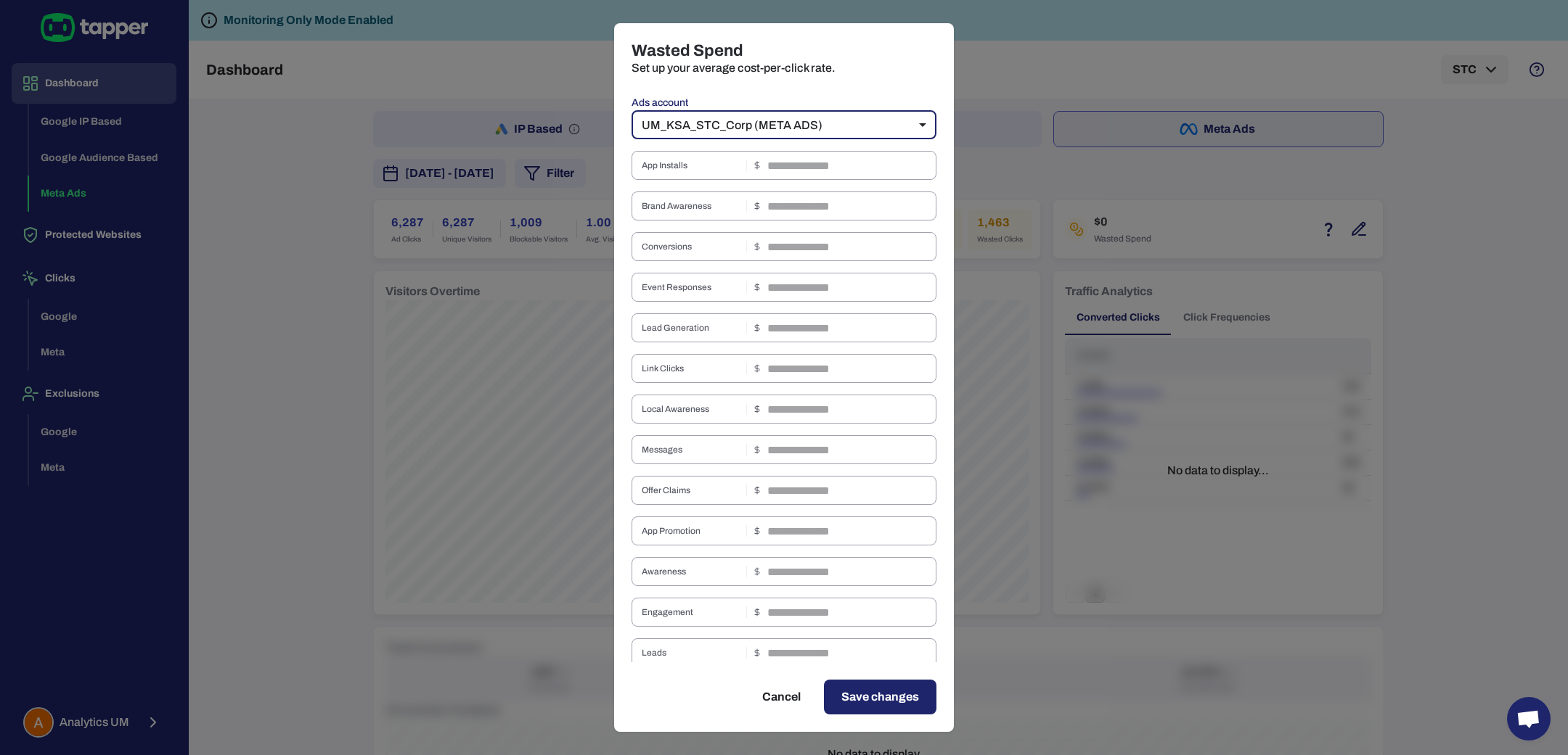
click at [1496, 326] on div "Wasted Spend Set up your average cost-per-click rate. Ads account UM_KSA_STC_Co…" at bounding box center [784, 378] width 1568 height 755
type input "**"
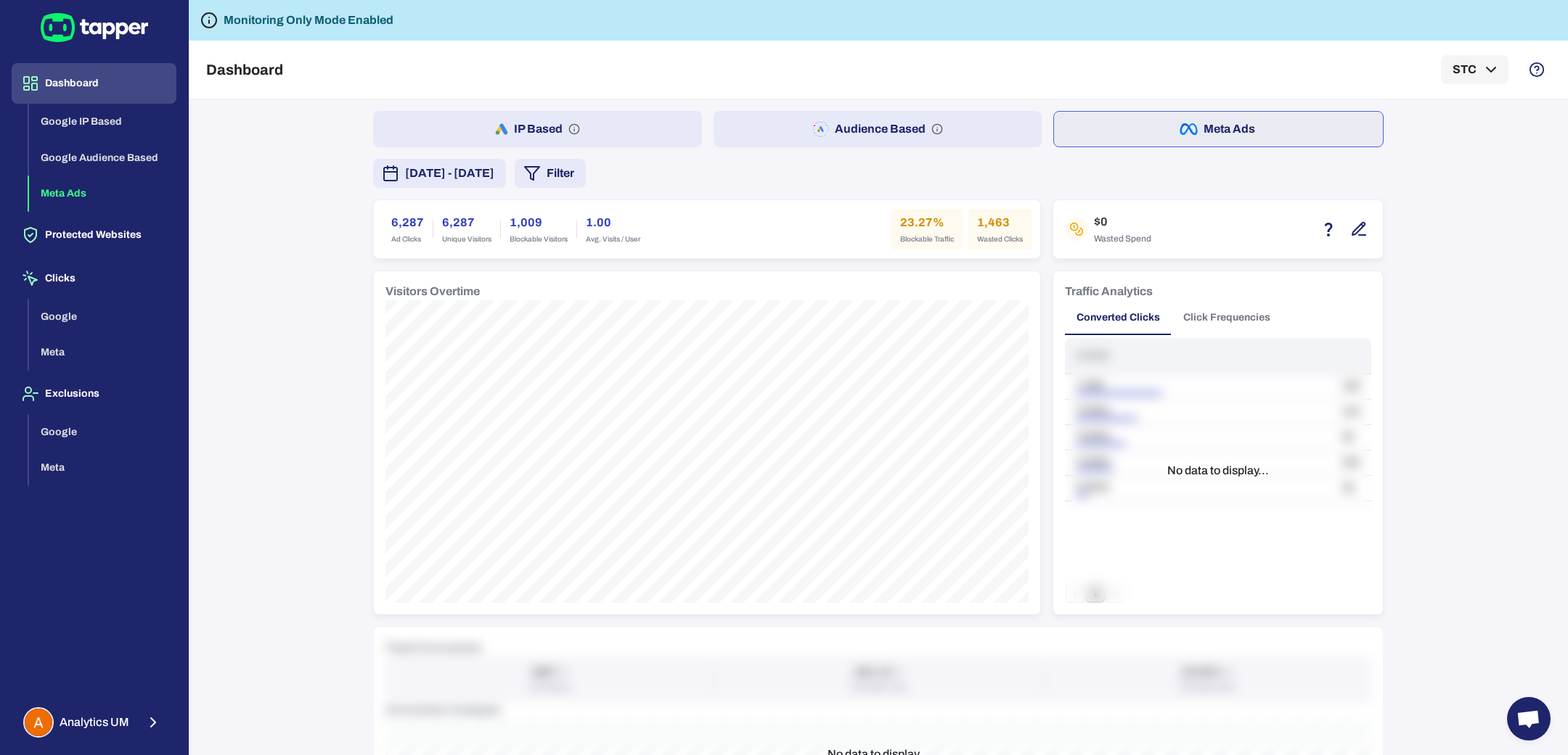
click at [1496, 326] on div "IP Based Audience Based Meta Ads [DATE] - [DATE] Filter 6,287 Ad Clicks 6,287 U…" at bounding box center [878, 428] width 1379 height 656
drag, startPoint x: 384, startPoint y: 218, endPoint x: 416, endPoint y: 223, distance: 32.4
click at [416, 223] on div "6,287 Ad Clicks" at bounding box center [407, 228] width 50 height 41
copy h6 "6,287"
drag, startPoint x: 982, startPoint y: 224, endPoint x: 1046, endPoint y: 228, distance: 64.1
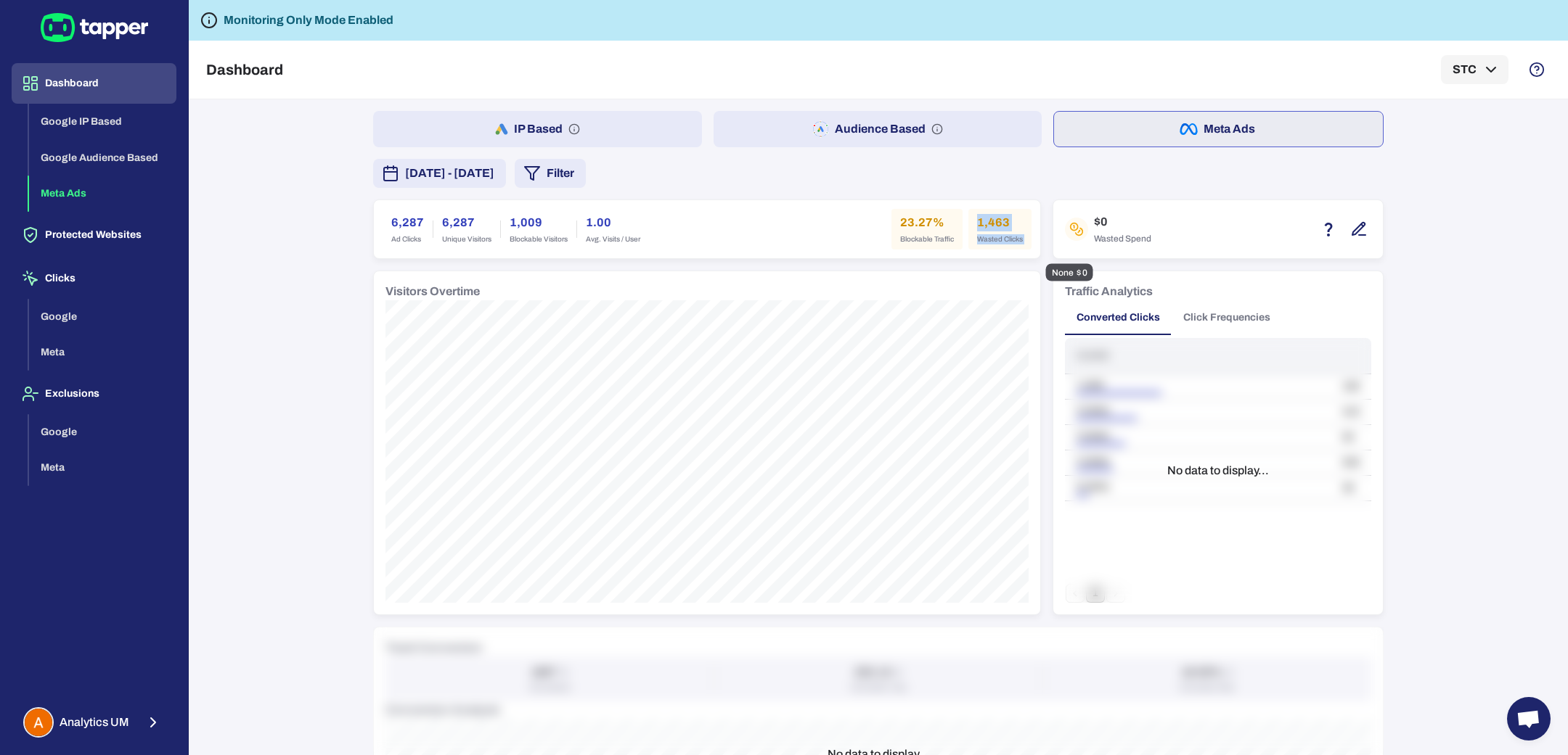
click at [1046, 228] on div "IP Based Audience Based Meta Ads [DATE] - [DATE] Filter 6,287 Ad Clicks 6,287 U…" at bounding box center [878, 680] width 1010 height 1139
click at [992, 217] on h6 "1,463" at bounding box center [1000, 223] width 45 height 18
drag, startPoint x: 968, startPoint y: 223, endPoint x: 1010, endPoint y: 219, distance: 42.2
click at [1010, 219] on h6 "1,463" at bounding box center [1000, 223] width 45 height 18
copy h6 "1,463"
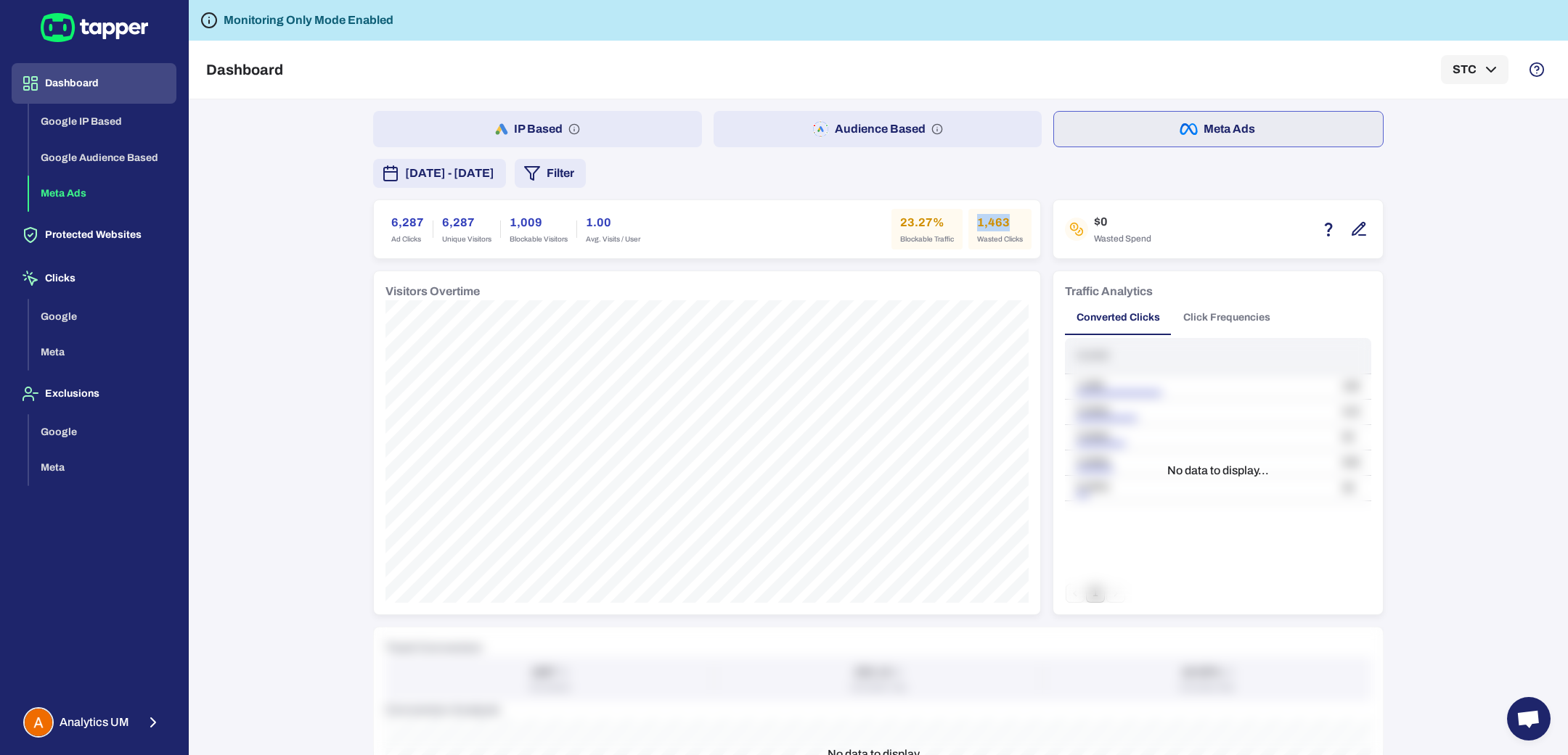
scroll to position [42, 0]
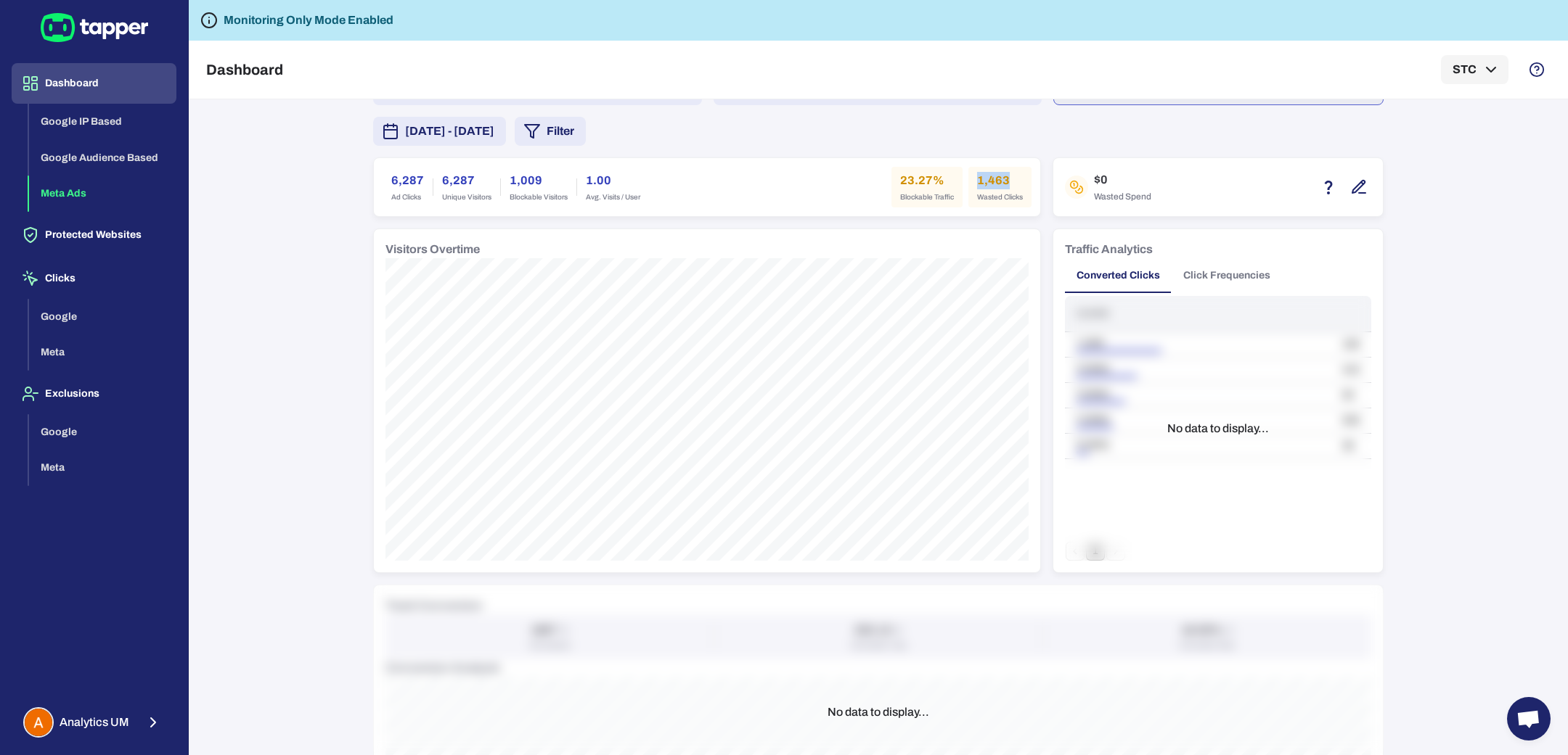
click at [1227, 275] on button "Click Frequencies" at bounding box center [1227, 275] width 111 height 35
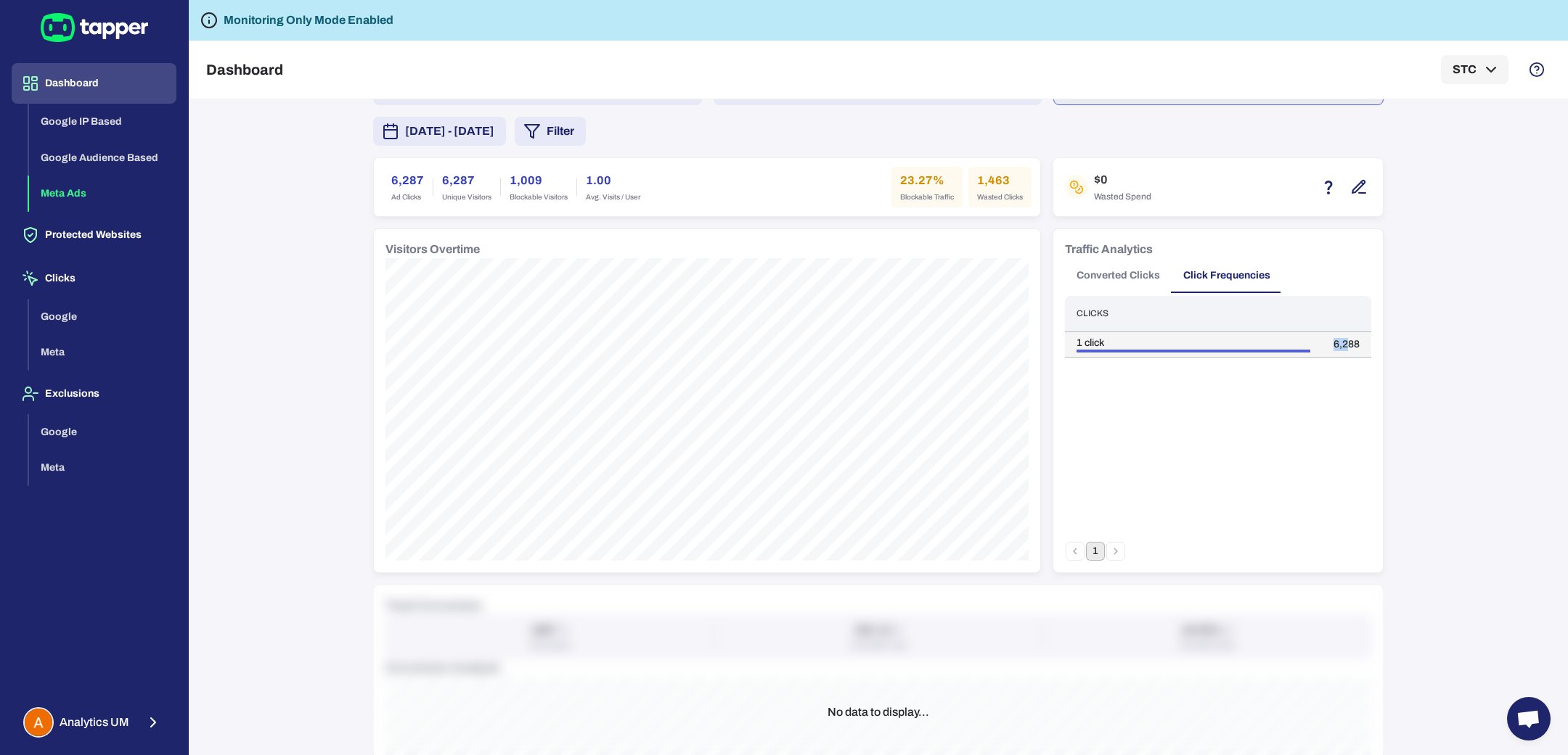
drag, startPoint x: 1326, startPoint y: 346, endPoint x: 1343, endPoint y: 346, distance: 17.0
click at [1343, 346] on td "6,288" at bounding box center [1347, 345] width 49 height 26
